Goal: Information Seeking & Learning: Check status

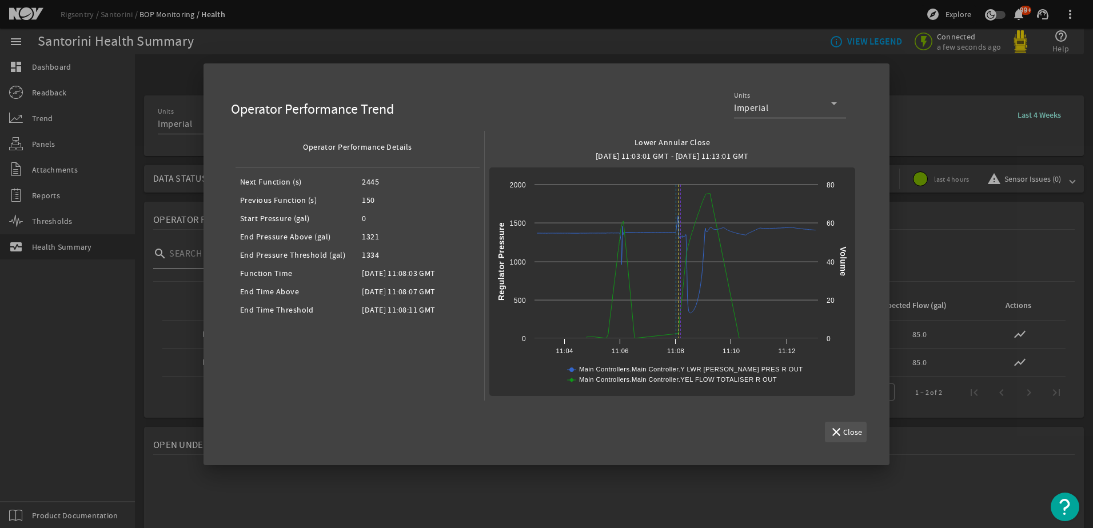
click at [856, 428] on span "Close" at bounding box center [852, 432] width 19 height 11
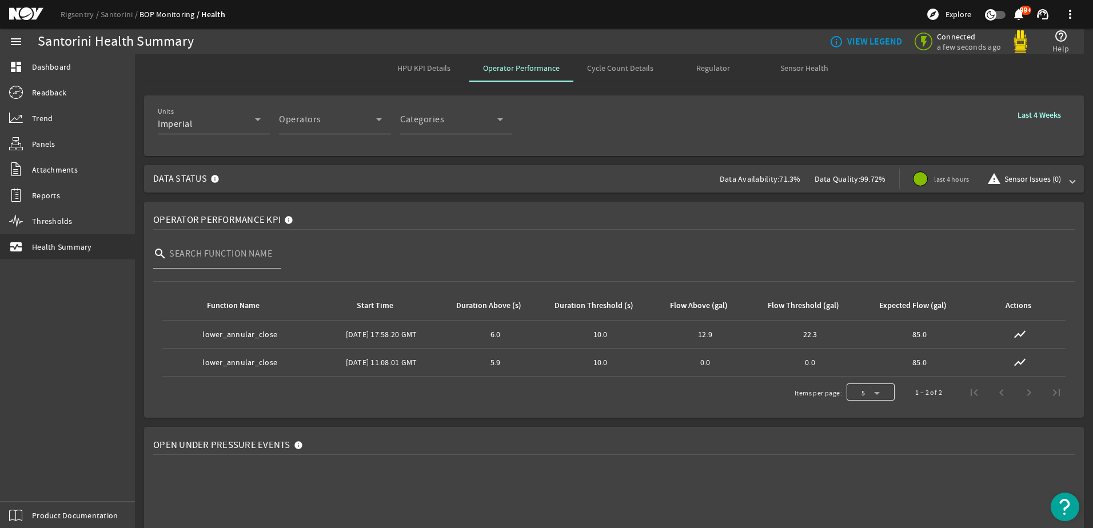
click at [873, 394] on div at bounding box center [871, 392] width 48 height 27
click at [861, 340] on mat-option "50" at bounding box center [862, 335] width 48 height 27
click at [371, 121] on div "Operator" at bounding box center [327, 124] width 97 height 14
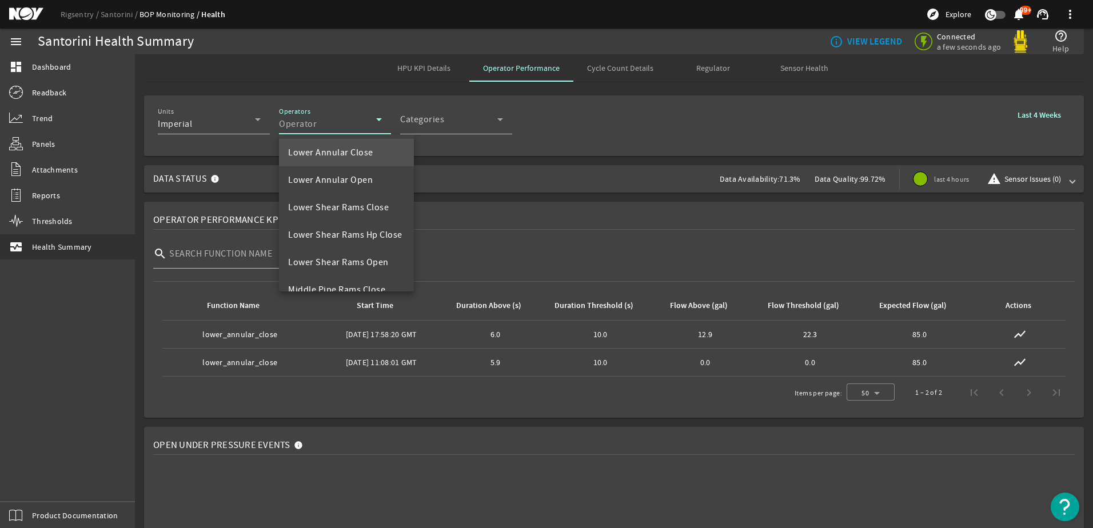
click at [388, 118] on div at bounding box center [546, 264] width 1093 height 528
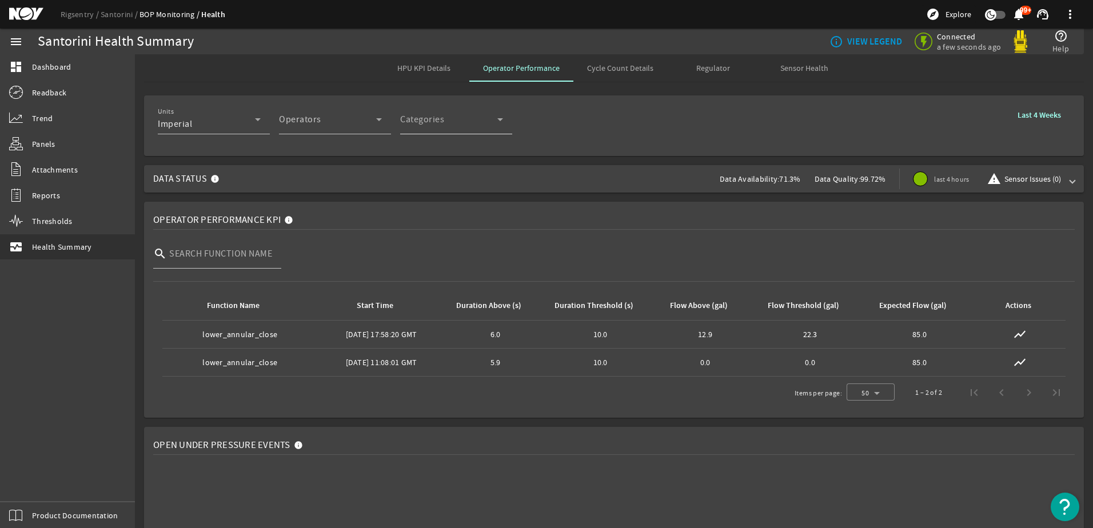
click at [500, 121] on icon at bounding box center [500, 120] width 14 height 14
click at [500, 121] on div at bounding box center [546, 264] width 1093 height 528
click at [378, 122] on icon at bounding box center [379, 120] width 14 height 14
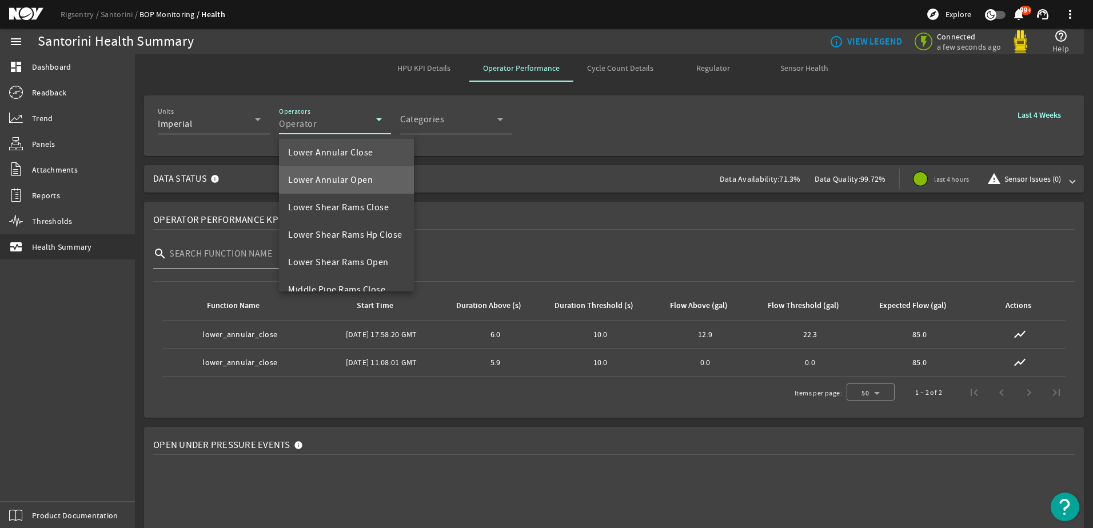
click at [359, 178] on span "Lower Annular Open" at bounding box center [330, 180] width 85 height 14
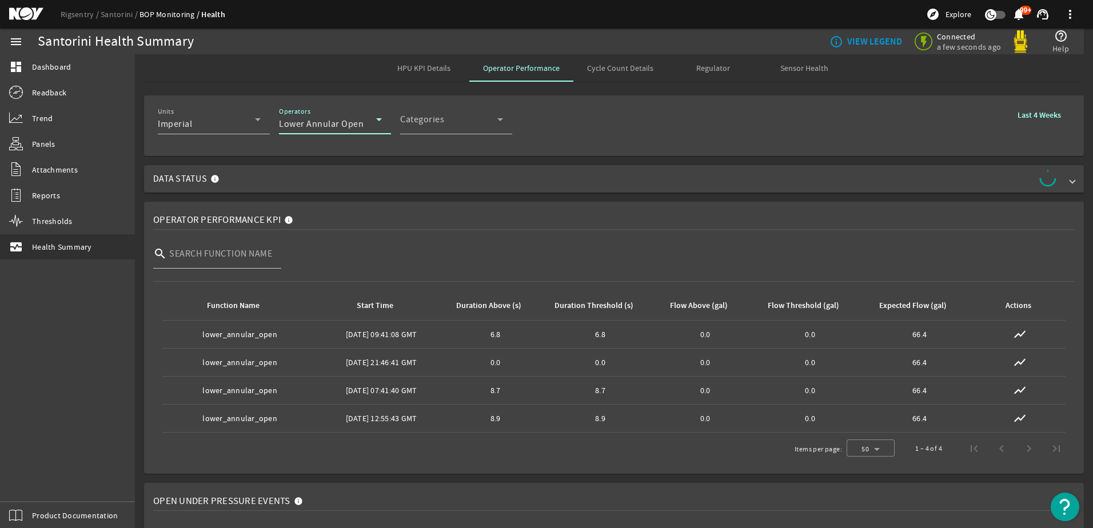
click at [381, 118] on icon at bounding box center [379, 119] width 6 height 3
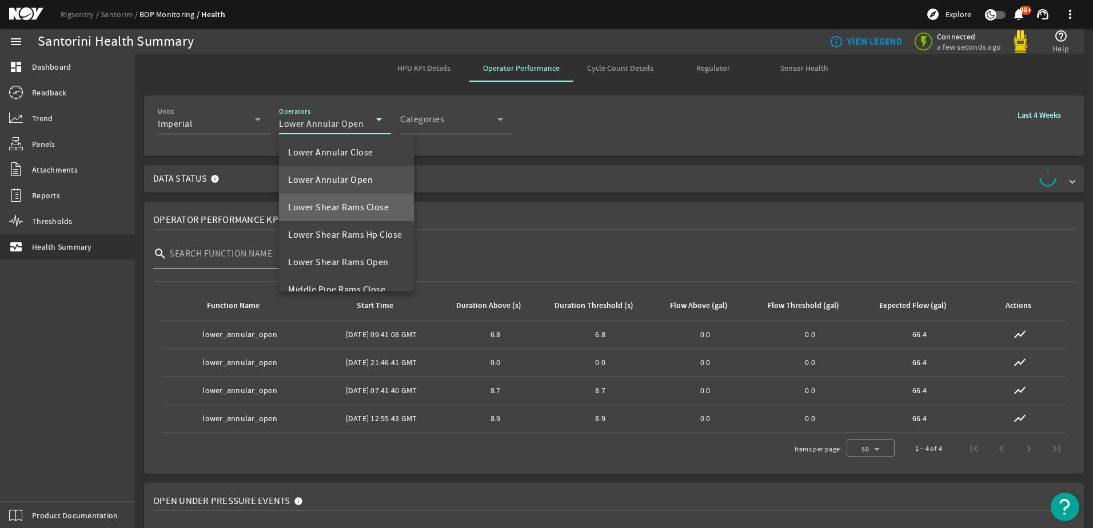
click at [369, 204] on span "Lower Shear Rams Close" at bounding box center [338, 208] width 101 height 14
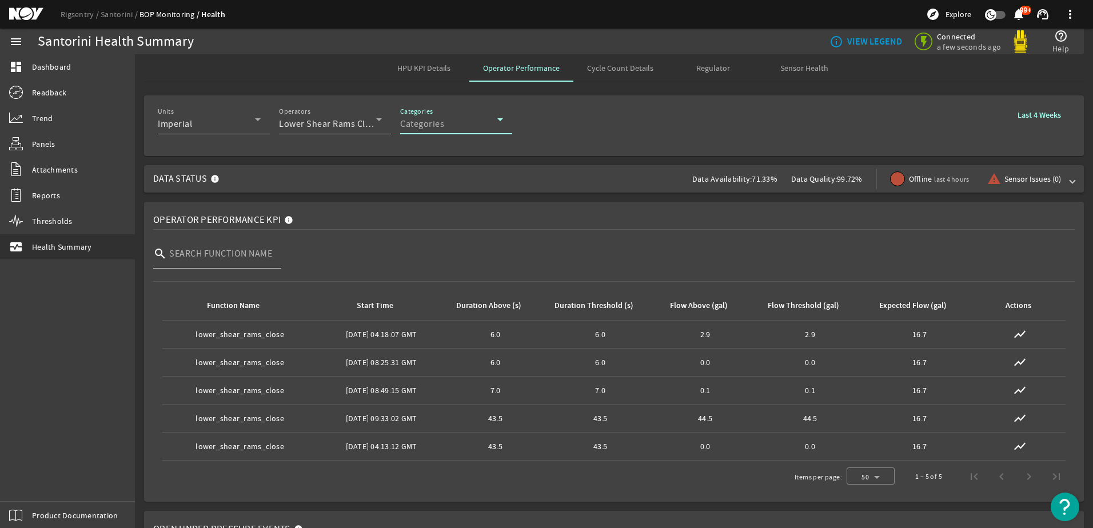
click at [505, 117] on icon at bounding box center [500, 120] width 14 height 14
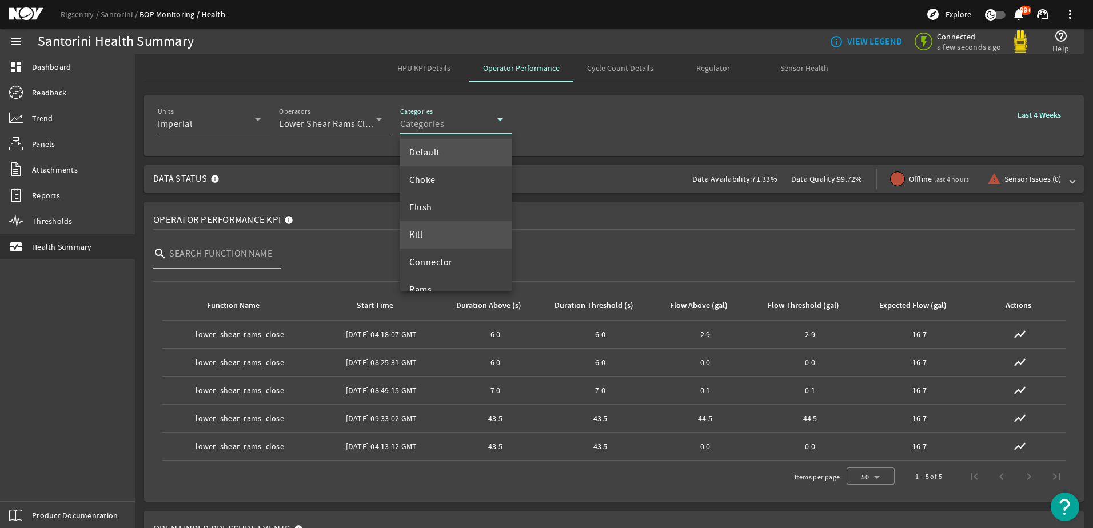
scroll to position [44, 0]
click at [441, 241] on mat-option "Rams" at bounding box center [456, 245] width 112 height 27
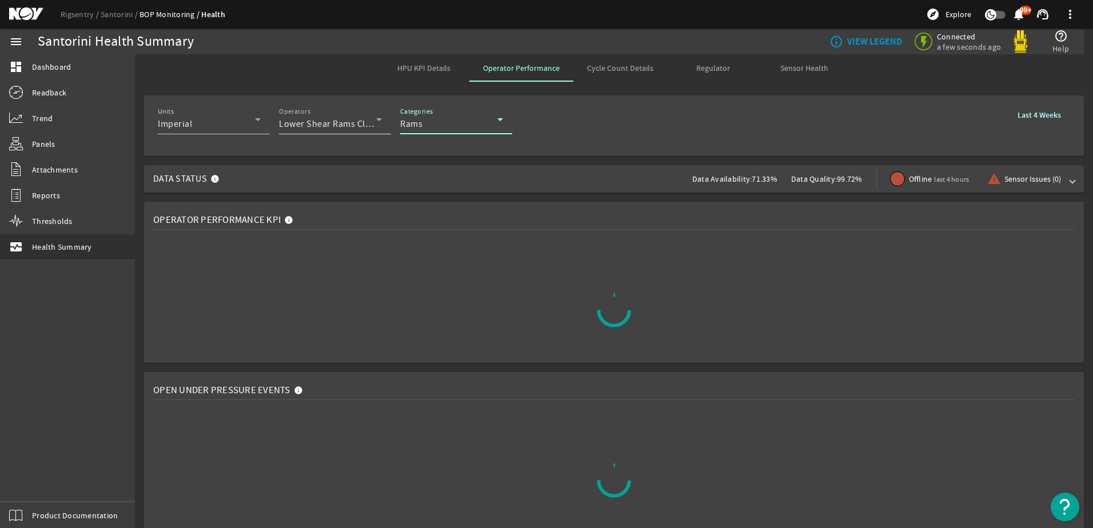
click at [379, 119] on icon at bounding box center [379, 119] width 6 height 3
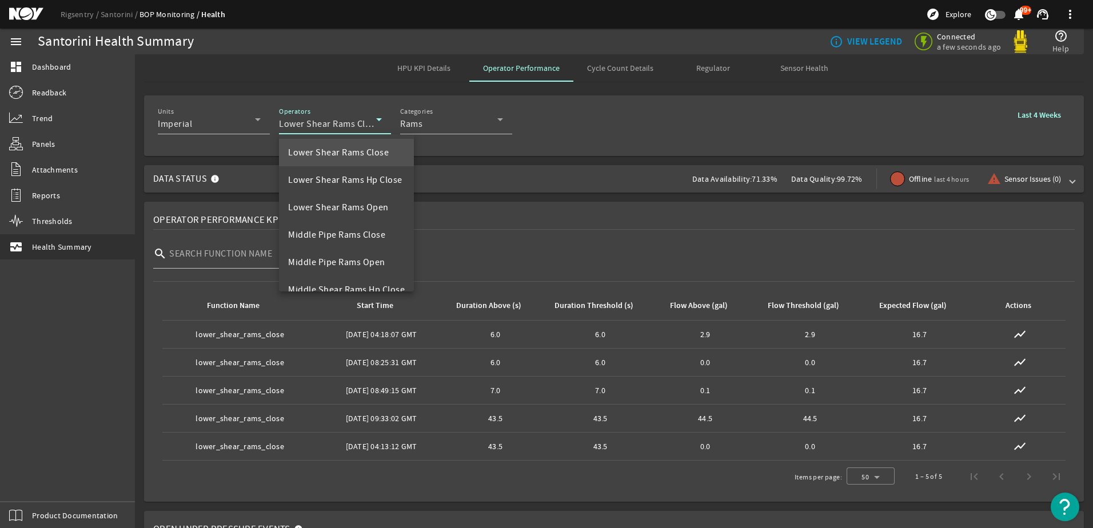
scroll to position [0, 0]
click at [377, 118] on div at bounding box center [546, 264] width 1093 height 528
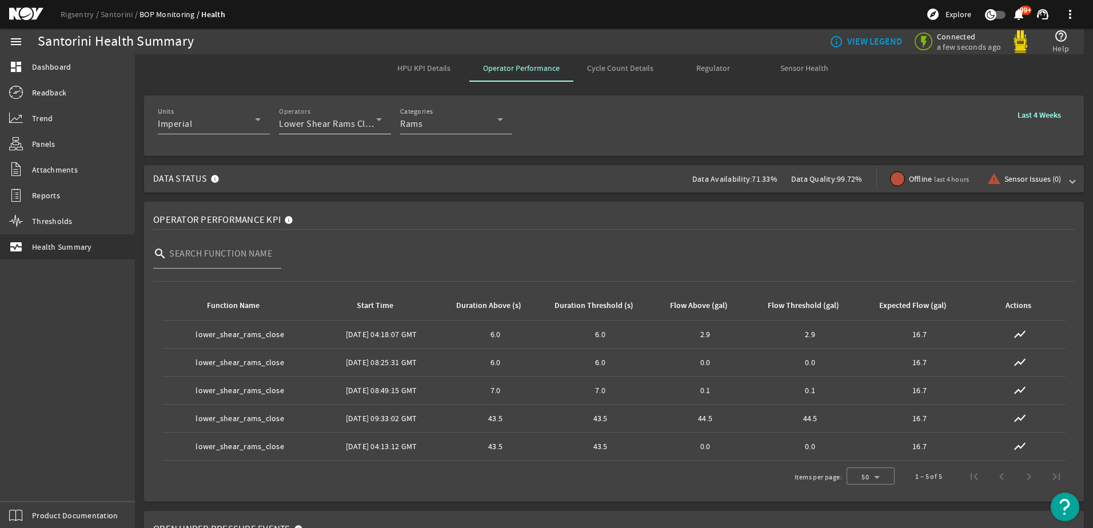
click at [377, 125] on icon at bounding box center [379, 120] width 14 height 14
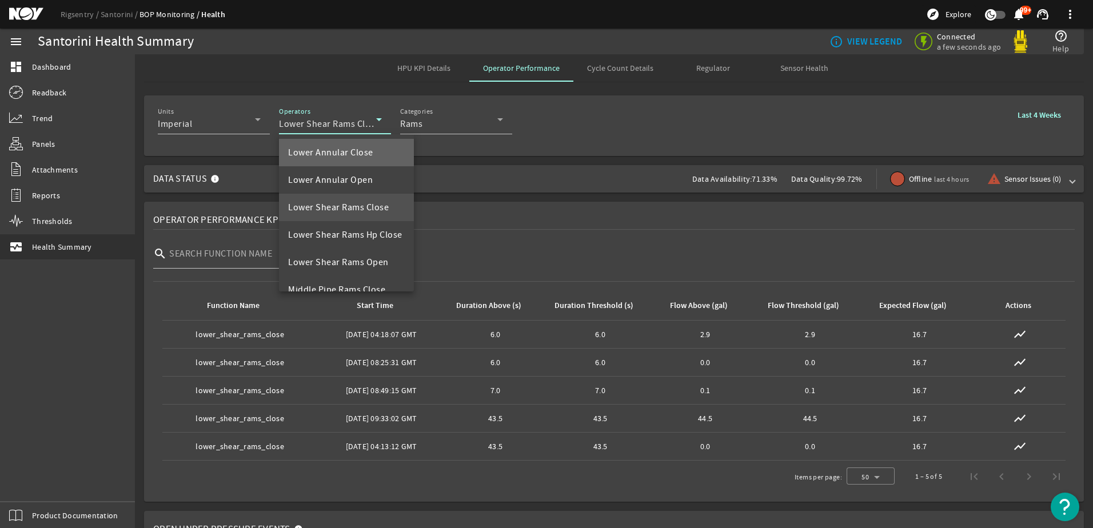
click at [367, 155] on span "Lower Annular Close" at bounding box center [330, 153] width 85 height 14
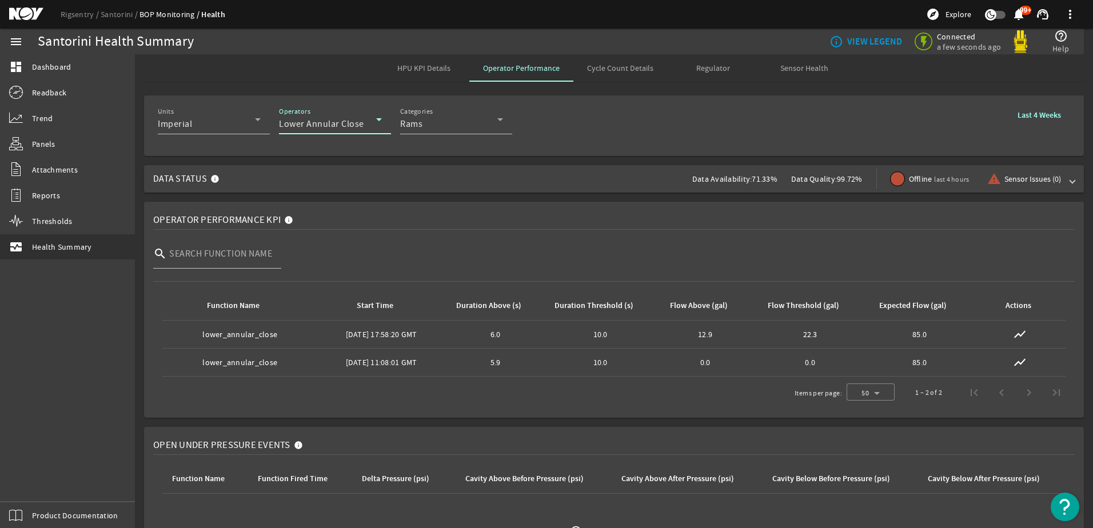
click at [376, 121] on icon at bounding box center [379, 120] width 14 height 14
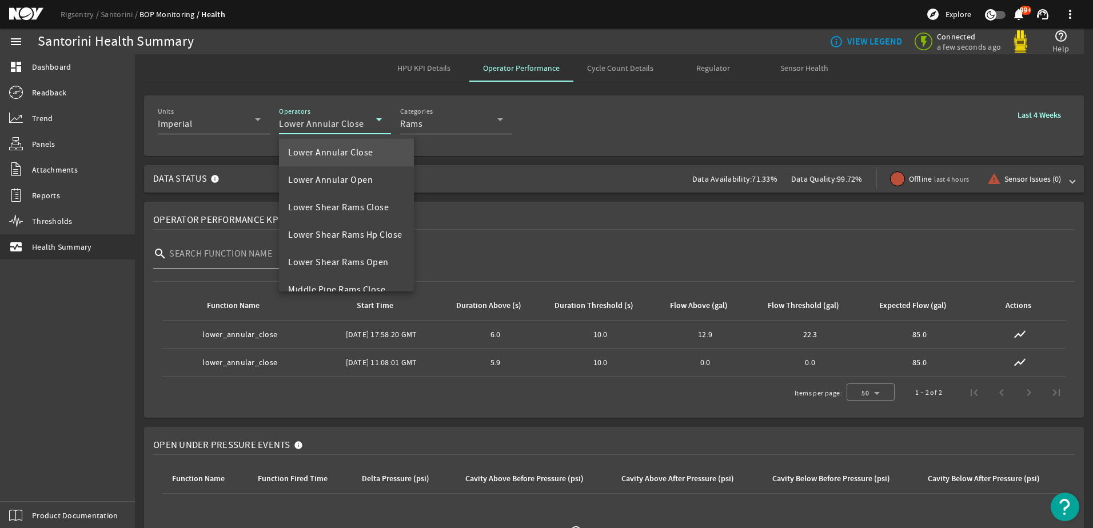
click at [432, 70] on div at bounding box center [546, 264] width 1093 height 528
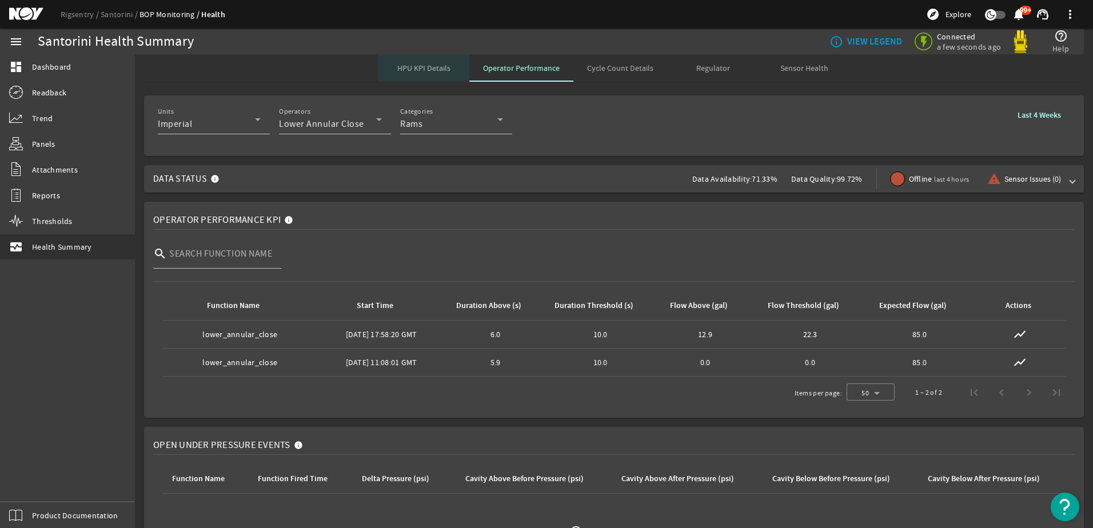
click at [428, 69] on span "HPU KPI Details" at bounding box center [423, 68] width 53 height 8
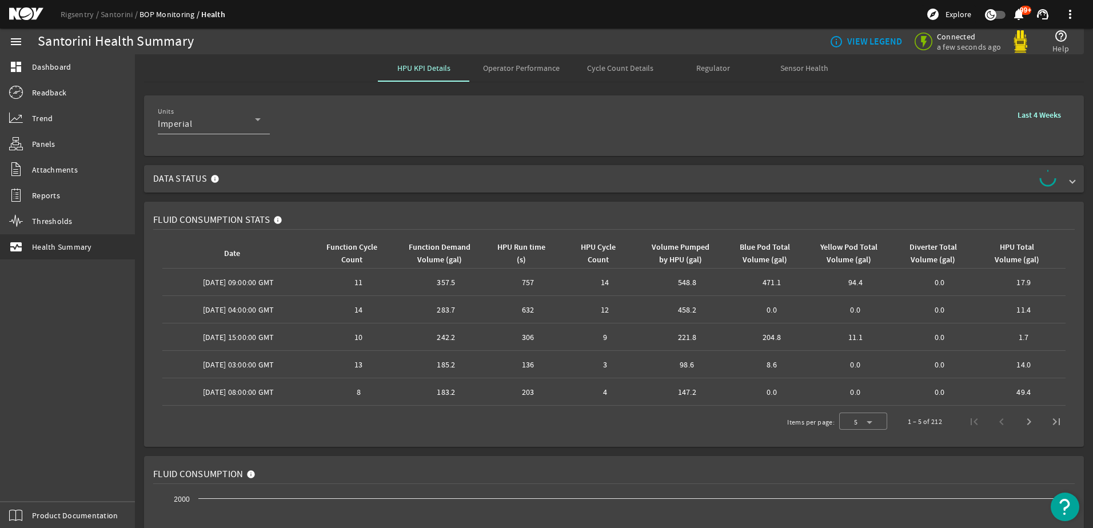
click at [520, 70] on span "Operator Performance" at bounding box center [521, 68] width 77 height 8
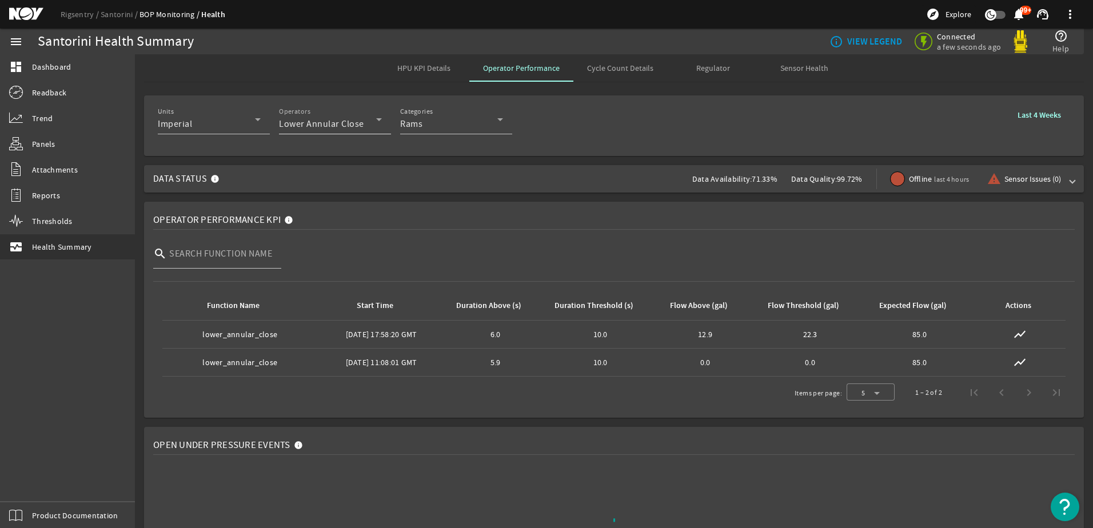
click at [377, 120] on icon at bounding box center [379, 120] width 14 height 14
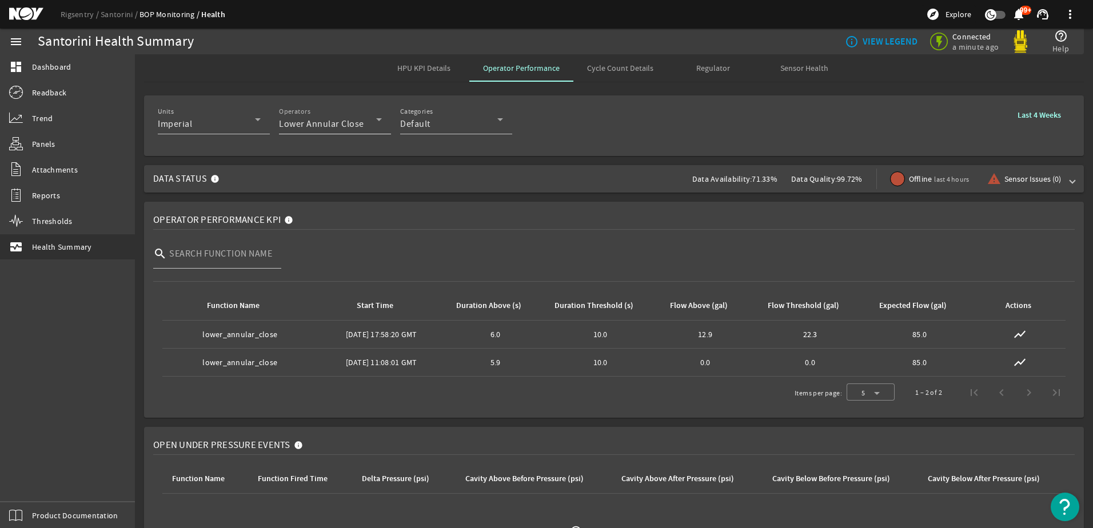
click at [376, 120] on icon at bounding box center [379, 120] width 14 height 14
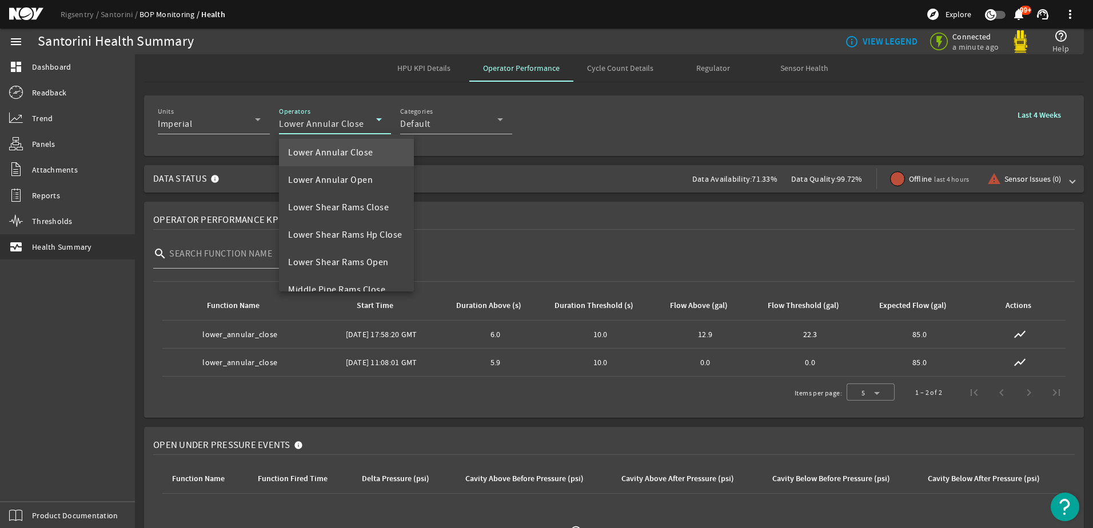
click at [122, 18] on div at bounding box center [546, 264] width 1093 height 528
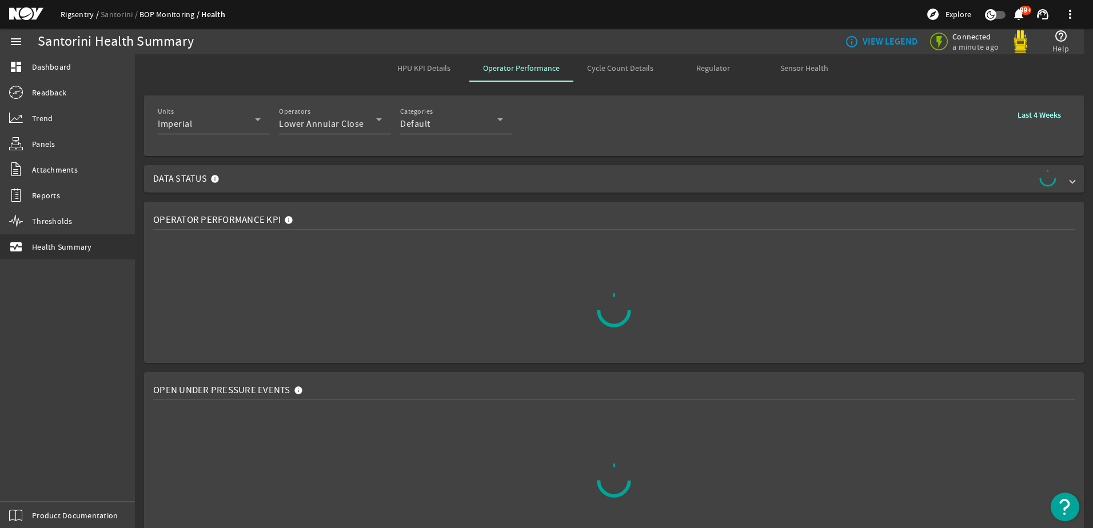
click at [83, 13] on link "Rigsentry" at bounding box center [81, 14] width 40 height 10
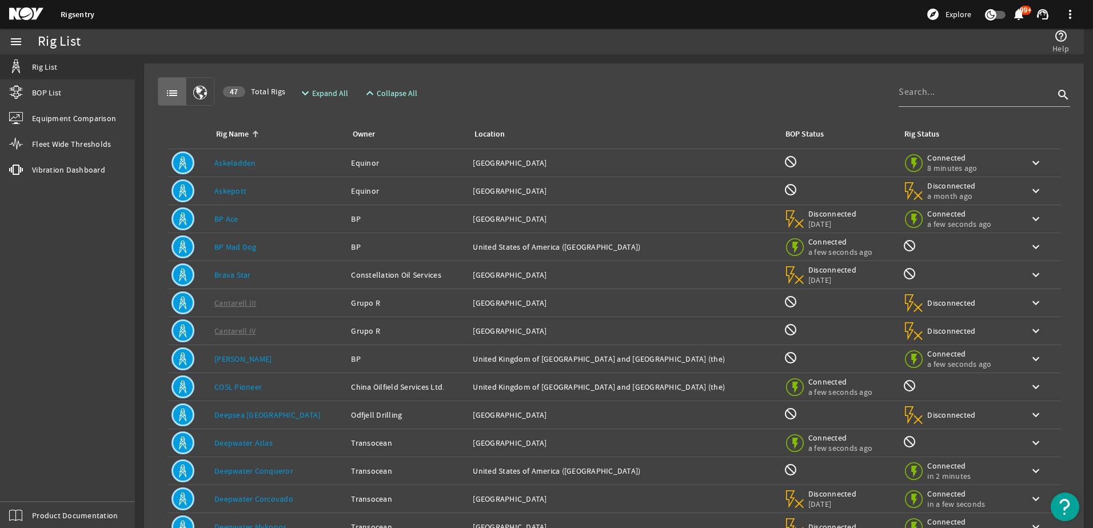
click at [226, 278] on link "Brava Star" at bounding box center [232, 275] width 37 height 10
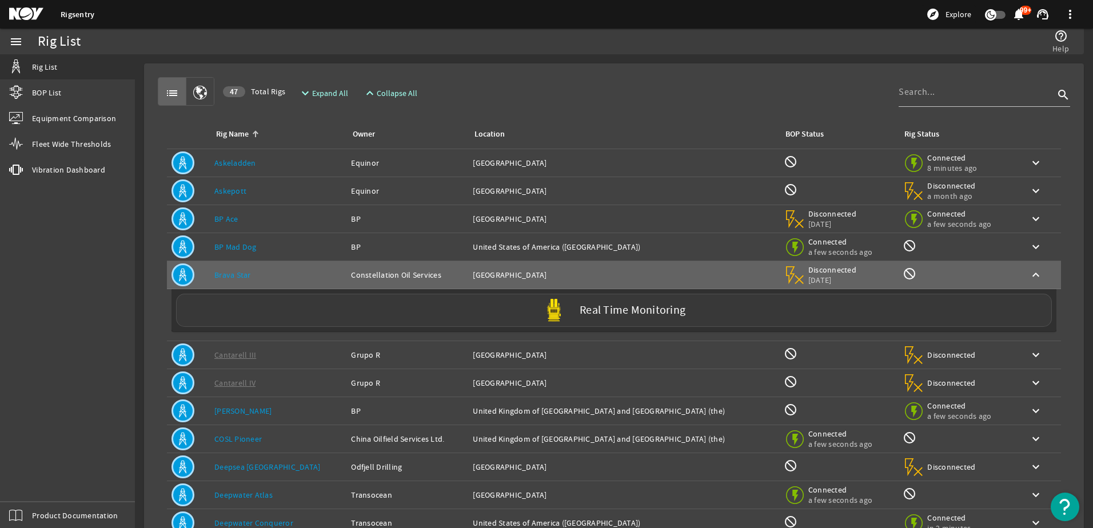
click at [572, 313] on div "Real Time Monitoring" at bounding box center [614, 310] width 876 height 33
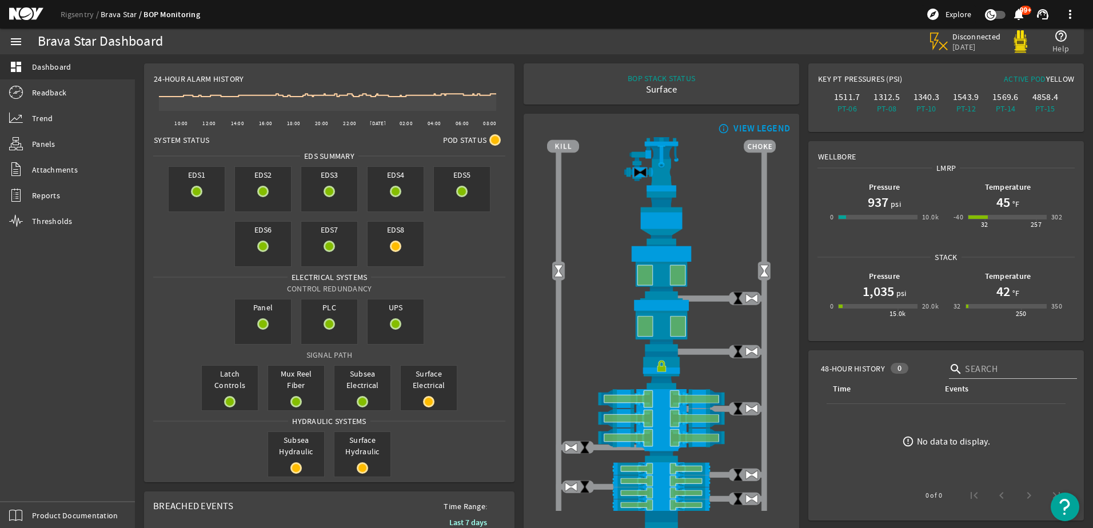
click at [118, 13] on link "Brava Star" at bounding box center [122, 14] width 43 height 10
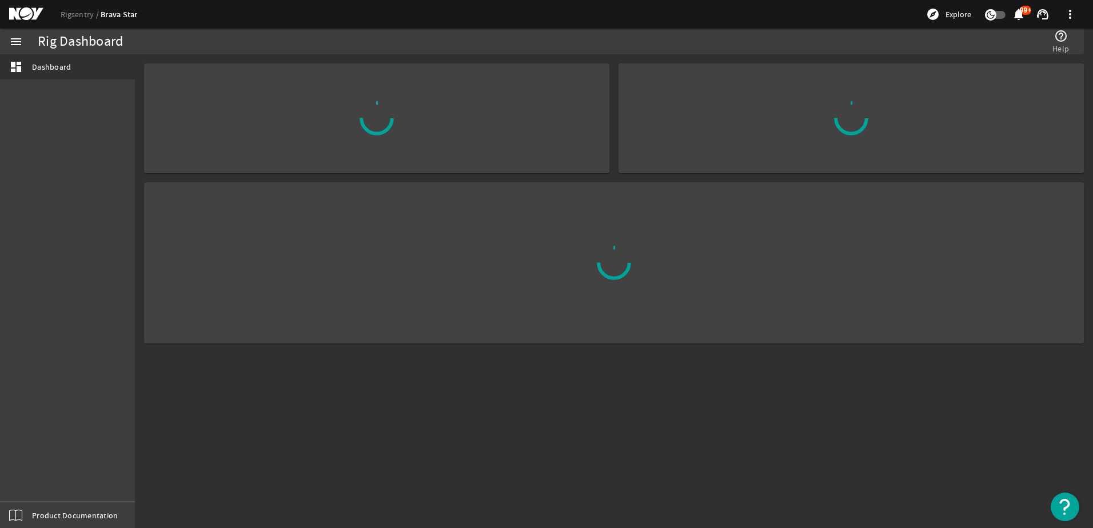
click at [79, 17] on link "Rigsentry" at bounding box center [81, 14] width 40 height 10
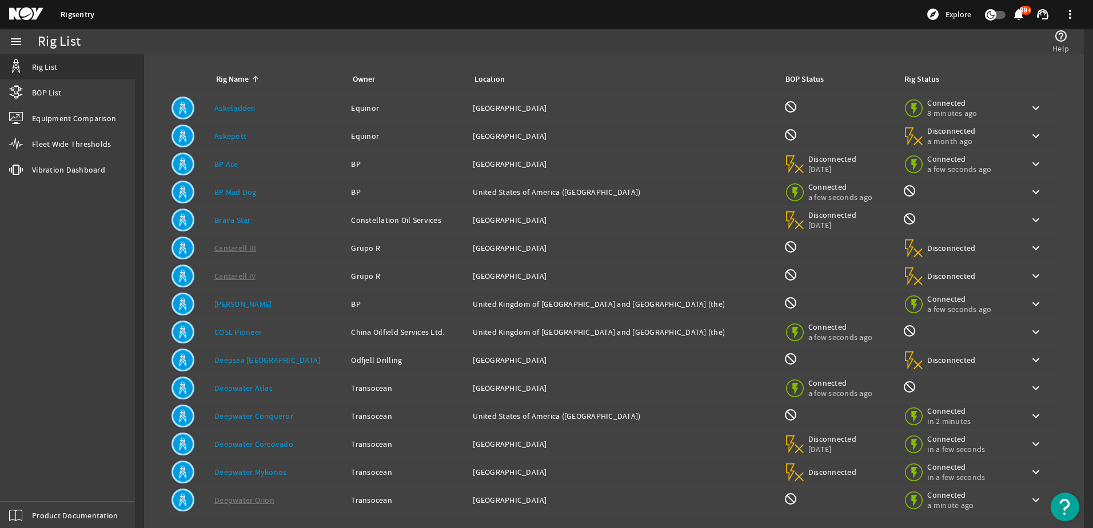
scroll to position [105, 0]
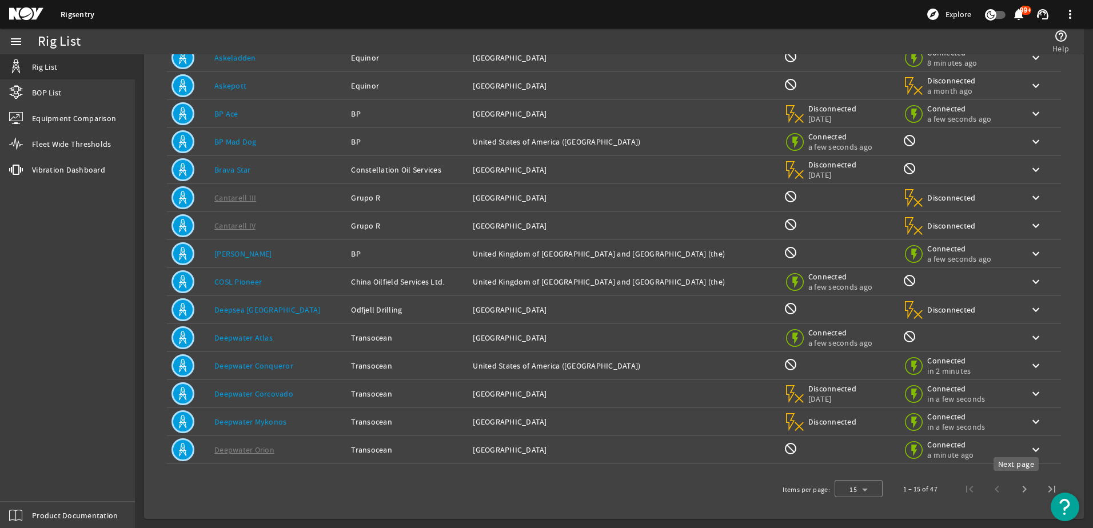
click at [1022, 492] on span "Next page" at bounding box center [1024, 489] width 27 height 27
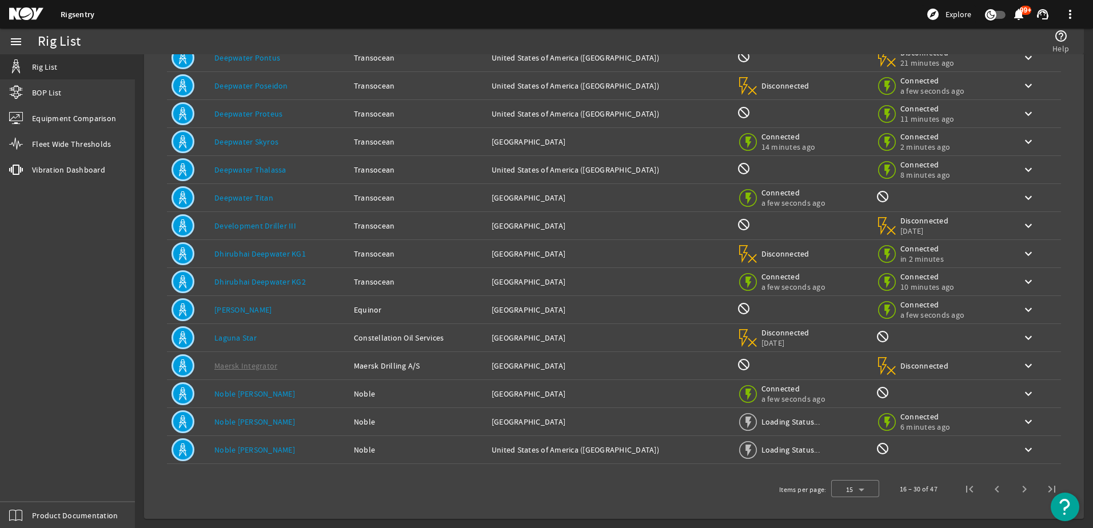
click at [1022, 492] on span "Next page" at bounding box center [1024, 489] width 27 height 27
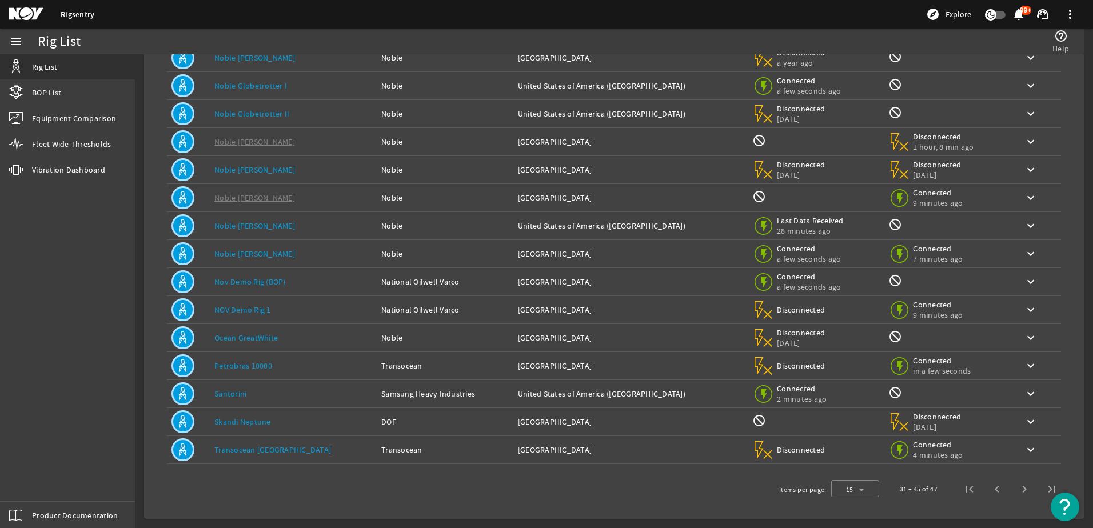
click at [234, 389] on link "Santorini" at bounding box center [230, 394] width 32 height 10
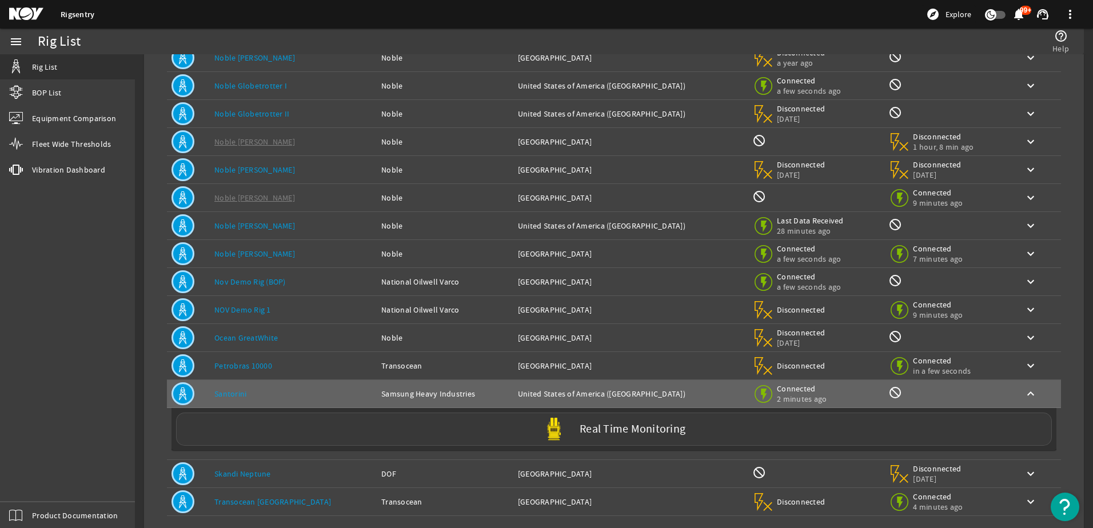
click at [580, 428] on label "Real Time Monitoring" at bounding box center [633, 430] width 106 height 12
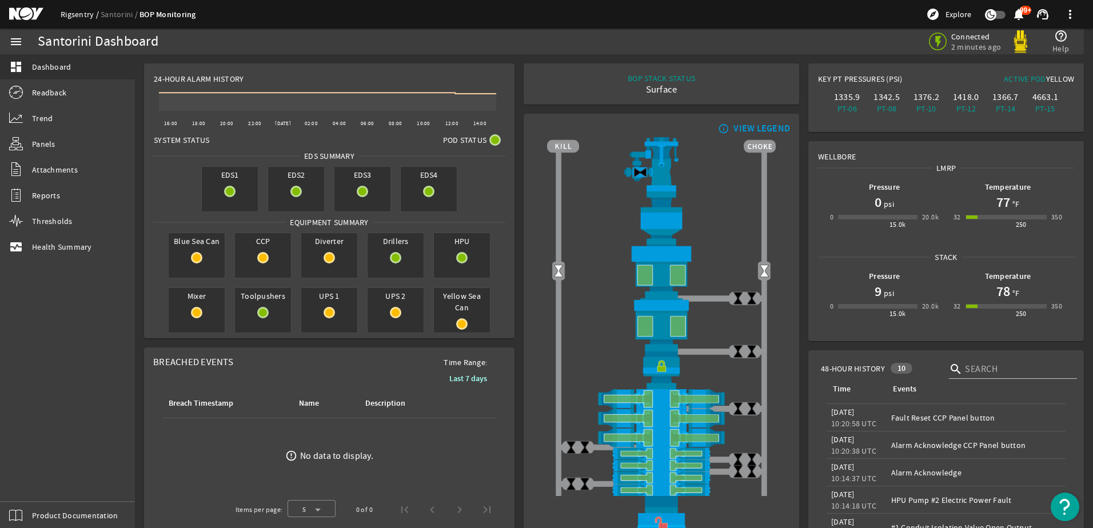
click at [81, 18] on link "Rigsentry" at bounding box center [81, 14] width 40 height 10
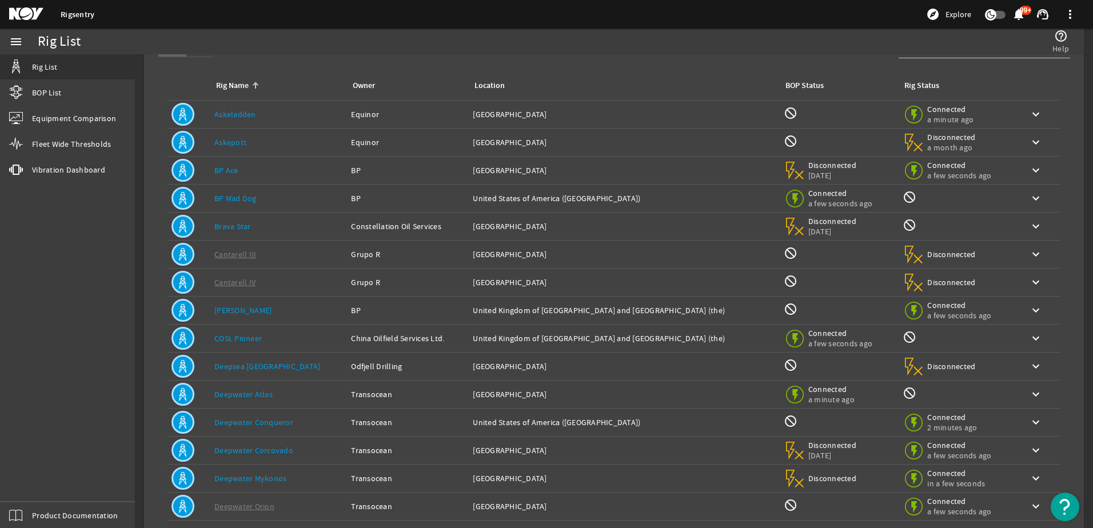
scroll to position [105, 0]
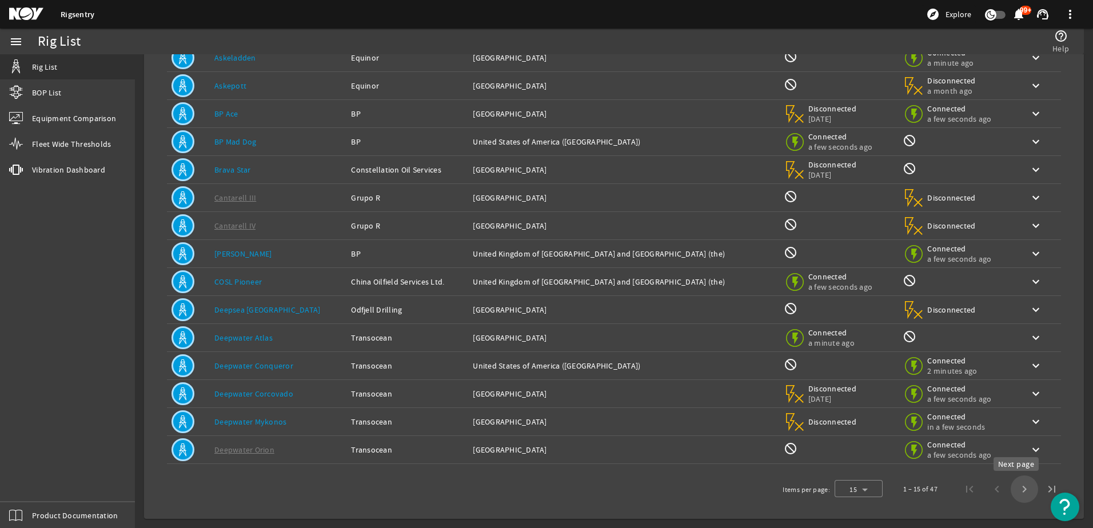
click at [1021, 494] on span "Next page" at bounding box center [1024, 489] width 27 height 27
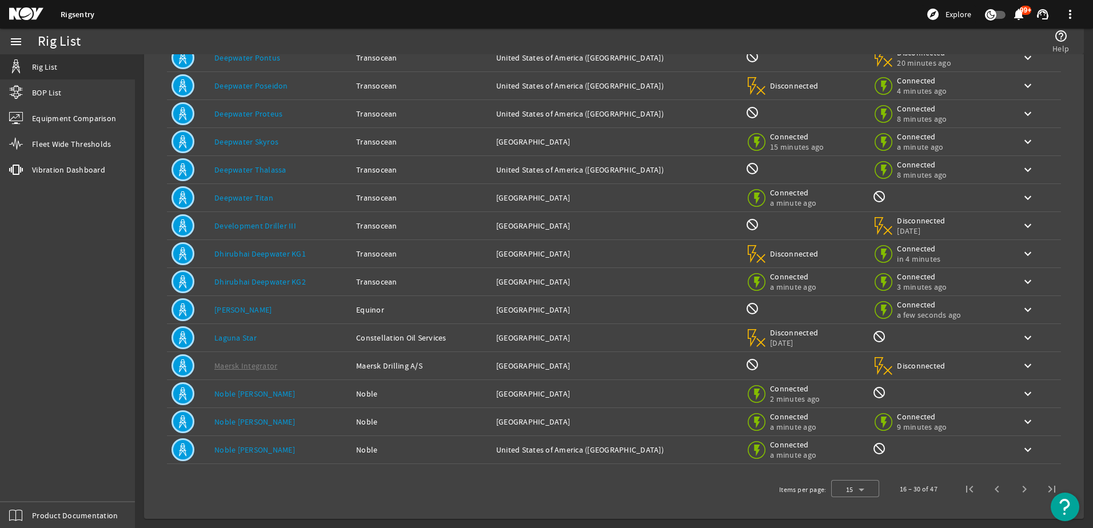
click at [242, 198] on link "Deepwater Titan" at bounding box center [243, 198] width 59 height 10
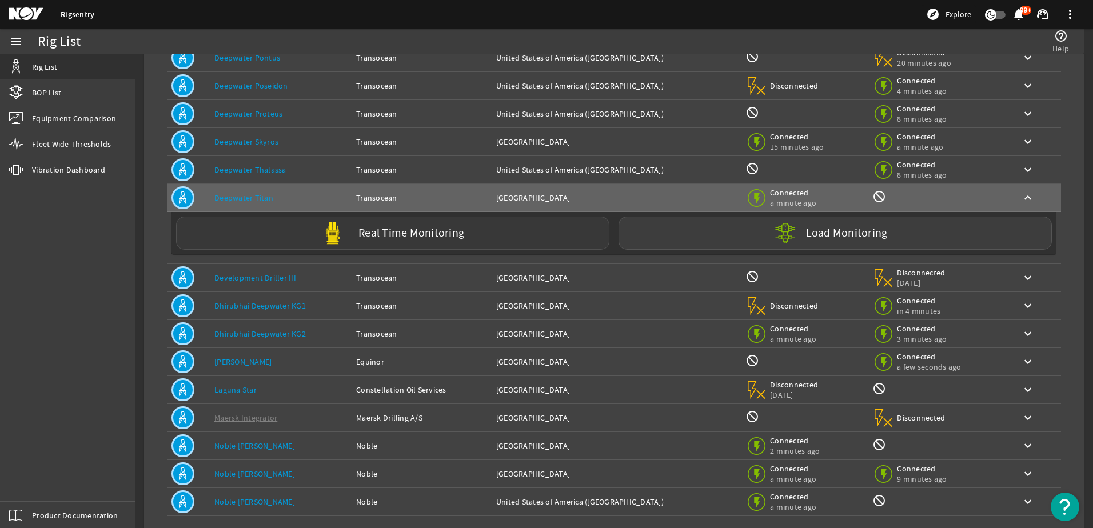
click at [371, 228] on label "Real Time Monitoring" at bounding box center [412, 234] width 106 height 12
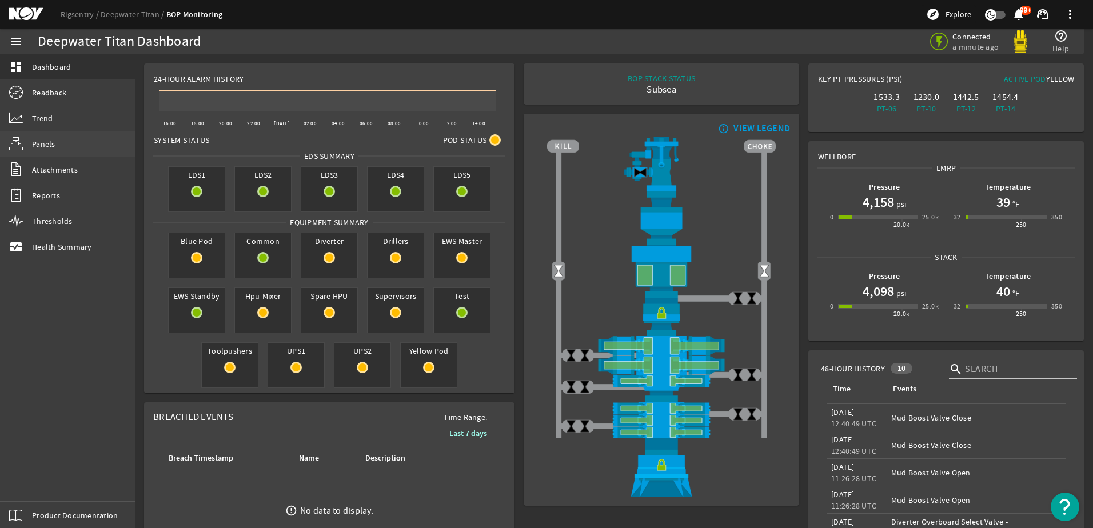
click at [43, 144] on span "Panels" at bounding box center [43, 143] width 23 height 11
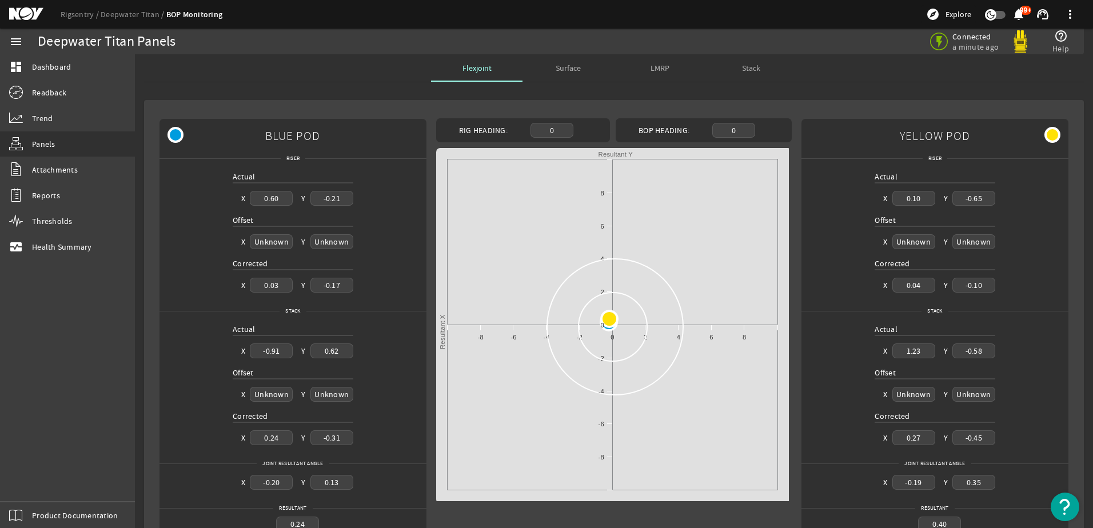
click at [658, 67] on span "LMRP" at bounding box center [660, 68] width 19 height 8
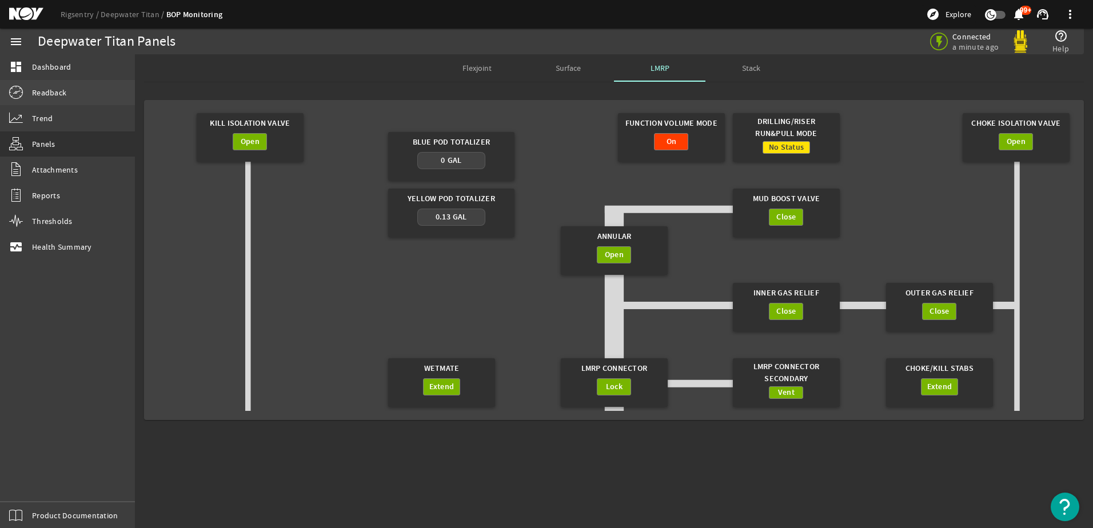
click at [48, 92] on span "Readback" at bounding box center [49, 92] width 34 height 11
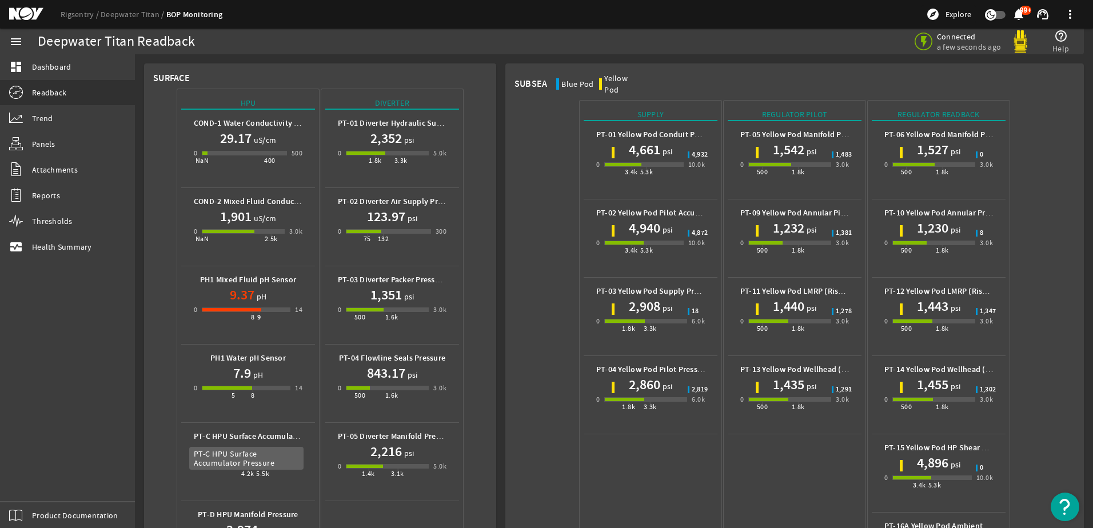
click at [249, 440] on b "PT-C HPU Surface Accumulator Pressure" at bounding box center [265, 436] width 142 height 11
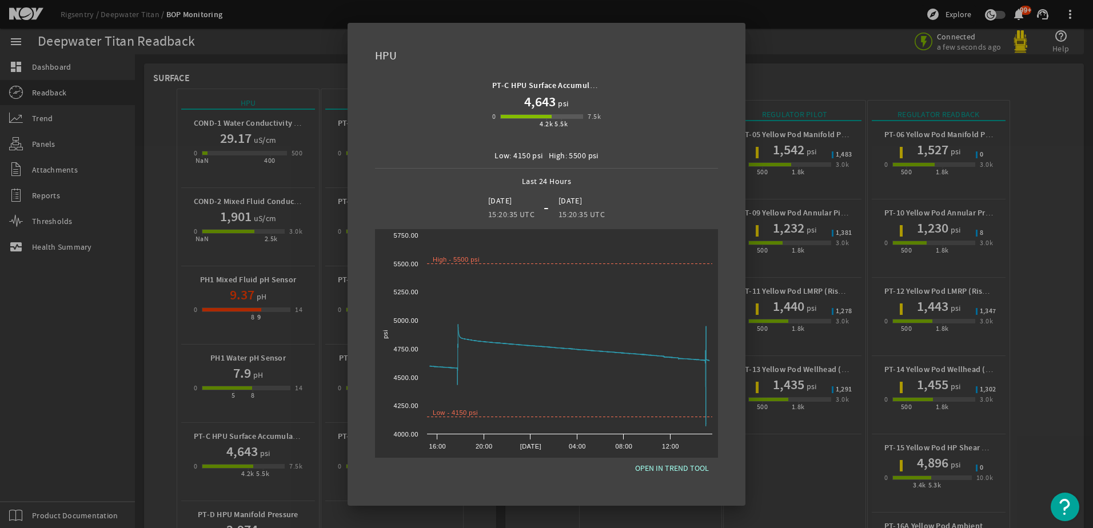
drag, startPoint x: 780, startPoint y: 140, endPoint x: 740, endPoint y: 142, distance: 40.1
click at [782, 140] on div at bounding box center [546, 264] width 1093 height 528
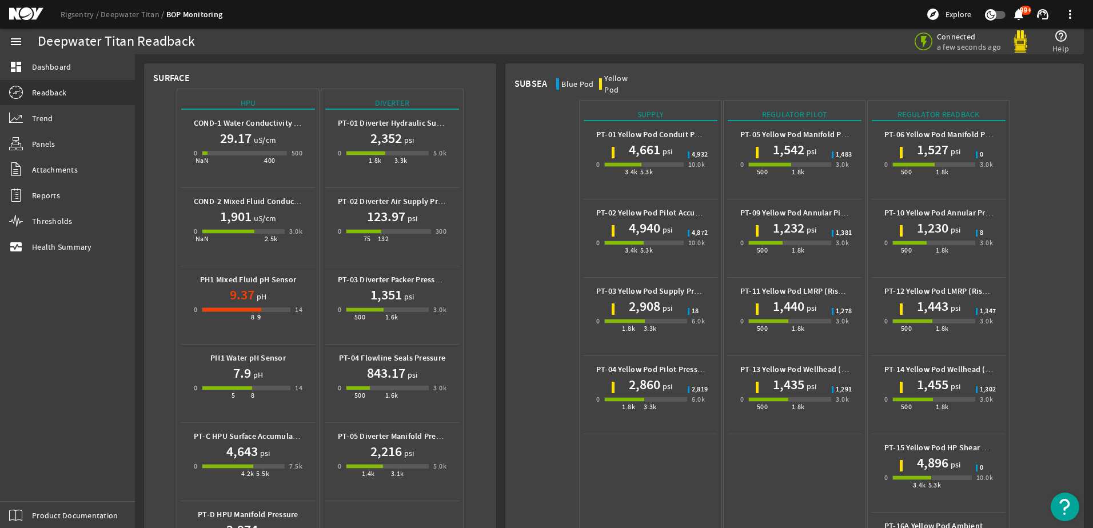
click at [660, 146] on span "psi" at bounding box center [666, 151] width 13 height 11
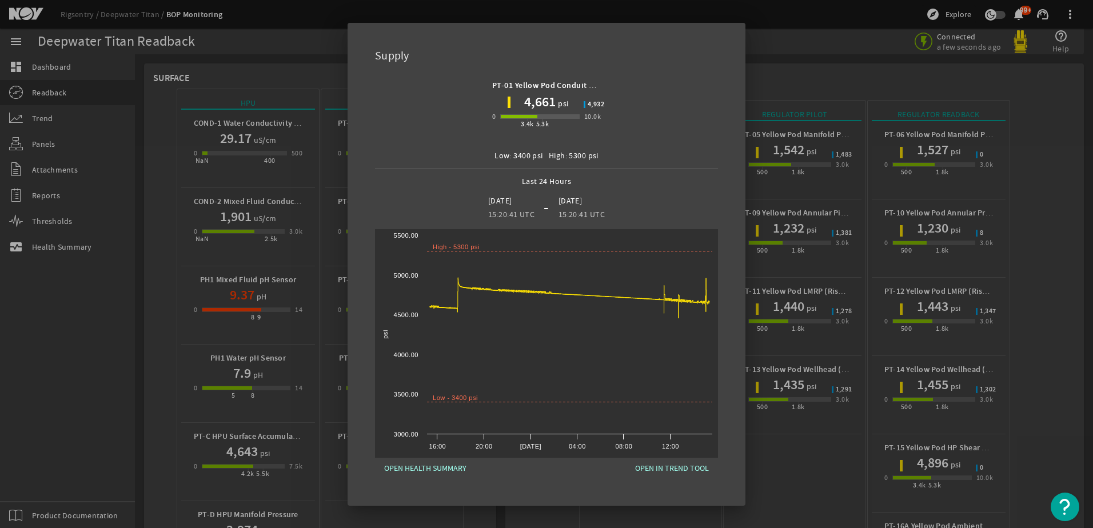
click at [785, 86] on div at bounding box center [546, 264] width 1093 height 528
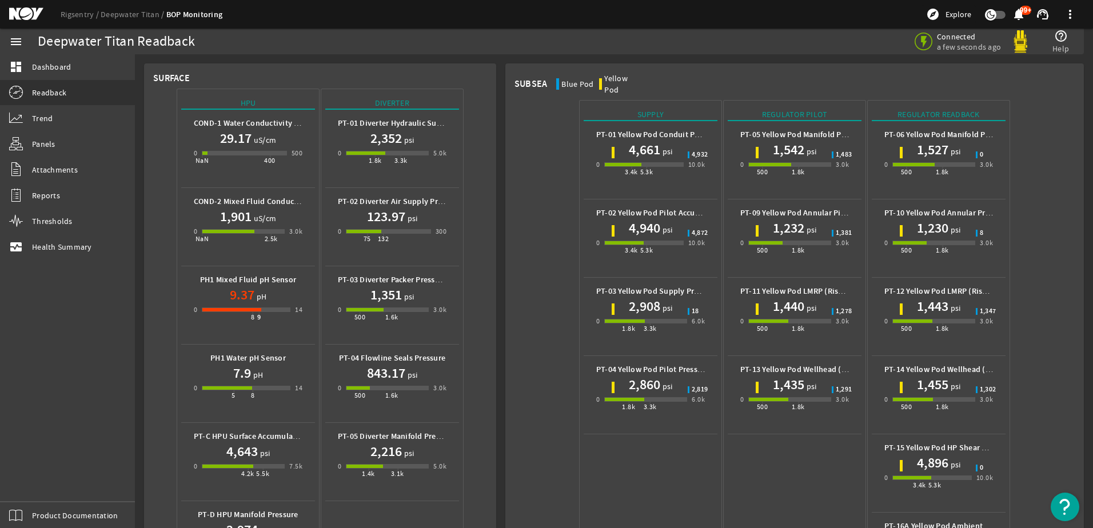
click at [636, 208] on b "PT-02 Yellow Pod Pilot Accumulator Pressure" at bounding box center [676, 213] width 161 height 11
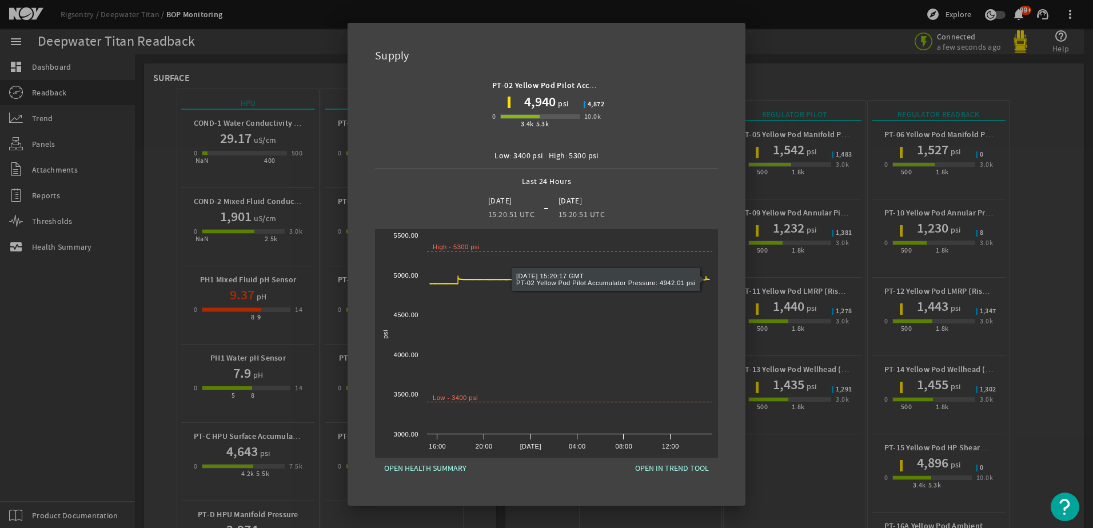
click at [796, 80] on div at bounding box center [546, 264] width 1093 height 528
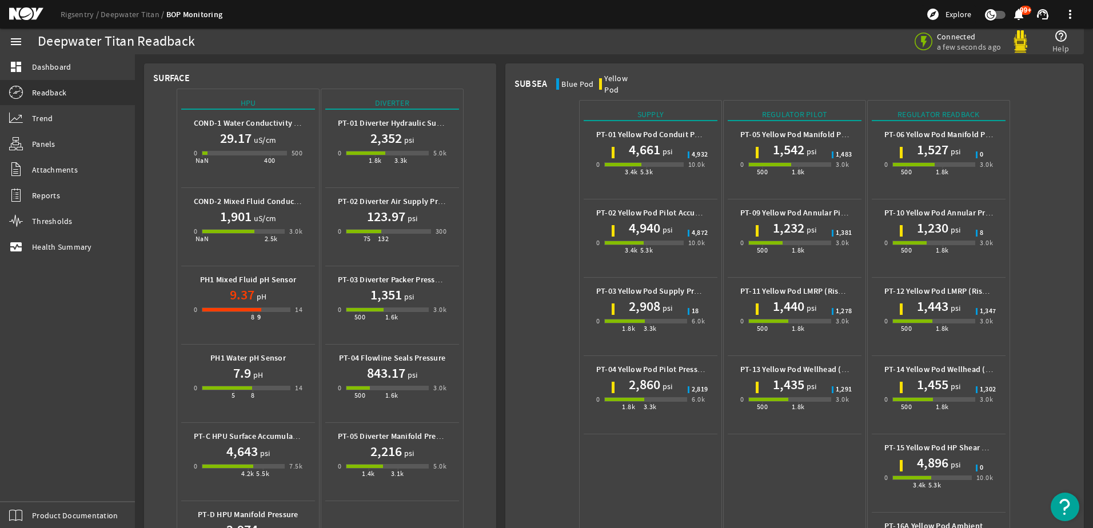
click at [671, 141] on div "4,661 psi" at bounding box center [650, 150] width 109 height 18
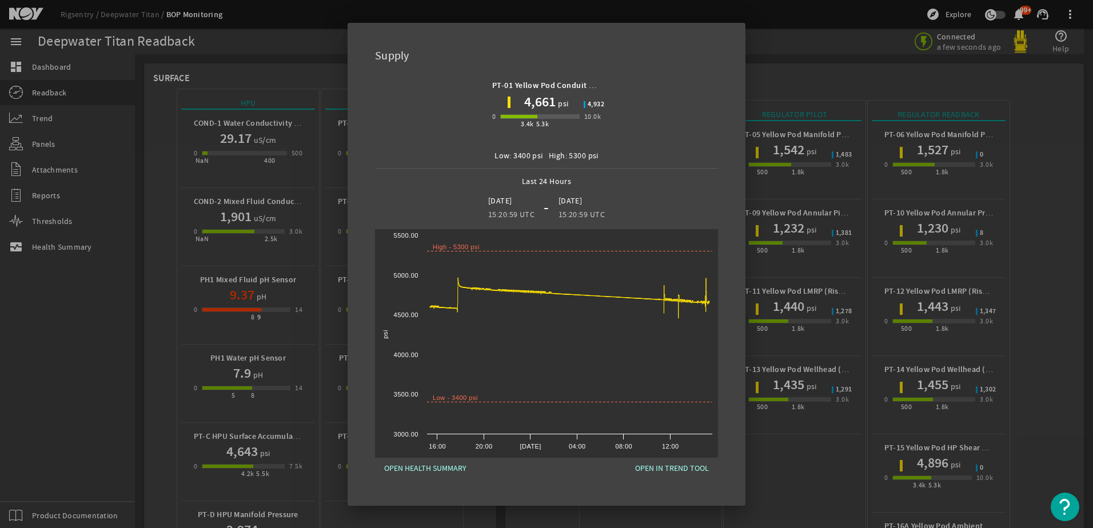
click at [783, 73] on div at bounding box center [546, 264] width 1093 height 528
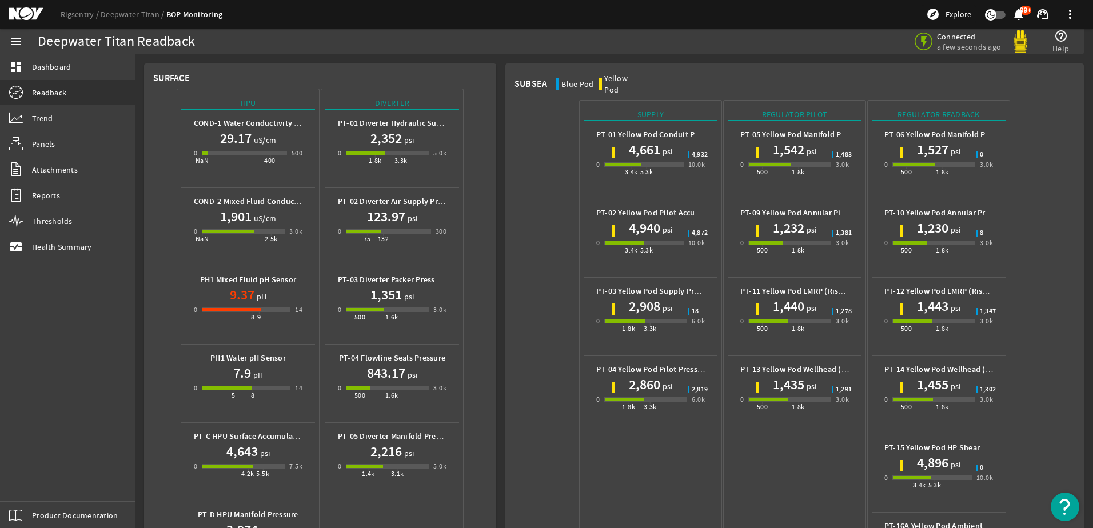
click at [646, 141] on h1 "4,661" at bounding box center [644, 150] width 31 height 18
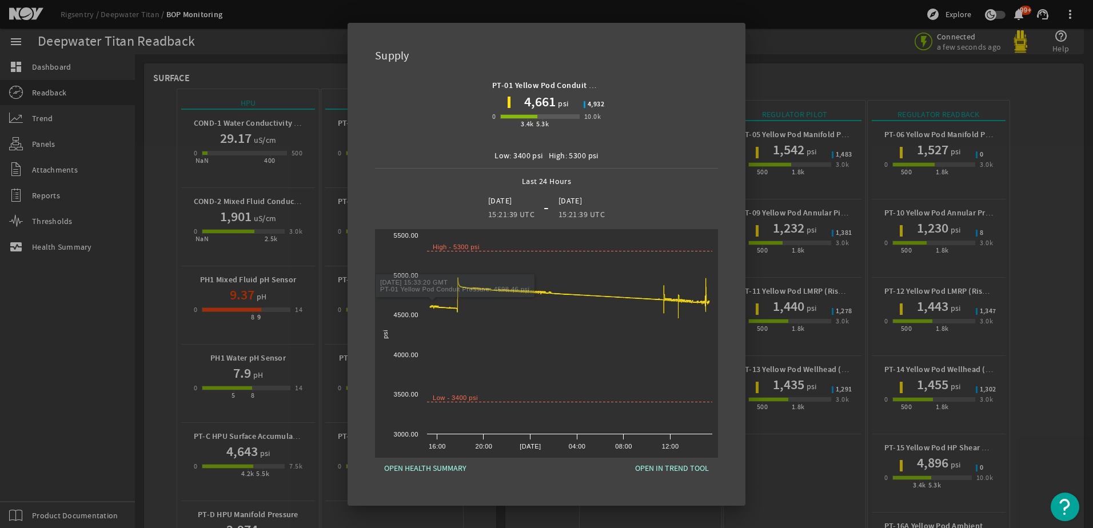
click at [241, 444] on div at bounding box center [546, 264] width 1093 height 528
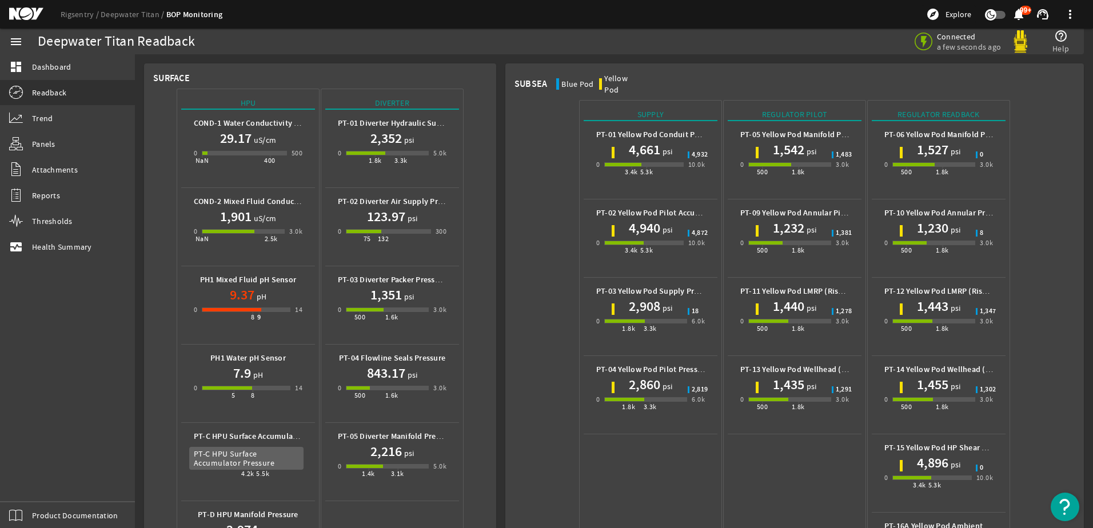
click at [252, 439] on b "PT-C HPU Surface Accumulator Pressure" at bounding box center [265, 436] width 142 height 11
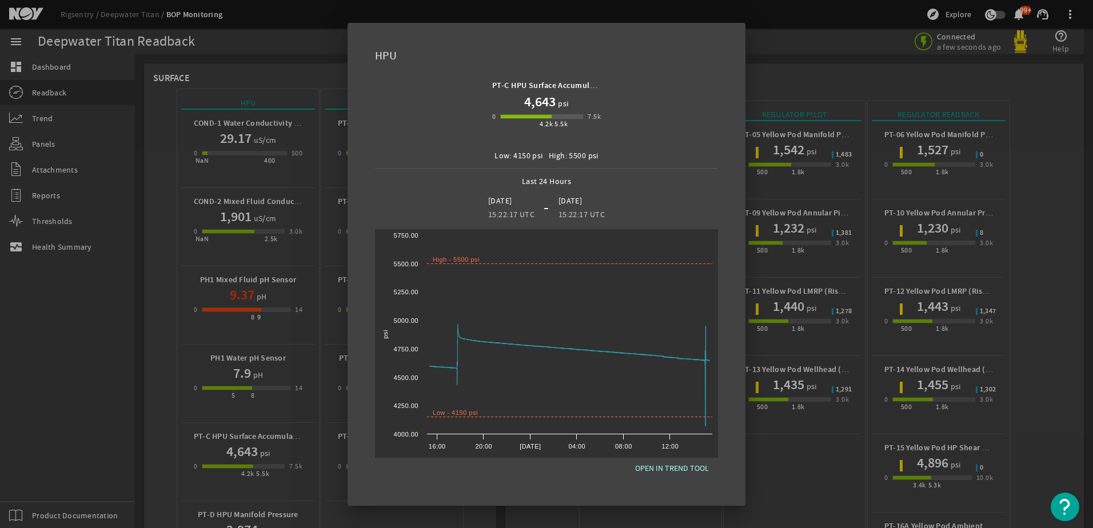
click at [328, 485] on div at bounding box center [546, 264] width 1093 height 528
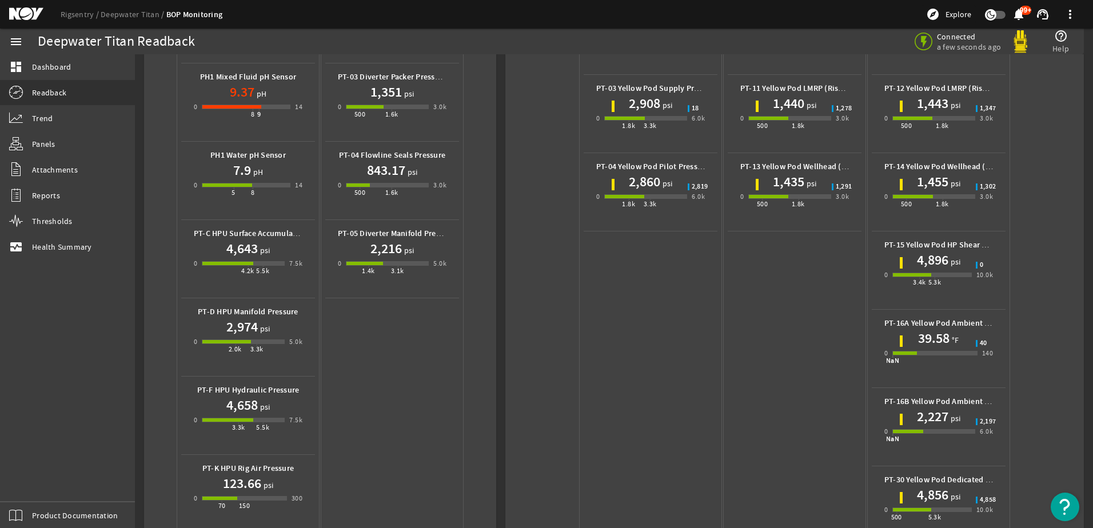
scroll to position [229, 0]
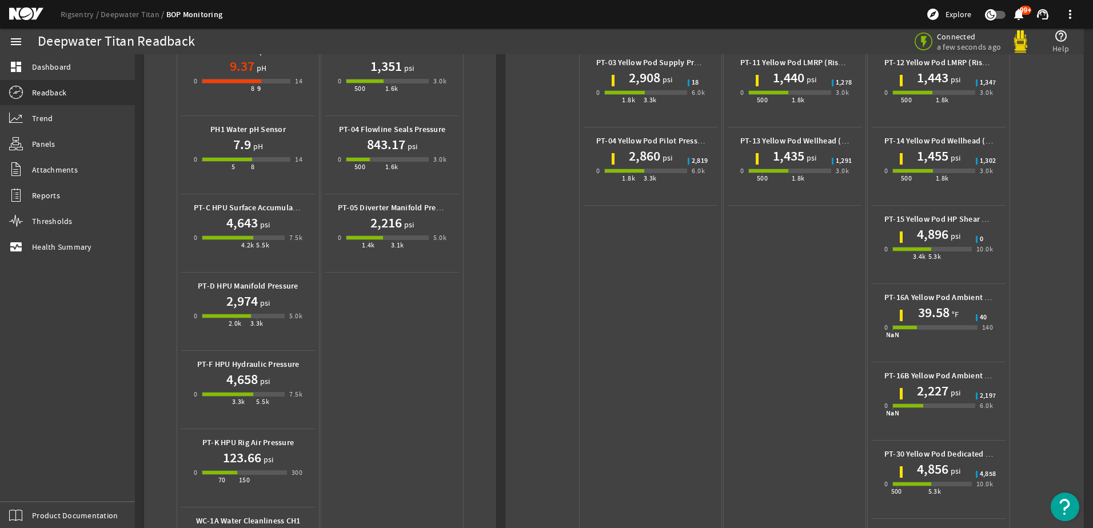
click at [261, 381] on span "psi" at bounding box center [264, 381] width 13 height 11
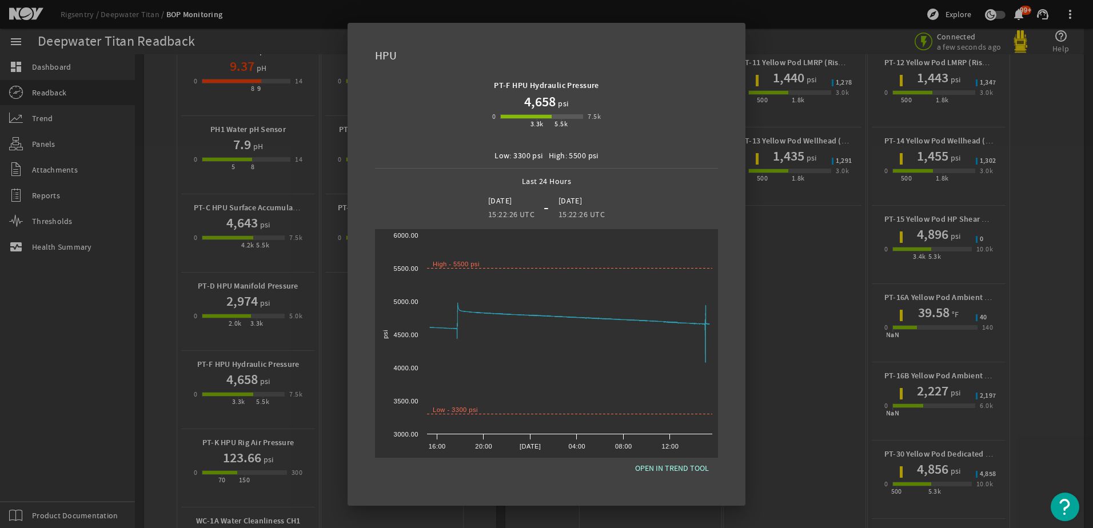
click at [252, 318] on div at bounding box center [546, 264] width 1093 height 528
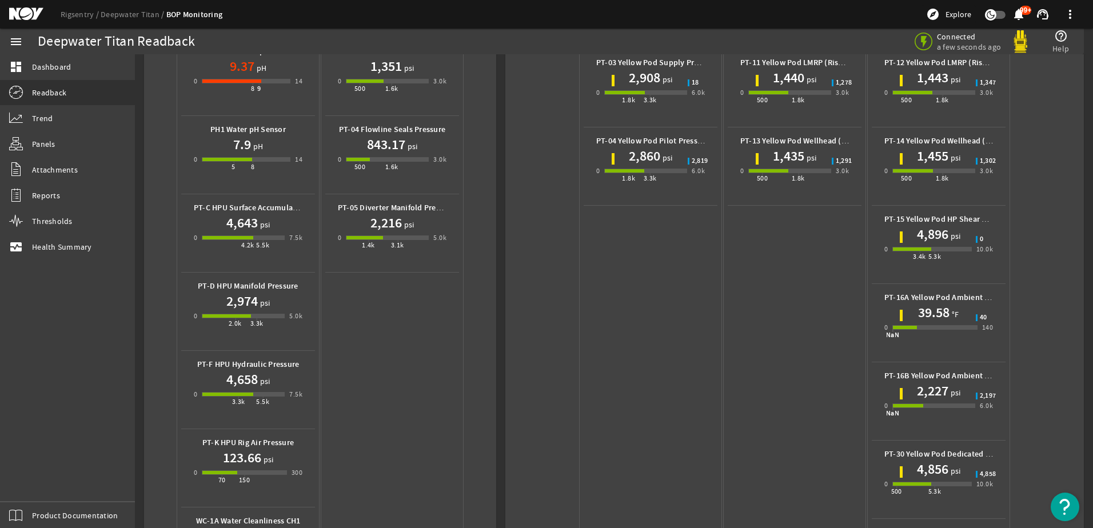
click at [218, 308] on div "2,974 psi" at bounding box center [248, 301] width 109 height 18
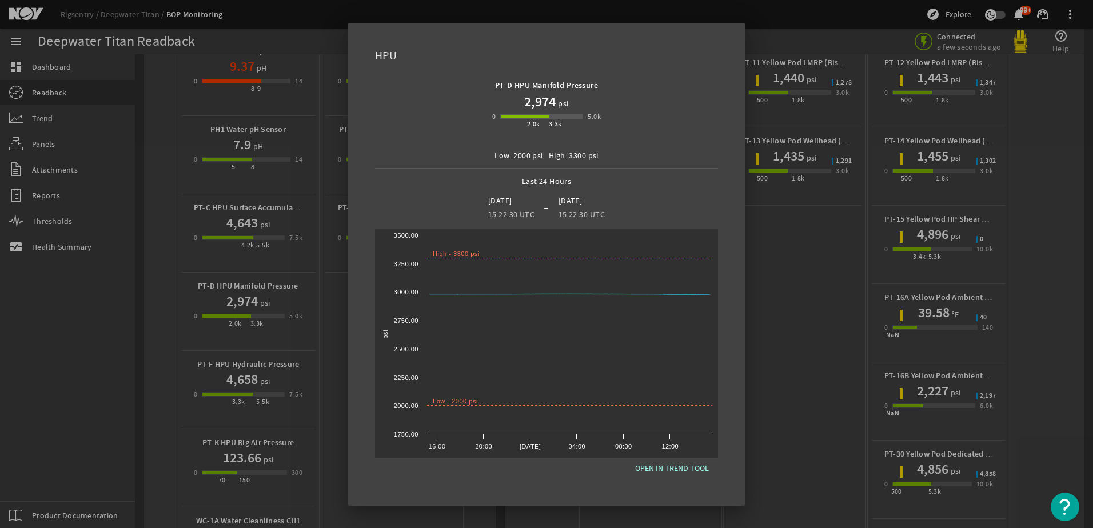
click at [308, 444] on div at bounding box center [546, 264] width 1093 height 528
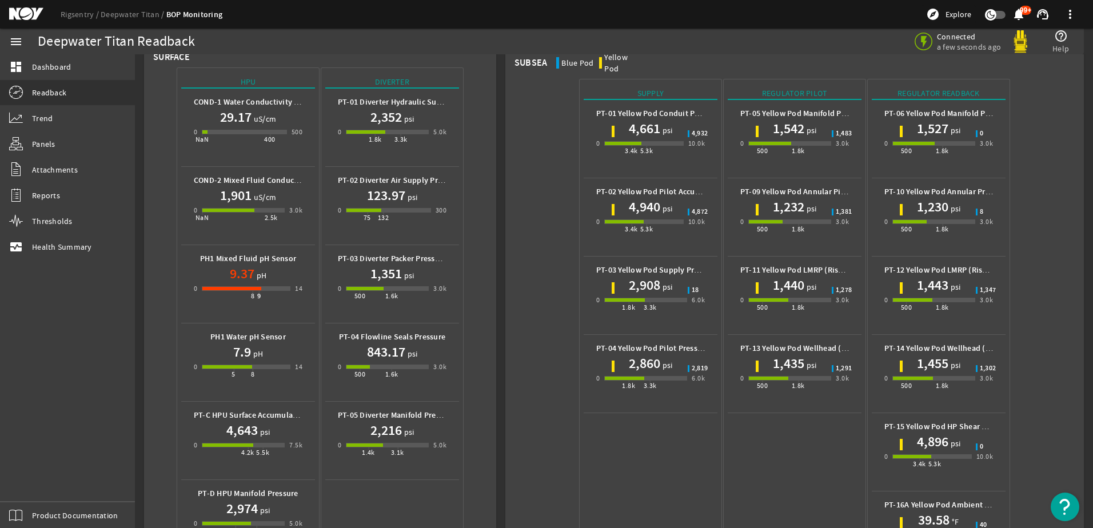
scroll to position [0, 0]
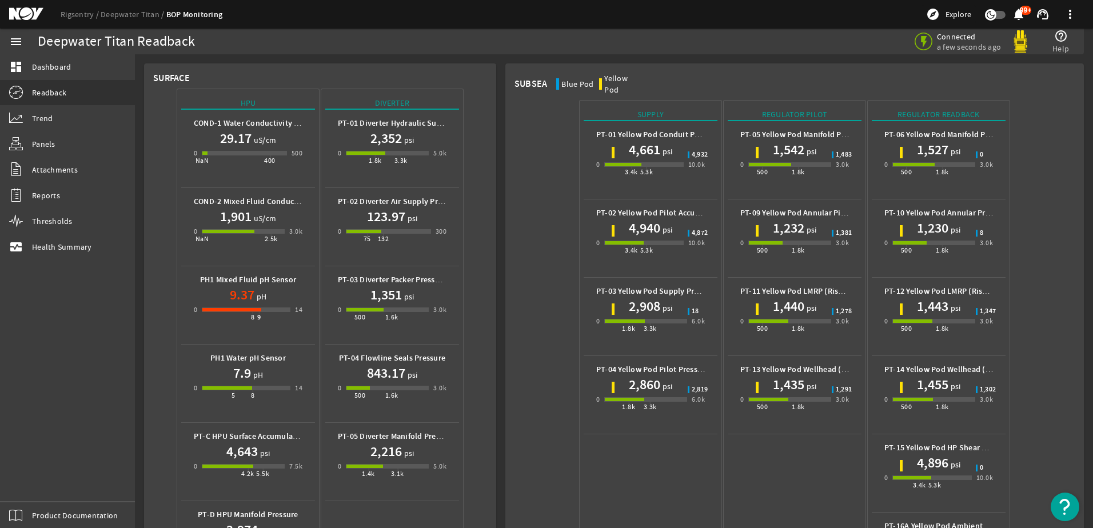
click at [572, 81] on div "Blue Pod" at bounding box center [578, 83] width 32 height 11
click at [568, 78] on div "Blue Pod" at bounding box center [578, 83] width 32 height 11
drag, startPoint x: 41, startPoint y: 132, endPoint x: 44, endPoint y: 118, distance: 13.5
click at [41, 132] on link "Panels" at bounding box center [67, 144] width 135 height 25
click at [45, 116] on span "Trend" at bounding box center [42, 118] width 21 height 11
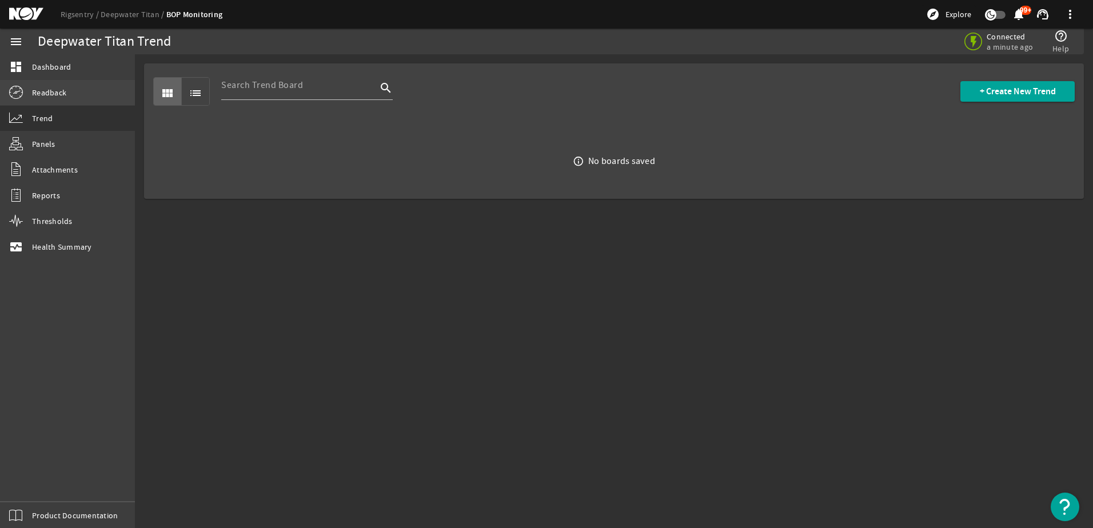
click at [39, 85] on link "Readback" at bounding box center [67, 92] width 135 height 25
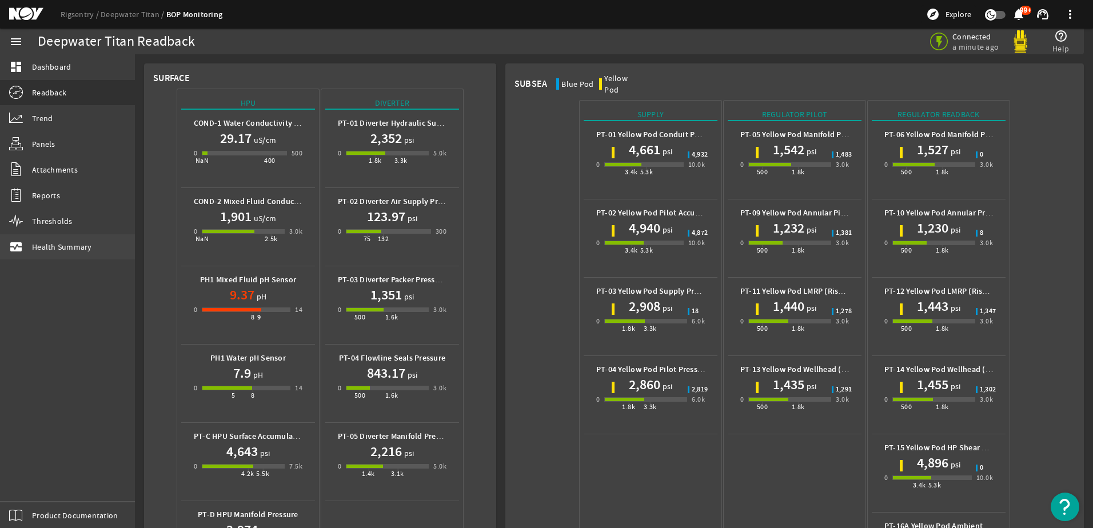
click at [55, 250] on span "Health Summary" at bounding box center [62, 246] width 60 height 11
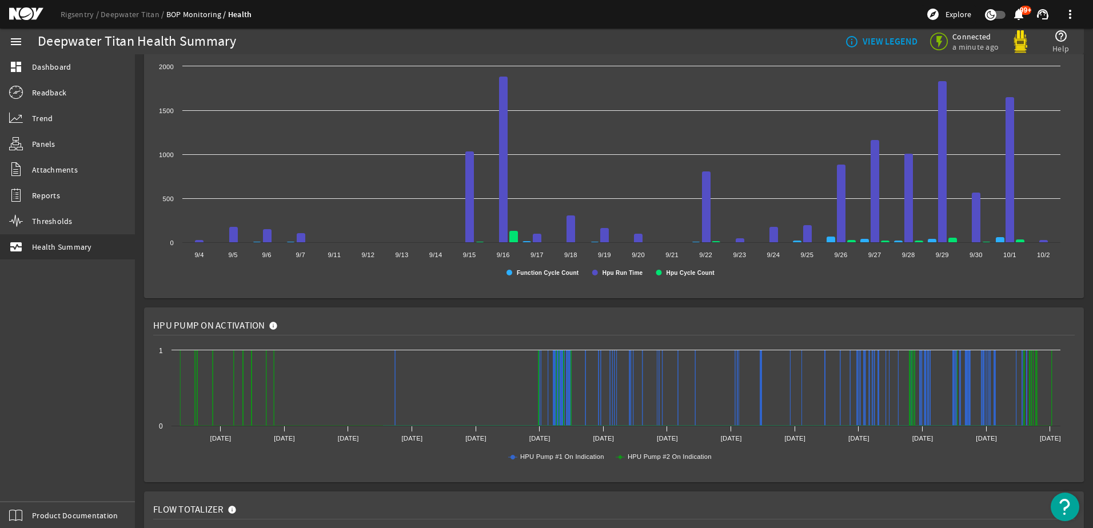
scroll to position [773, 0]
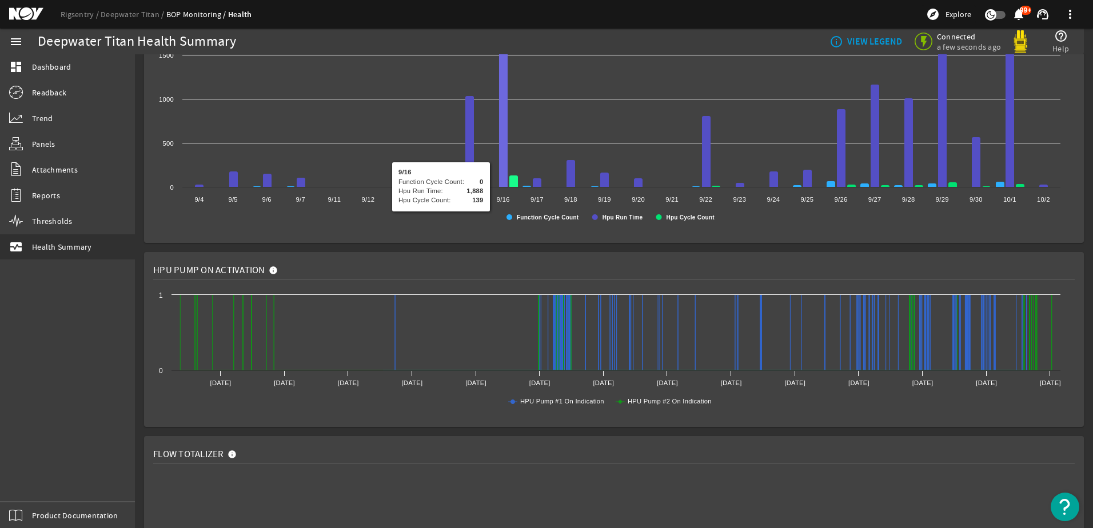
click at [513, 178] on icon at bounding box center [513, 182] width 9 height 12
click at [496, 170] on rect at bounding box center [609, 119] width 913 height 229
click at [504, 172] on icon at bounding box center [503, 104] width 9 height 166
click at [513, 181] on icon at bounding box center [513, 182] width 9 height 12
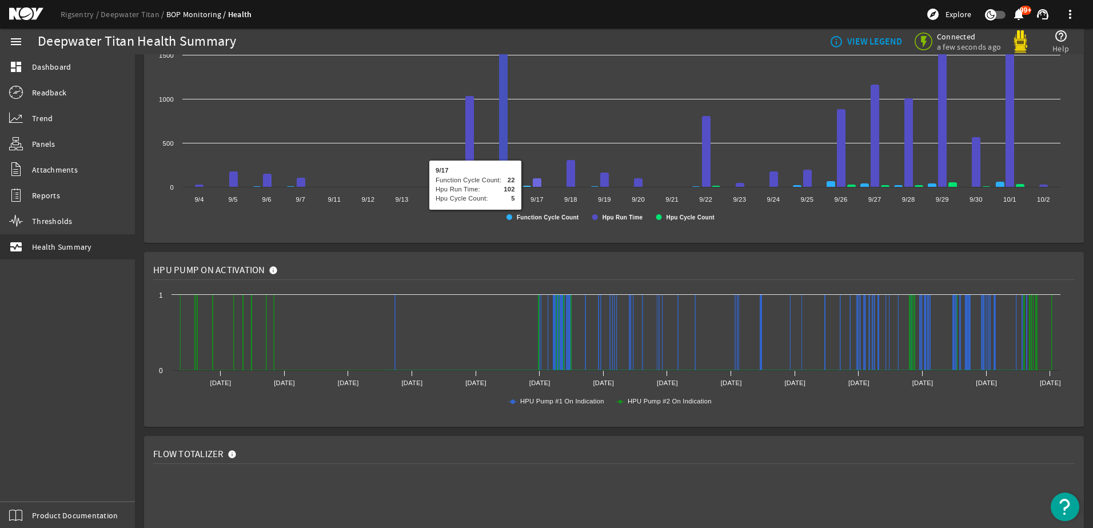
click at [550, 145] on rect at bounding box center [609, 119] width 913 height 229
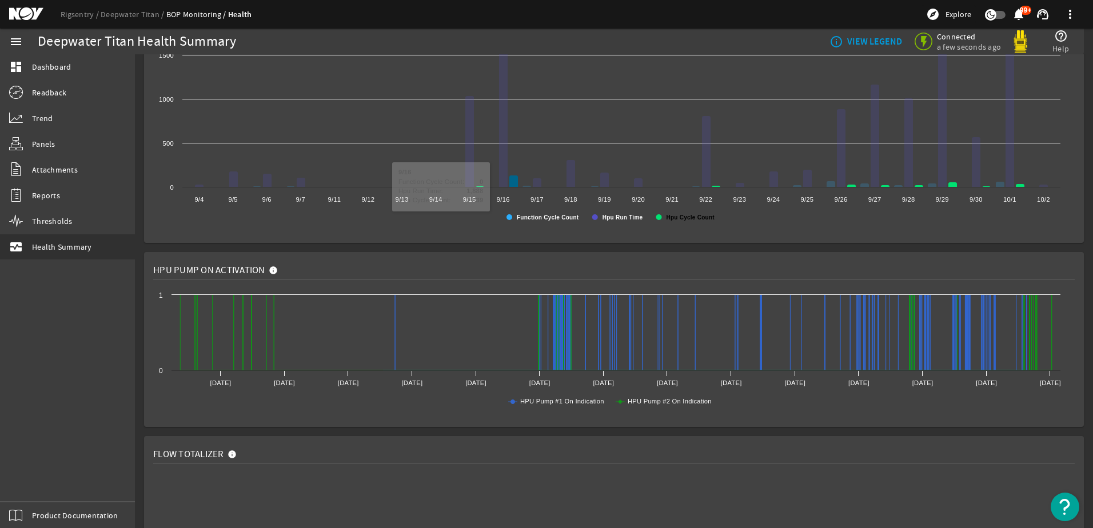
click at [676, 218] on text "Hpu Cycle Count" at bounding box center [691, 217] width 49 height 6
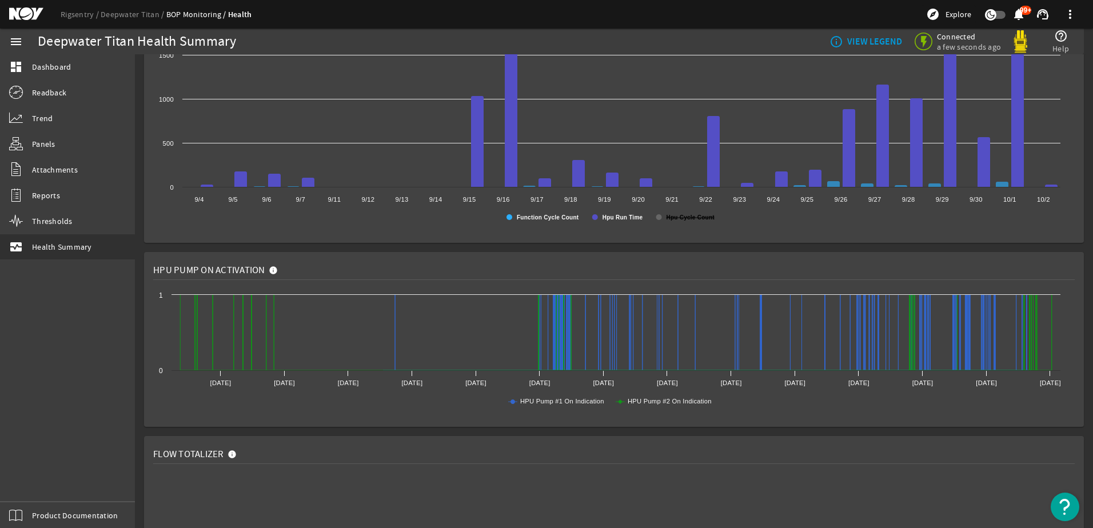
click at [668, 218] on text "Hpu Cycle Count" at bounding box center [691, 217] width 49 height 6
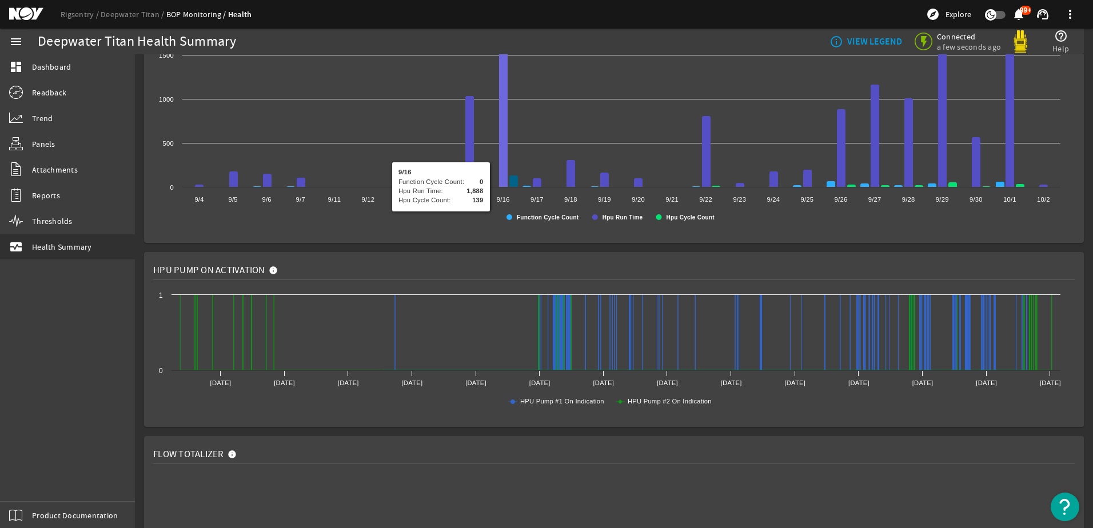
click at [512, 180] on icon at bounding box center [513, 182] width 9 height 12
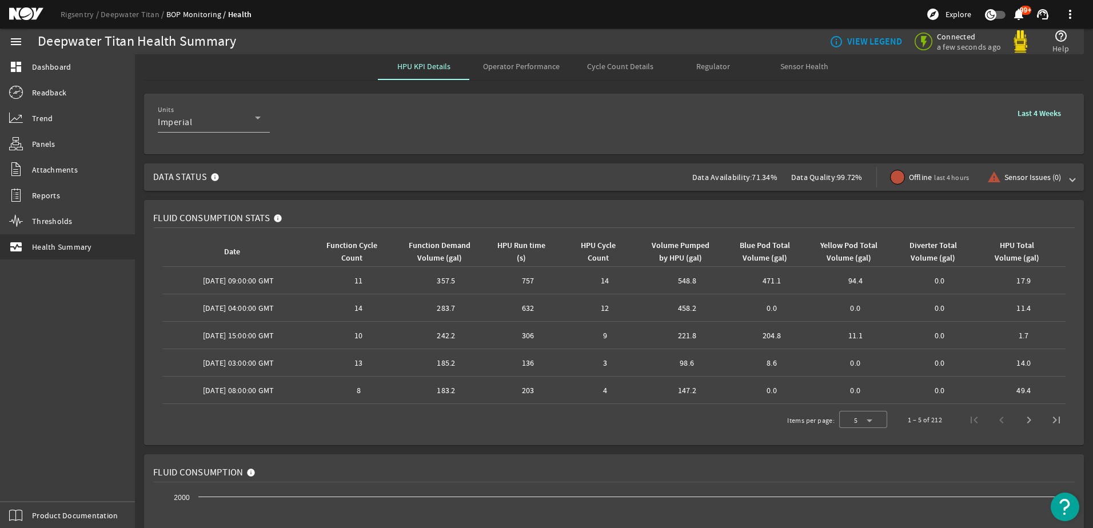
scroll to position [0, 0]
click at [520, 67] on span "Operator Performance" at bounding box center [521, 68] width 77 height 8
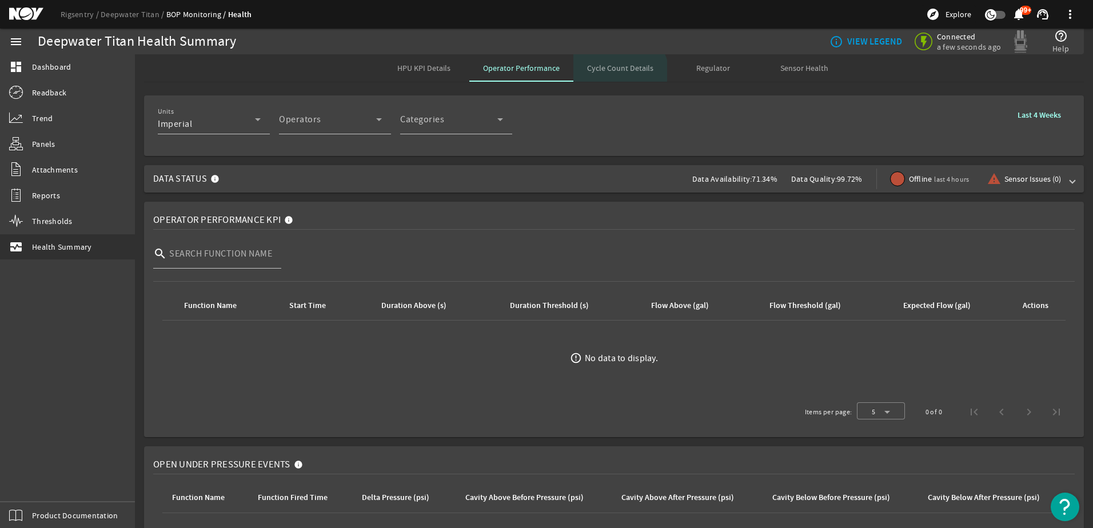
click at [615, 73] on span "Cycle Count Details" at bounding box center [620, 67] width 66 height 27
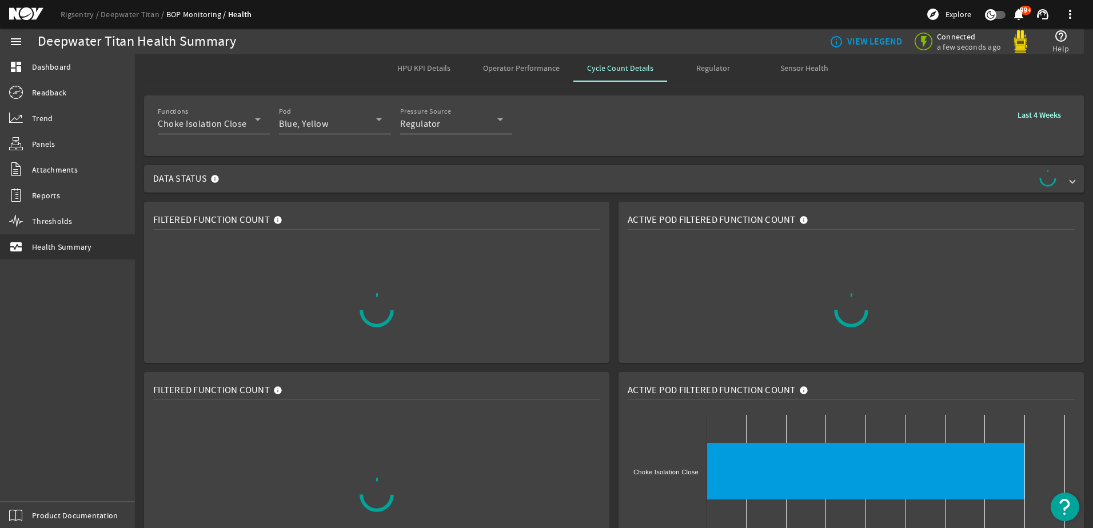
click at [499, 123] on icon at bounding box center [500, 120] width 14 height 14
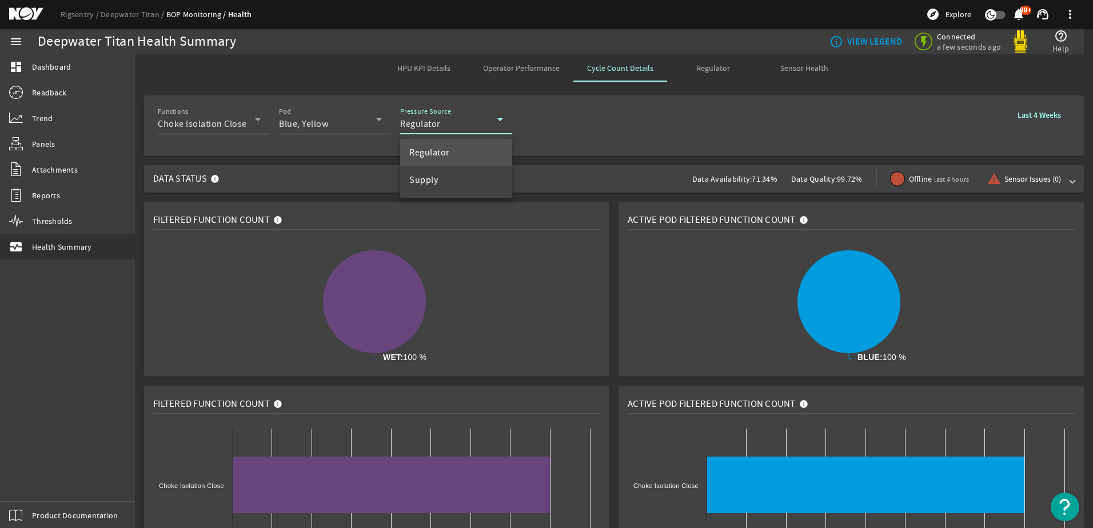
click at [499, 123] on div at bounding box center [546, 264] width 1093 height 528
click at [377, 122] on icon at bounding box center [379, 120] width 14 height 14
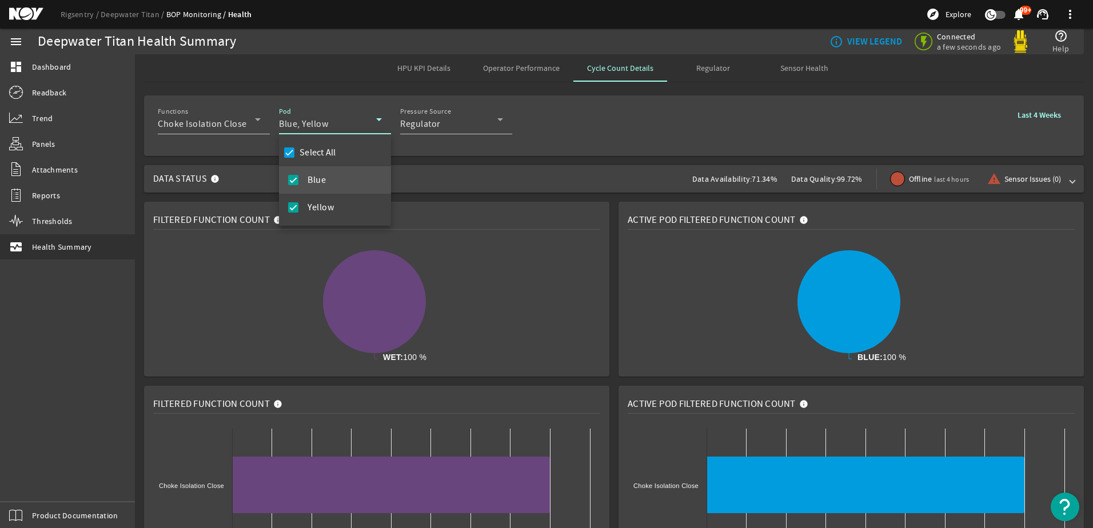
click at [377, 122] on div at bounding box center [546, 264] width 1093 height 528
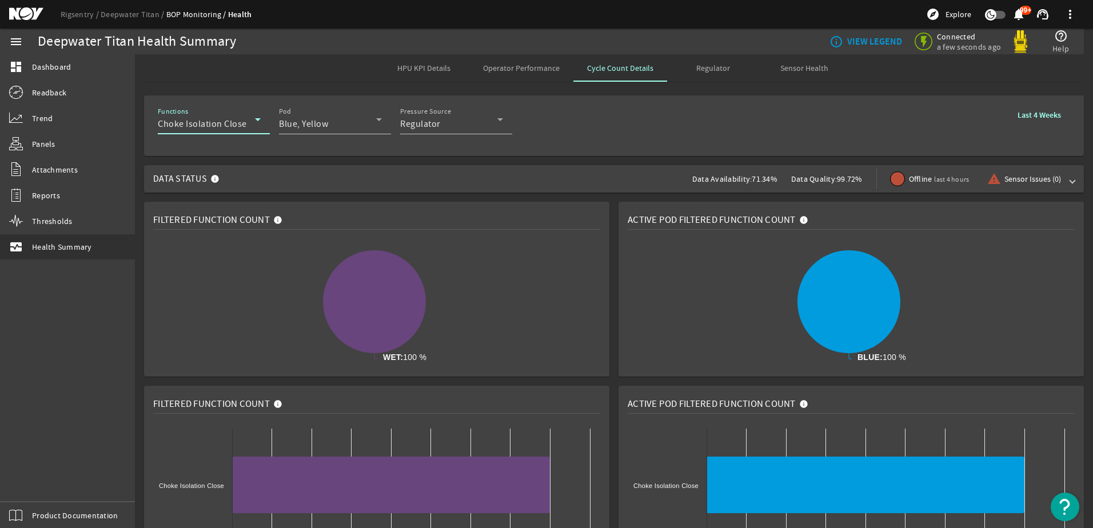
click at [257, 118] on icon at bounding box center [258, 120] width 14 height 14
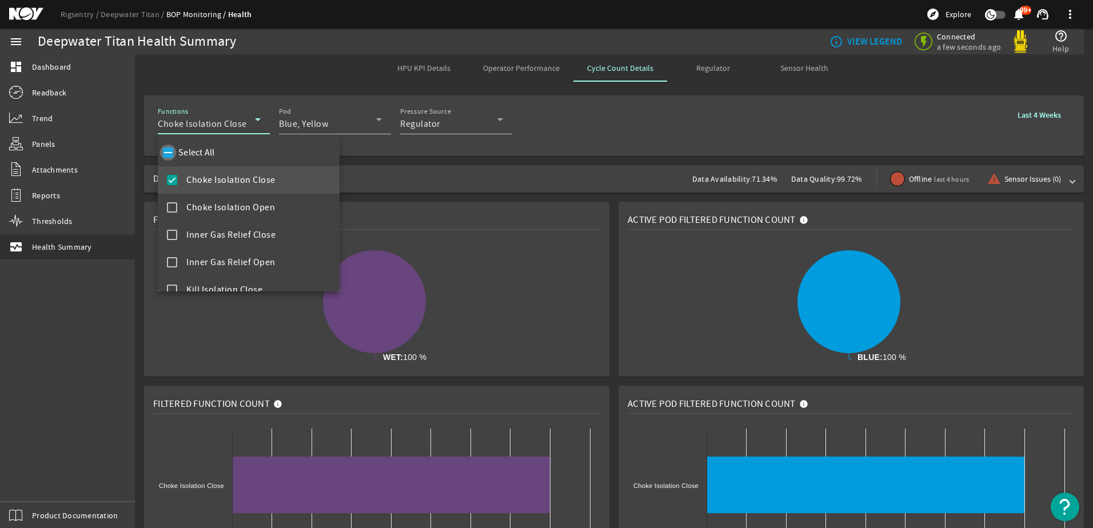
click at [168, 154] on input "Select All" at bounding box center [168, 153] width 16 height 16
checkbox input "true"
click at [569, 140] on div at bounding box center [546, 264] width 1093 height 528
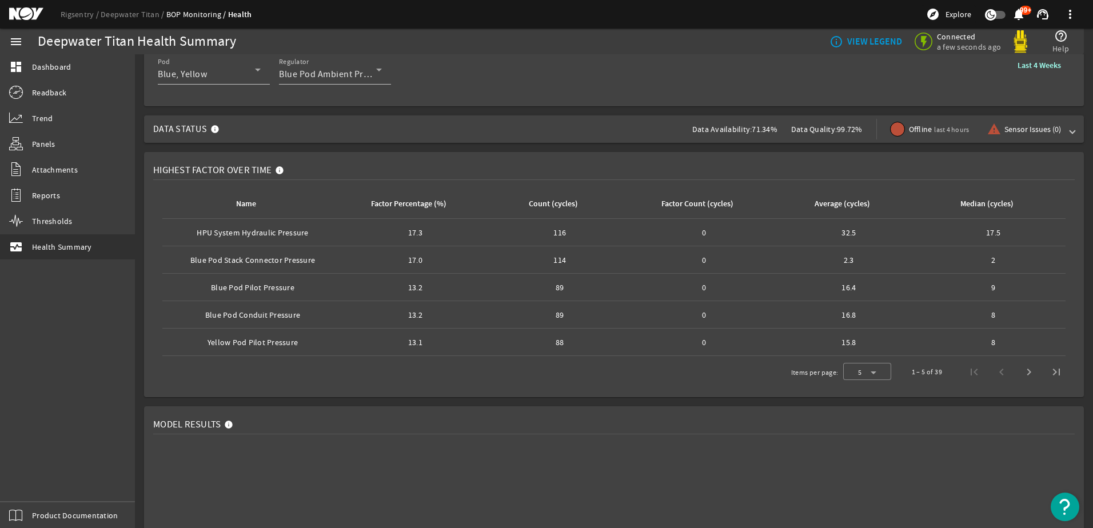
scroll to position [57, 0]
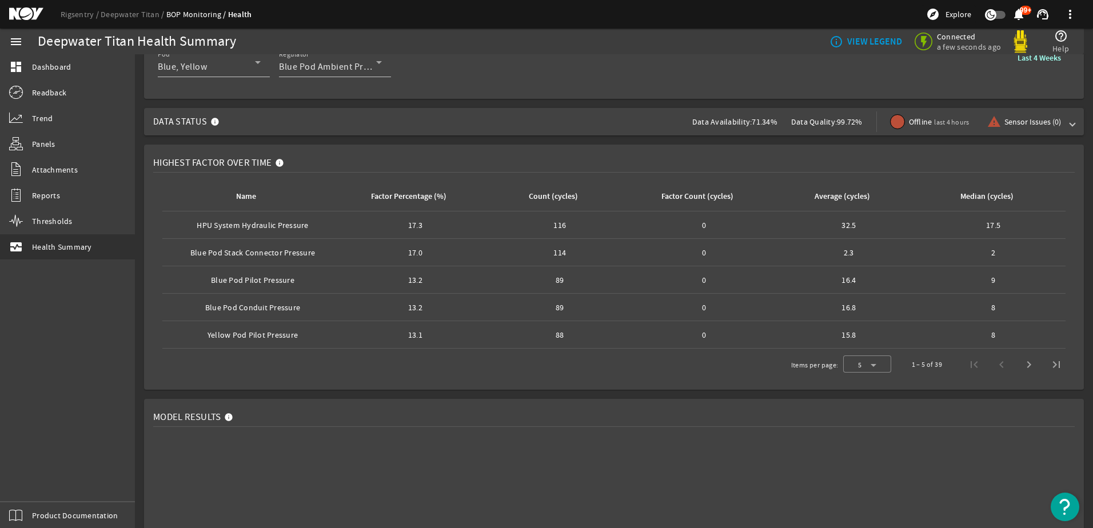
click at [293, 253] on div "Name: Blue Pod Stack Connector Pressure" at bounding box center [253, 252] width 172 height 11
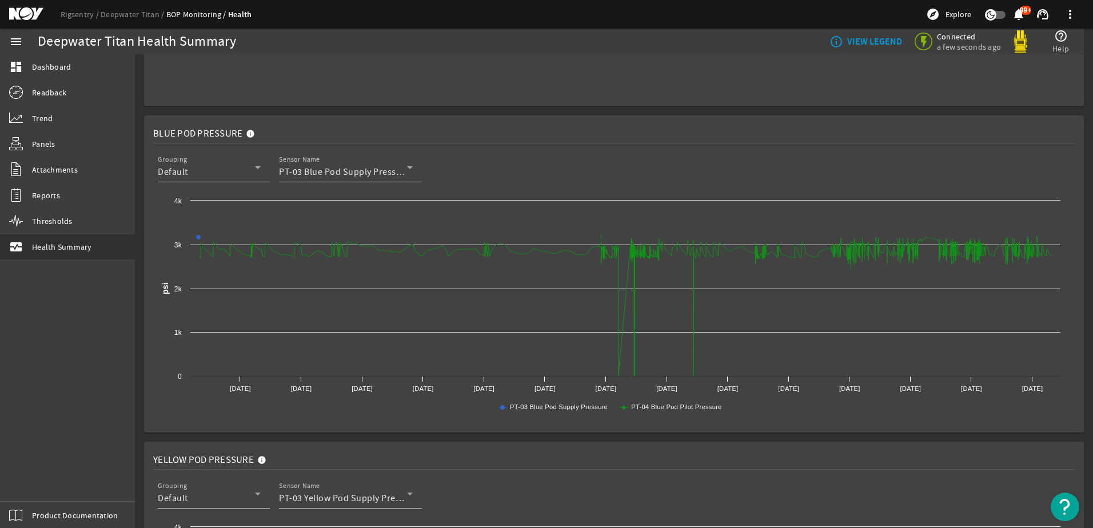
scroll to position [629, 0]
click at [405, 165] on icon at bounding box center [410, 164] width 14 height 14
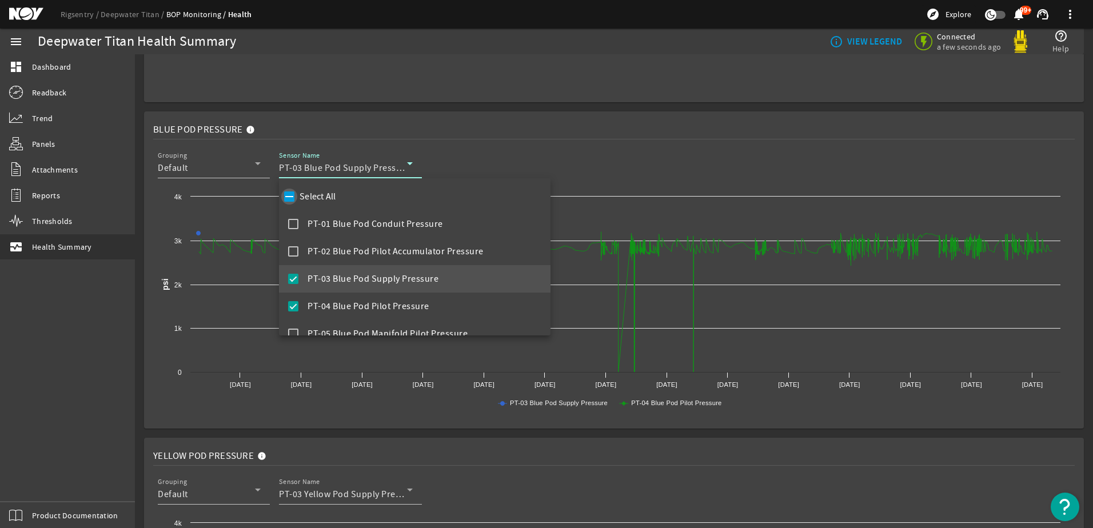
click at [291, 201] on input "Select All" at bounding box center [289, 197] width 16 height 16
click at [290, 193] on input "Select All" at bounding box center [289, 197] width 16 height 16
checkbox input "false"
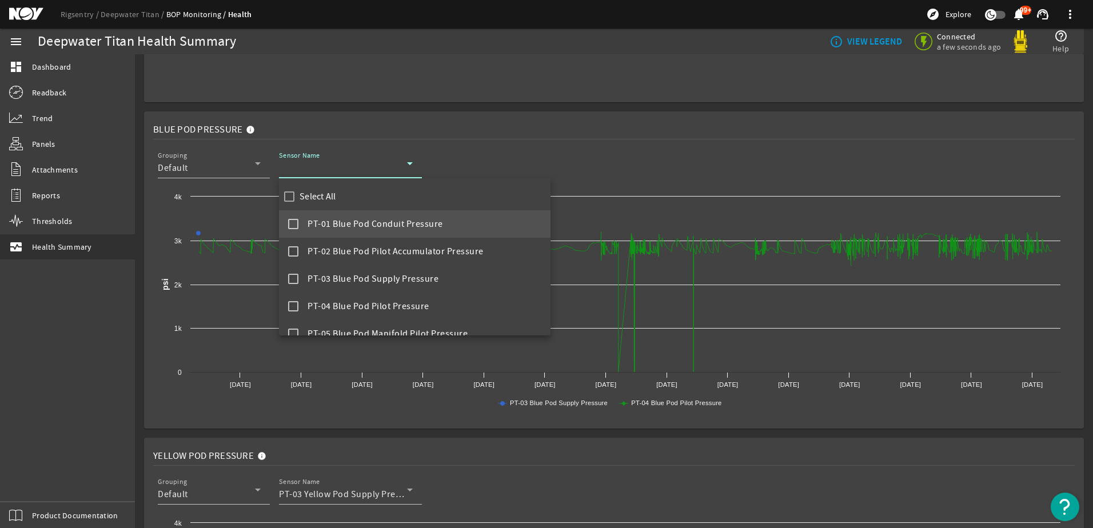
click at [298, 227] on mat-pseudo-checkbox at bounding box center [293, 224] width 10 height 10
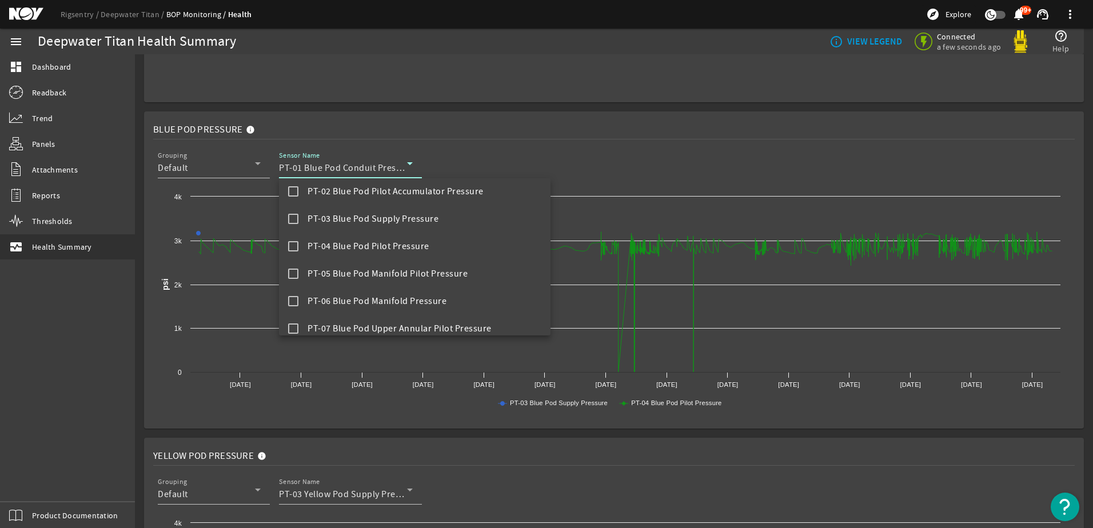
scroll to position [0, 0]
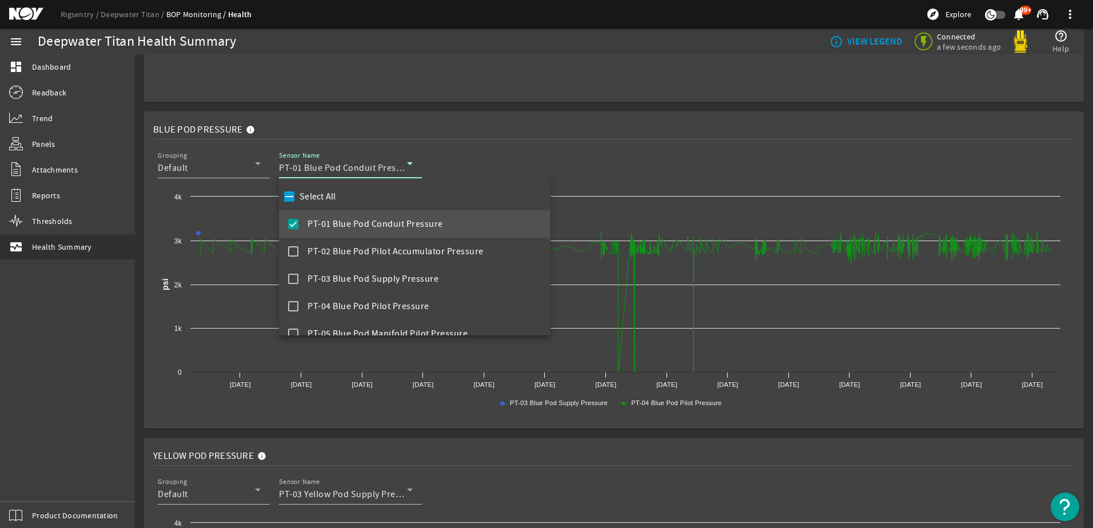
click at [254, 166] on div at bounding box center [546, 264] width 1093 height 528
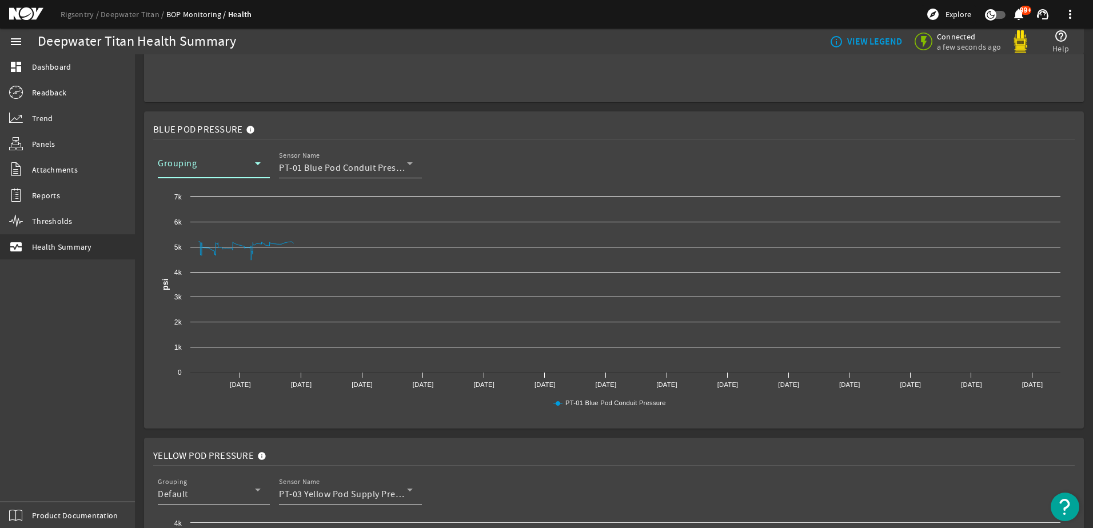
click at [255, 165] on icon at bounding box center [258, 164] width 14 height 14
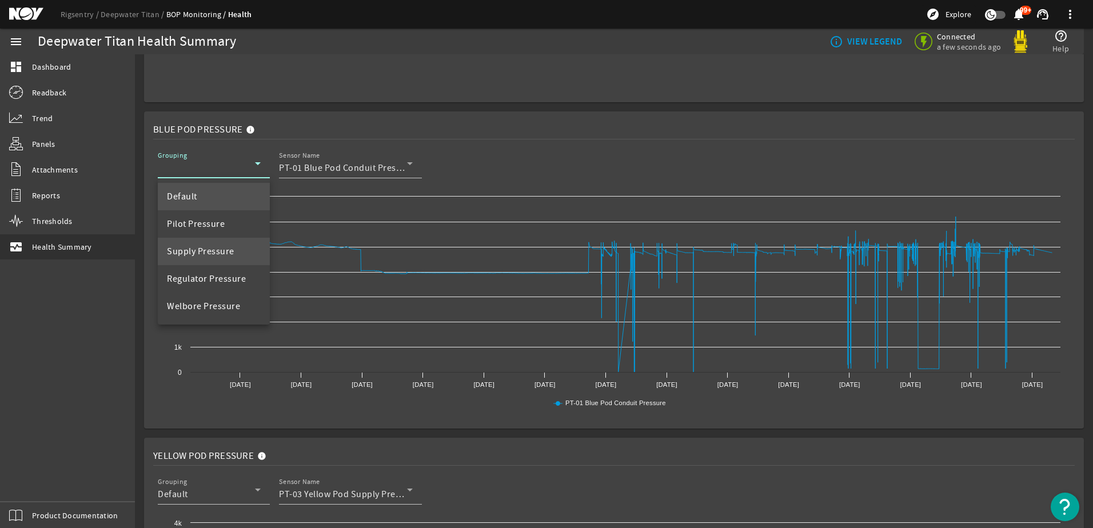
click at [203, 249] on span "Supply Pressure" at bounding box center [200, 252] width 67 height 14
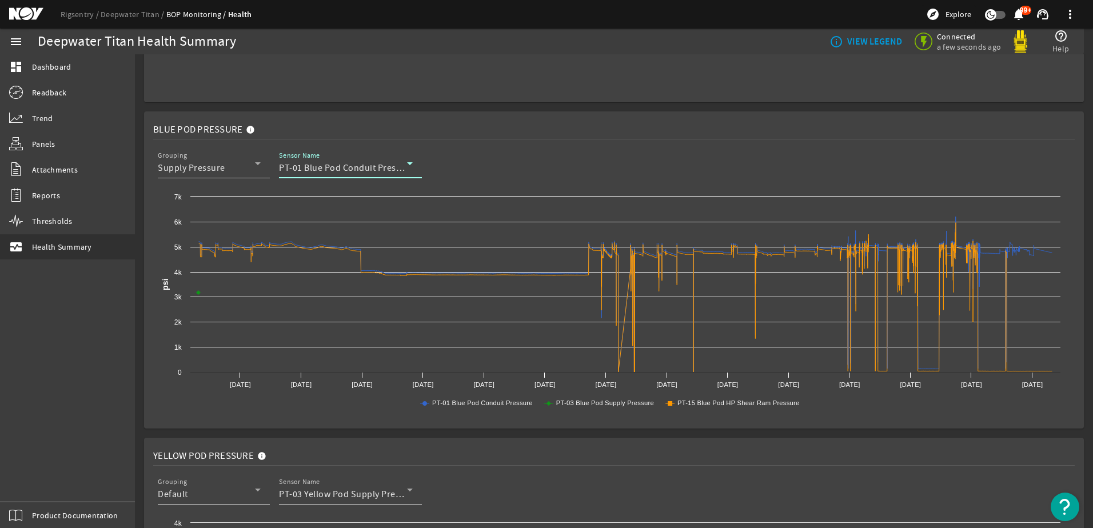
click at [410, 169] on icon at bounding box center [410, 164] width 14 height 14
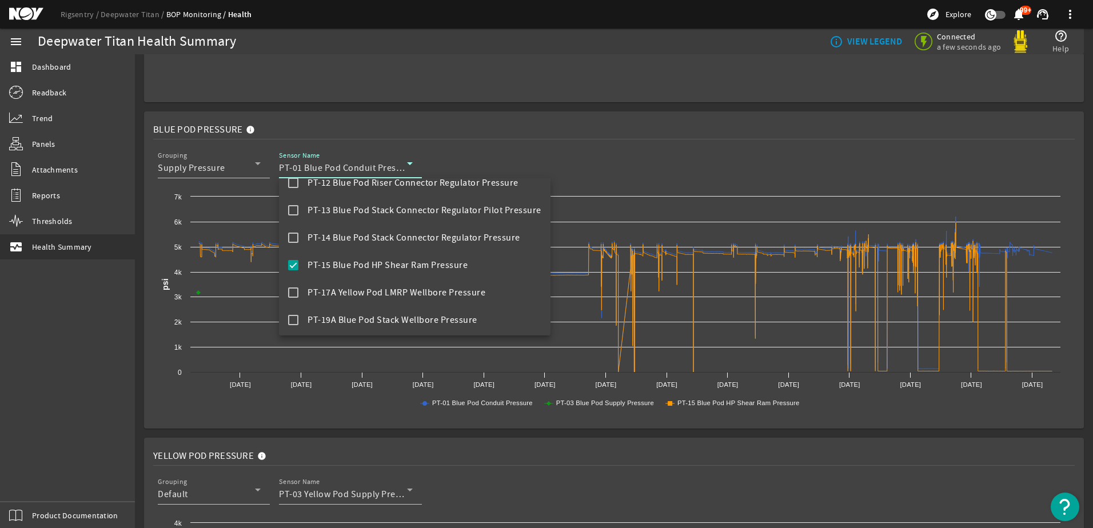
scroll to position [346, 0]
click at [783, 182] on div at bounding box center [546, 264] width 1093 height 528
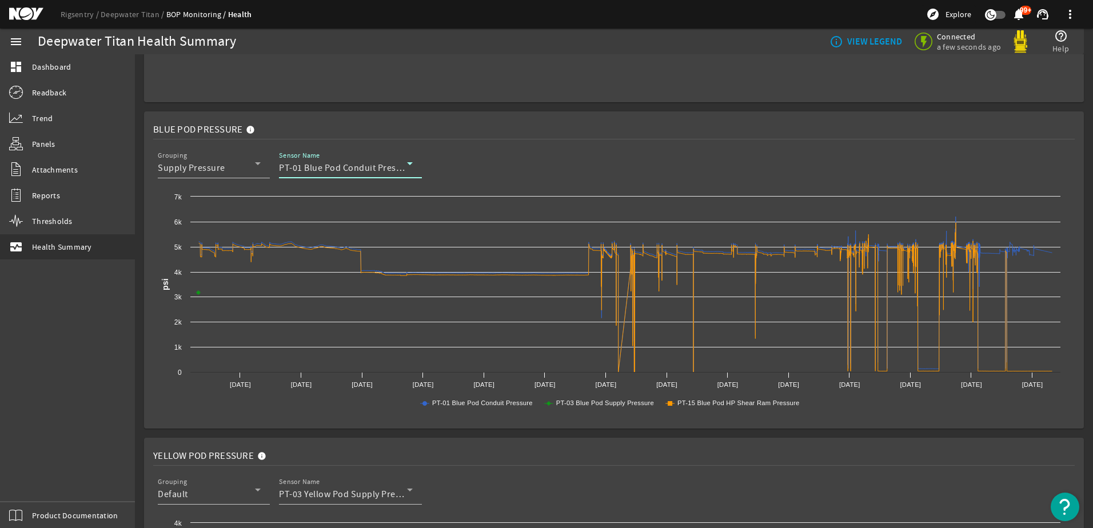
click at [412, 166] on icon at bounding box center [410, 164] width 14 height 14
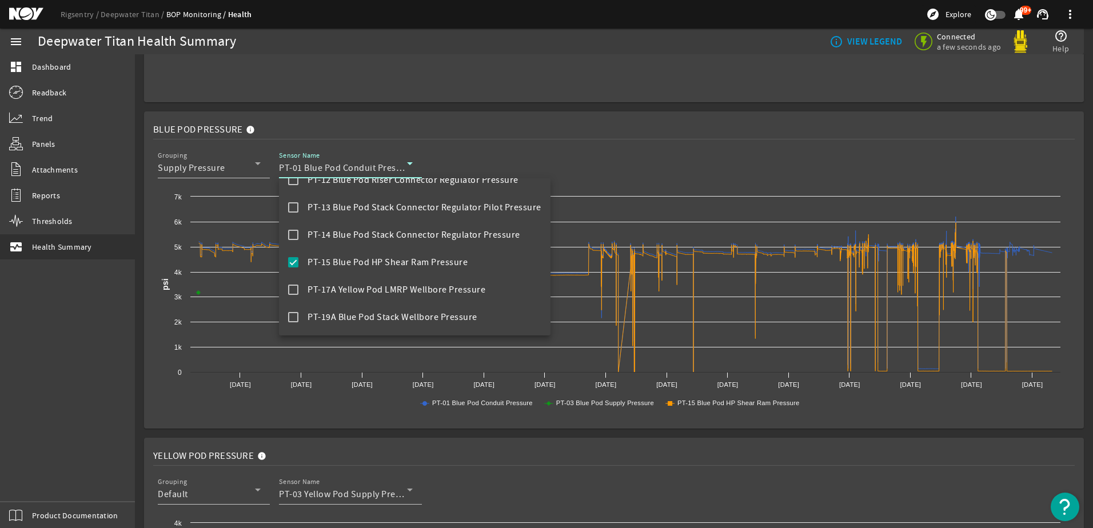
click at [78, 13] on div at bounding box center [546, 264] width 1093 height 528
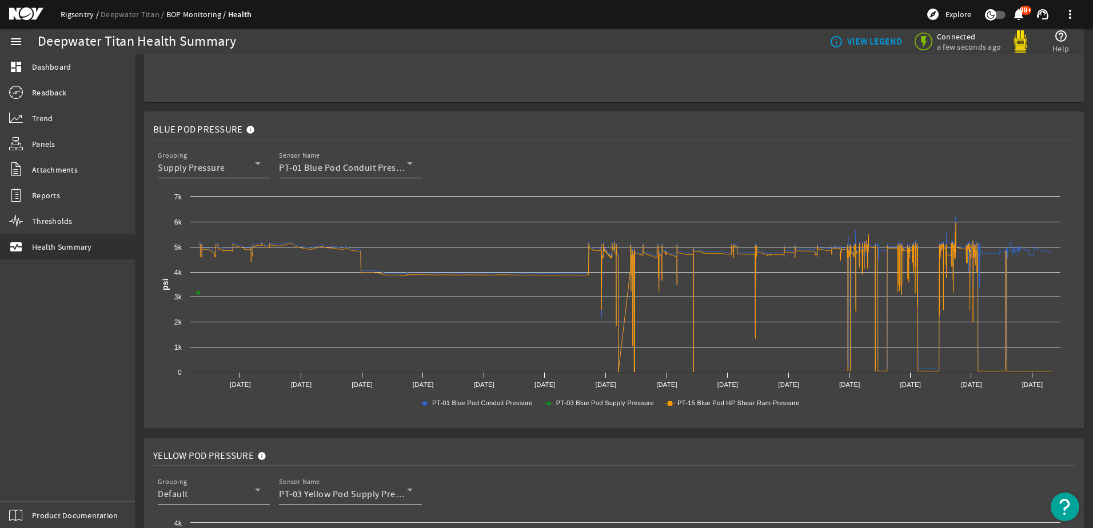
click at [78, 11] on link "Rigsentry" at bounding box center [81, 14] width 40 height 10
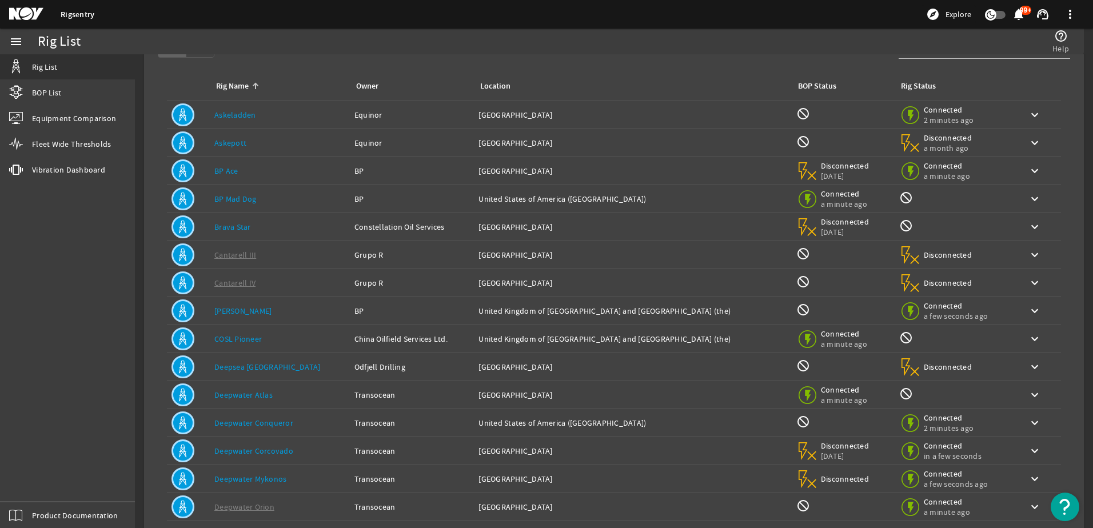
scroll to position [105, 0]
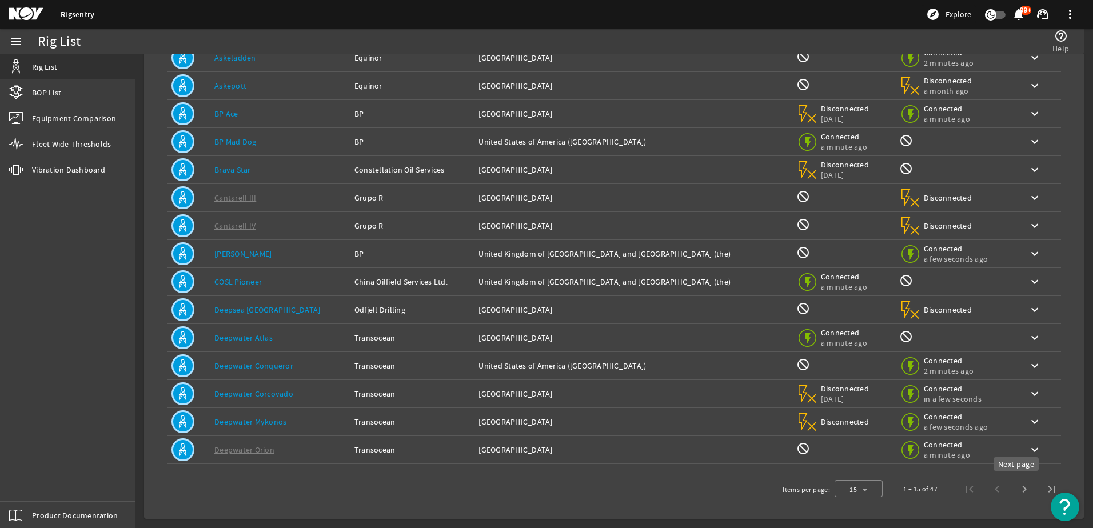
click at [1017, 492] on span "Next page" at bounding box center [1024, 489] width 27 height 27
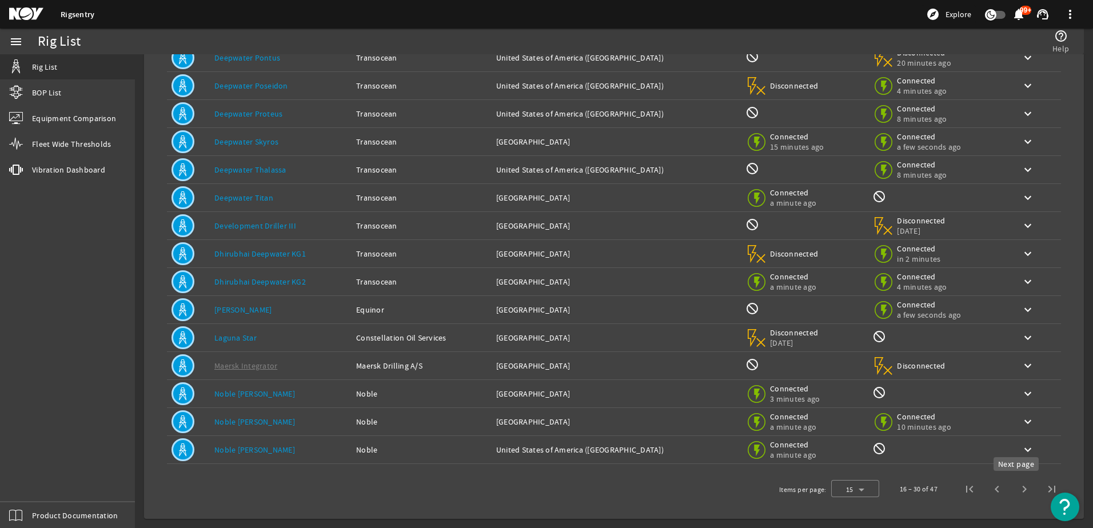
click at [1015, 491] on span "Next page" at bounding box center [1024, 489] width 27 height 27
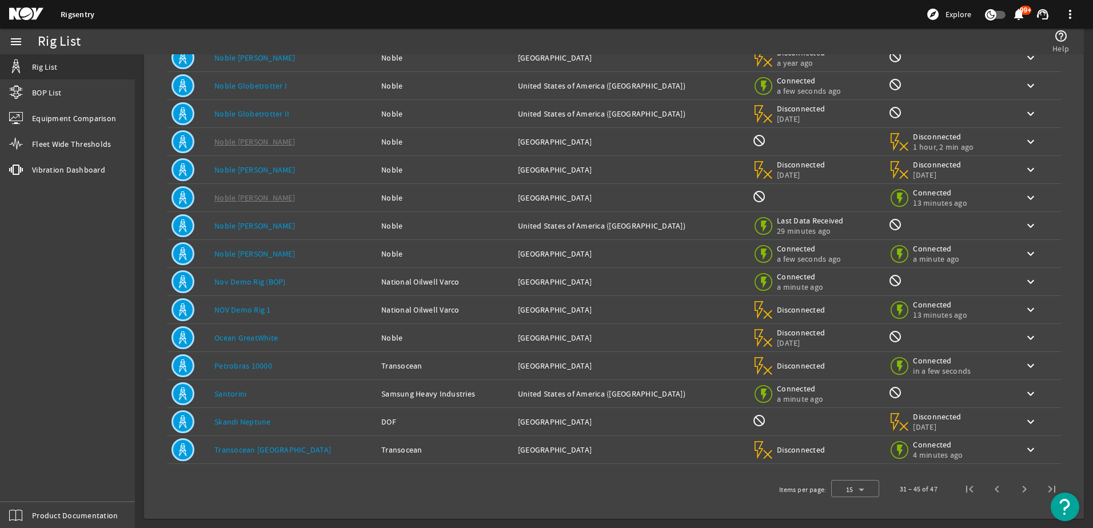
click at [216, 392] on link "Santorini" at bounding box center [230, 394] width 32 height 10
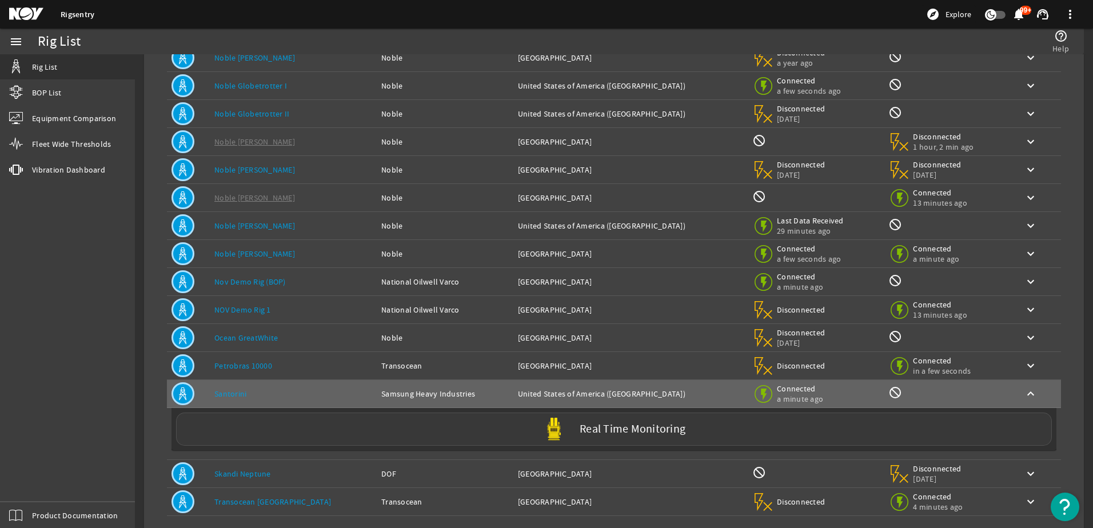
click at [622, 425] on label "Real Time Monitoring" at bounding box center [633, 430] width 106 height 12
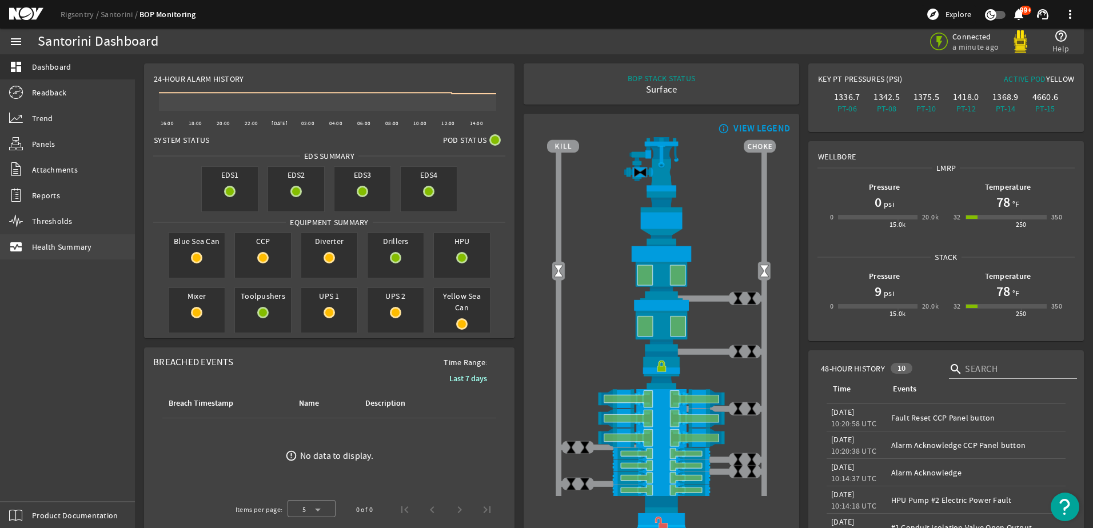
click at [78, 244] on span "Health Summary" at bounding box center [62, 246] width 60 height 11
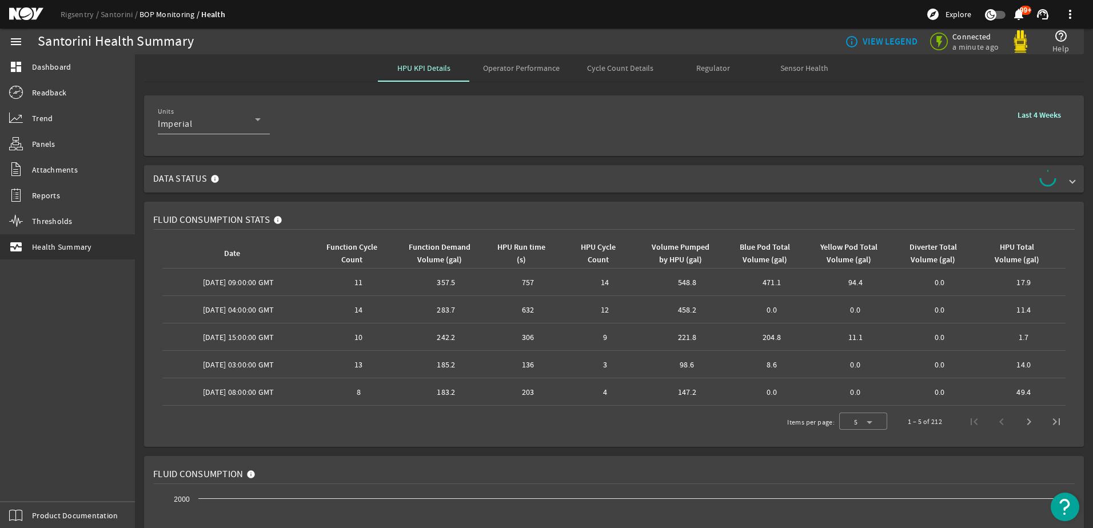
click at [528, 70] on span "Operator Performance" at bounding box center [521, 68] width 77 height 8
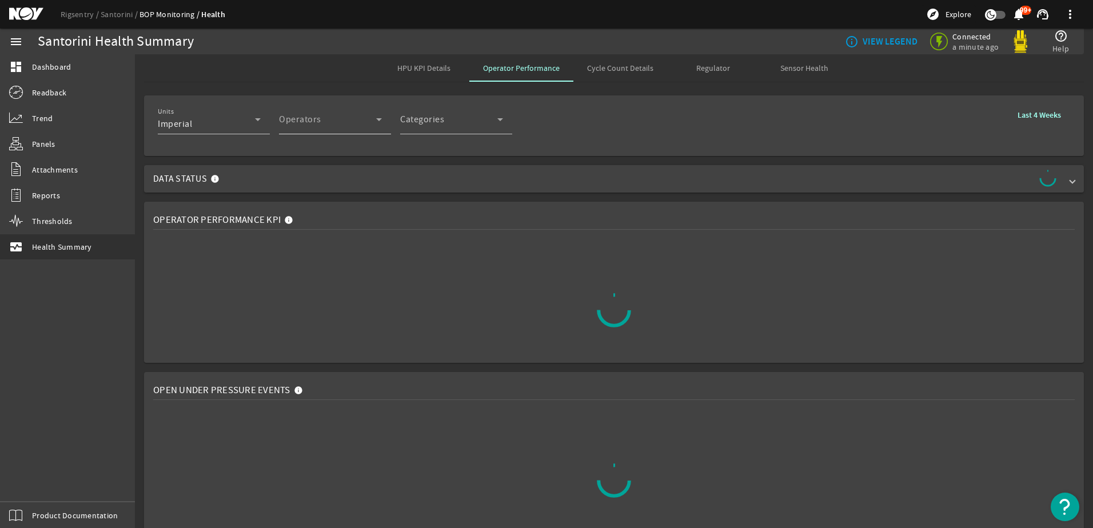
click at [381, 122] on icon at bounding box center [379, 120] width 14 height 14
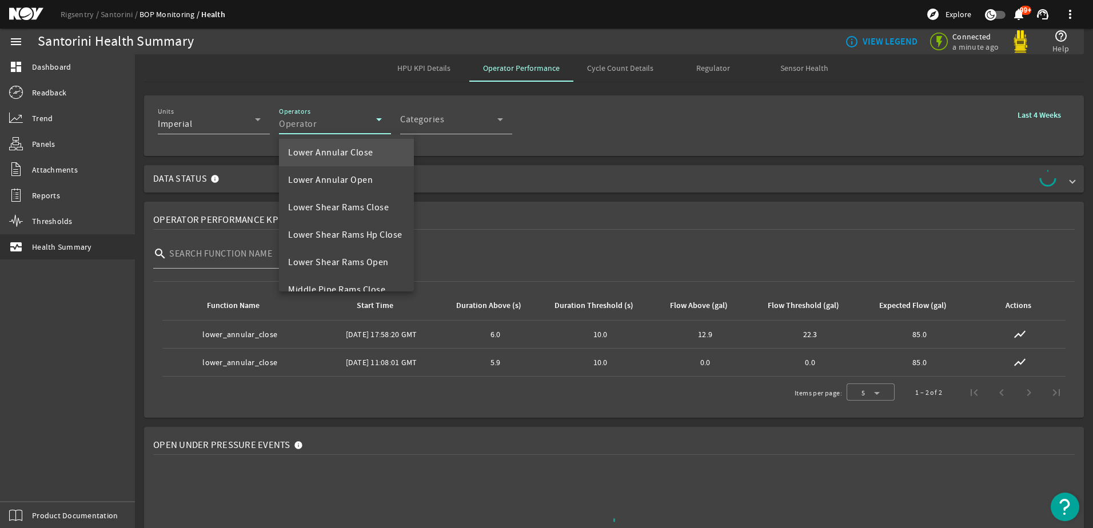
click at [501, 122] on div at bounding box center [546, 264] width 1093 height 528
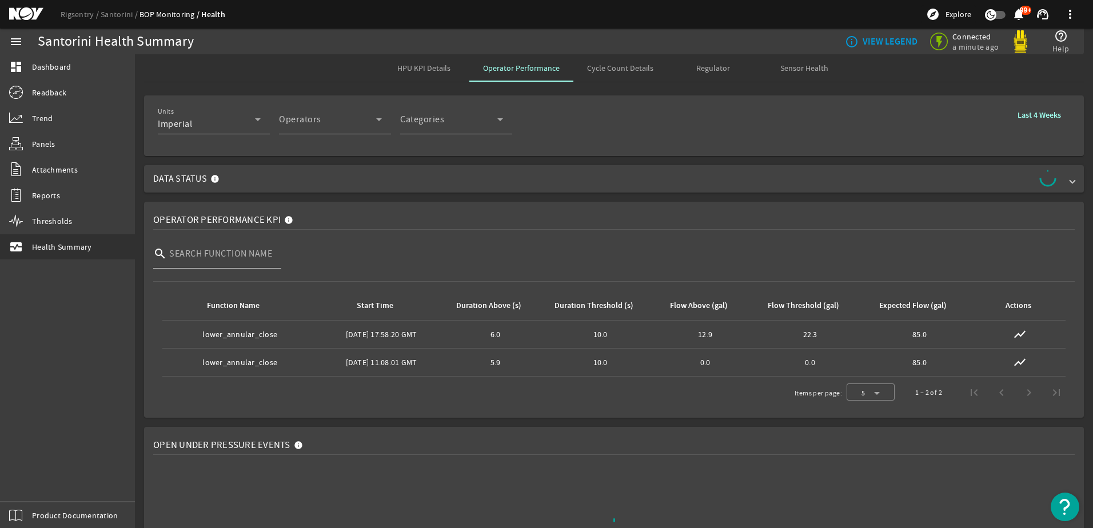
click at [501, 122] on icon at bounding box center [500, 120] width 14 height 14
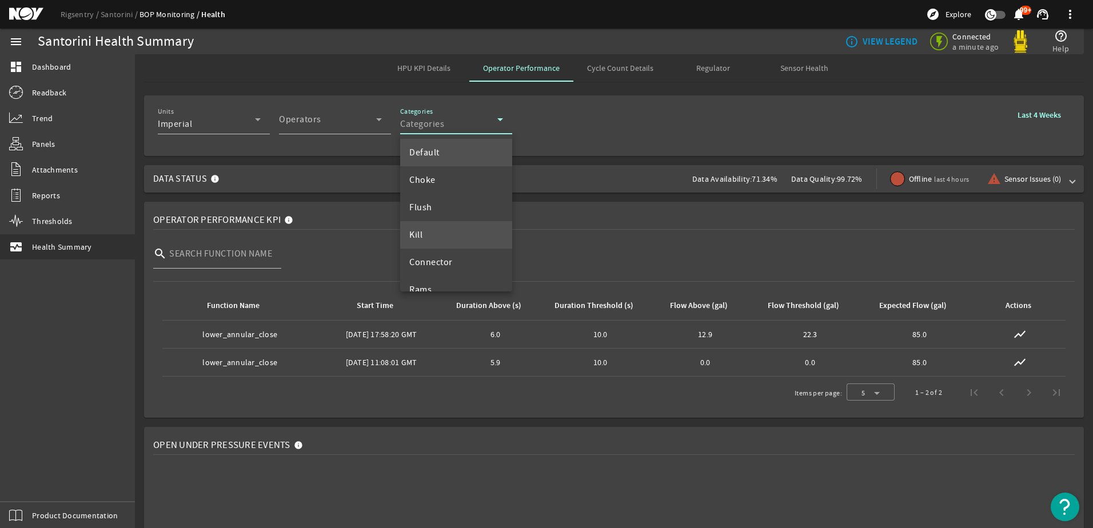
scroll to position [44, 0]
click at [439, 256] on mat-option "Rams" at bounding box center [456, 245] width 112 height 27
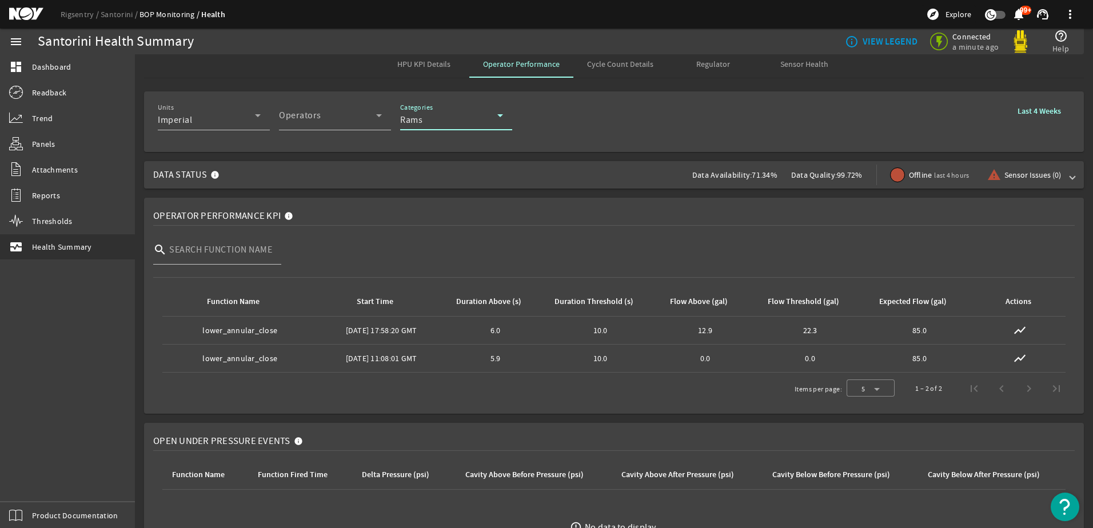
scroll to position [0, 0]
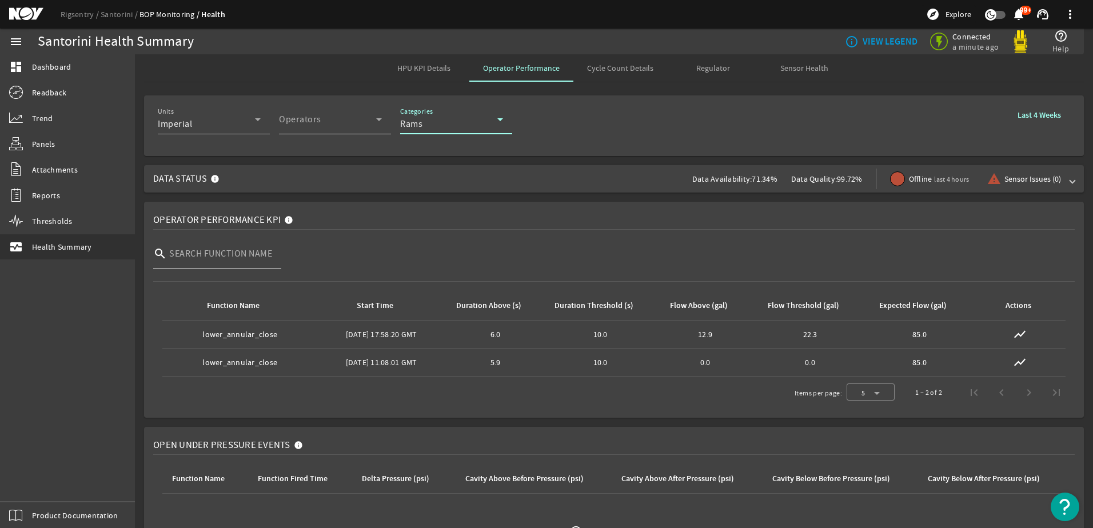
click at [384, 122] on icon at bounding box center [379, 120] width 14 height 14
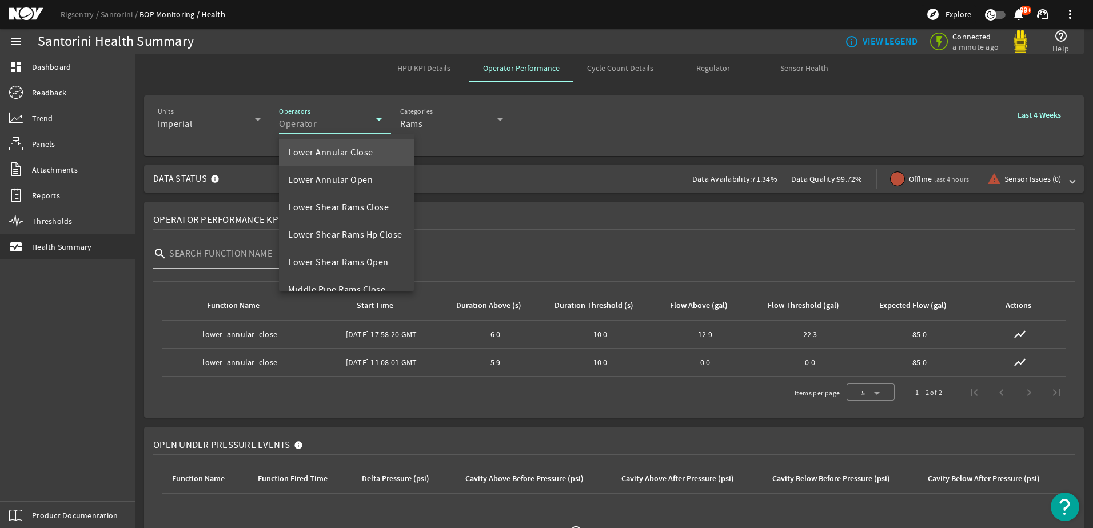
click at [582, 128] on div at bounding box center [546, 264] width 1093 height 528
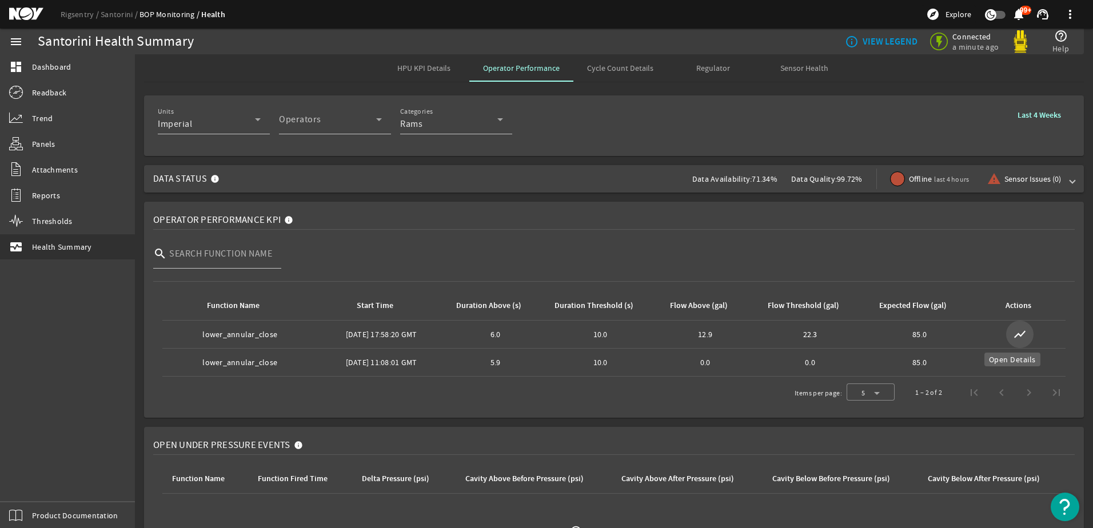
click at [1020, 334] on span "button" at bounding box center [1019, 334] width 27 height 27
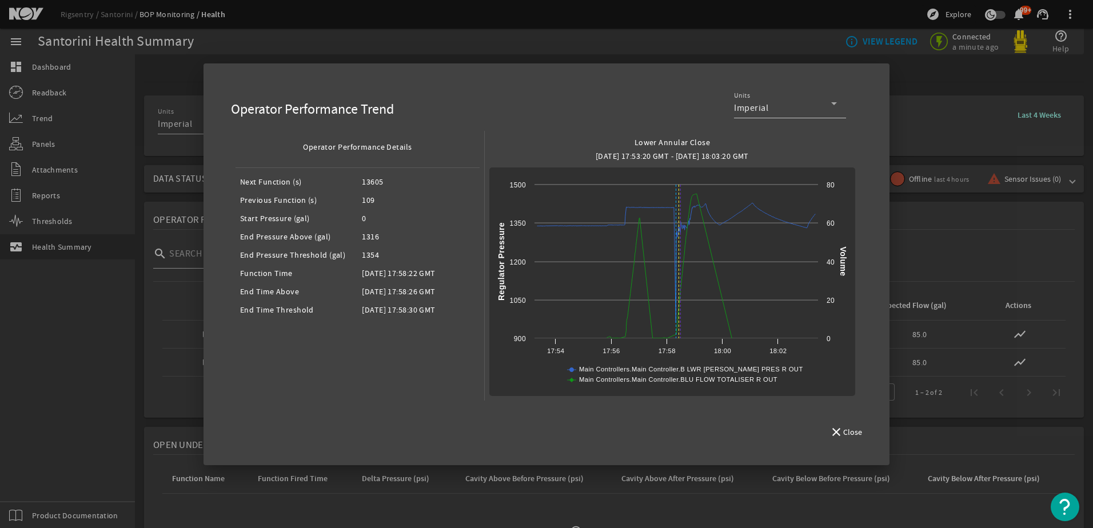
click at [943, 112] on div at bounding box center [546, 264] width 1093 height 528
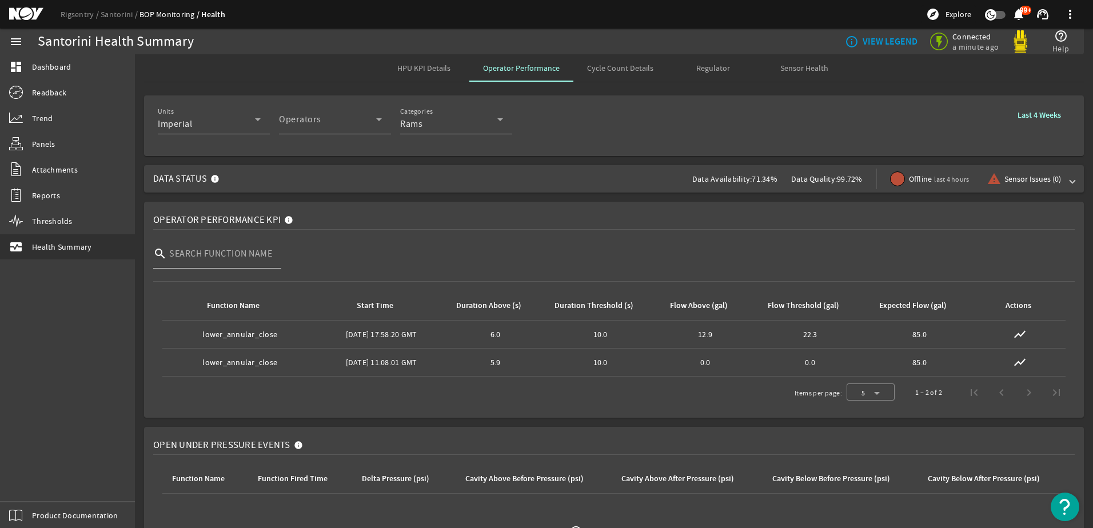
click at [713, 69] on span "Regulator" at bounding box center [713, 68] width 34 height 8
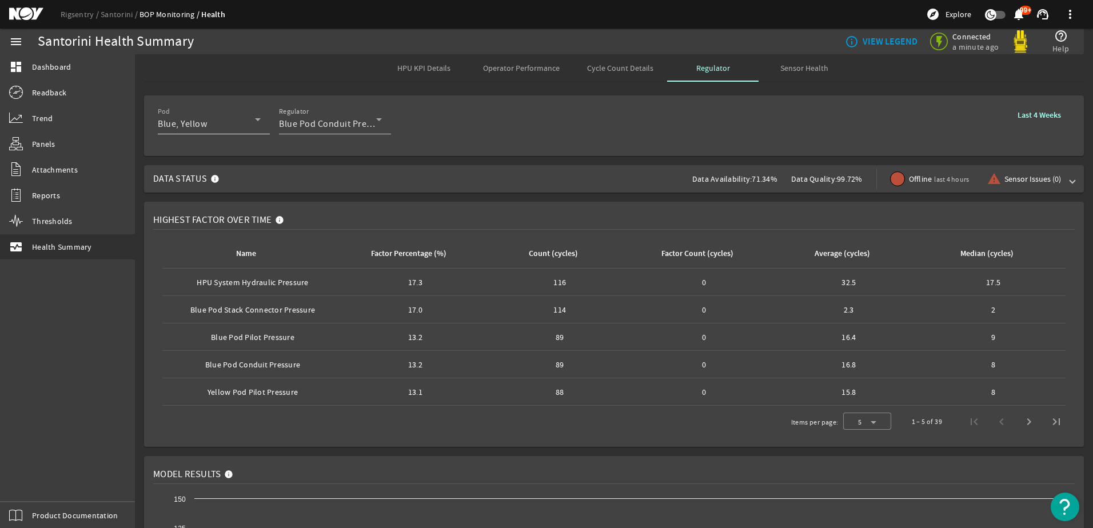
click at [254, 122] on icon at bounding box center [258, 120] width 14 height 14
click at [383, 119] on div at bounding box center [546, 264] width 1093 height 528
click at [380, 121] on icon at bounding box center [379, 119] width 6 height 3
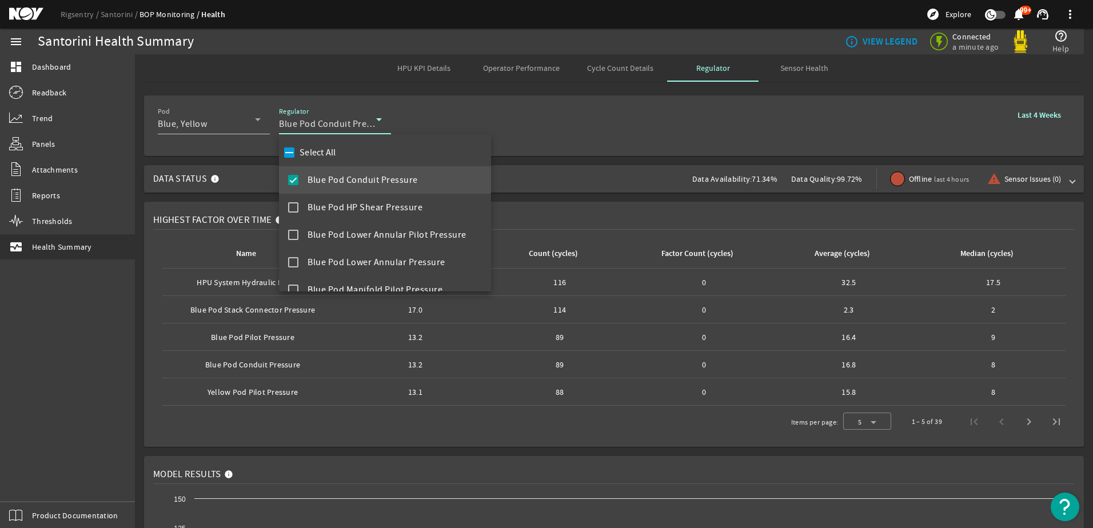
click at [572, 141] on div at bounding box center [546, 264] width 1093 height 528
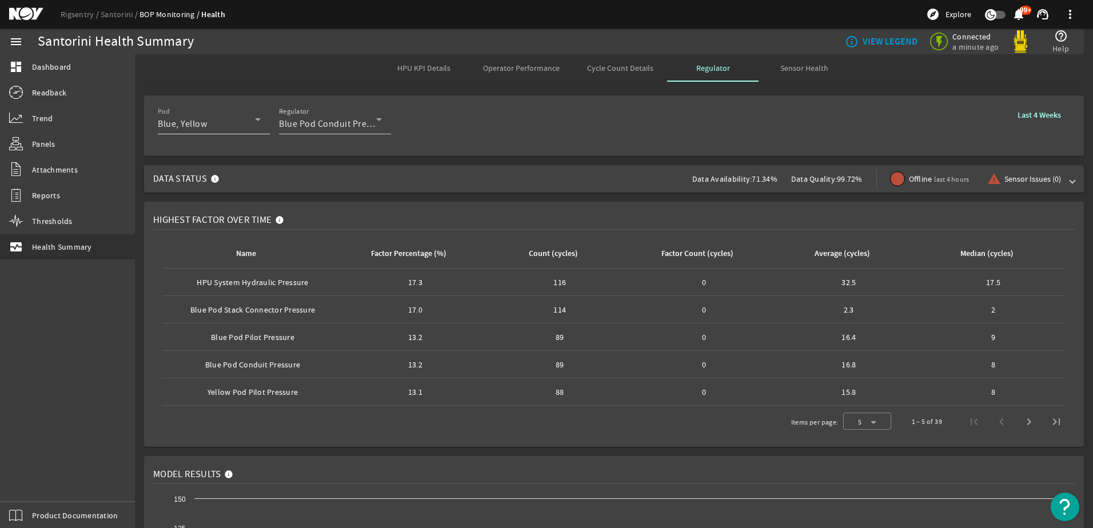
click at [258, 121] on icon at bounding box center [258, 119] width 6 height 3
click at [258, 120] on div at bounding box center [546, 264] width 1093 height 528
click at [377, 124] on icon at bounding box center [379, 120] width 14 height 14
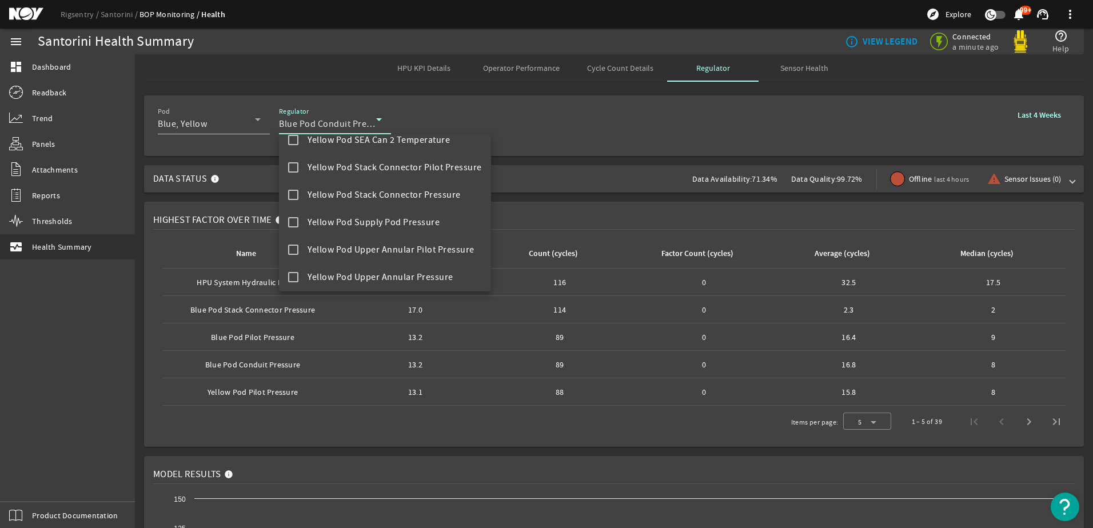
scroll to position [1169, 0]
click at [598, 130] on div at bounding box center [546, 264] width 1093 height 528
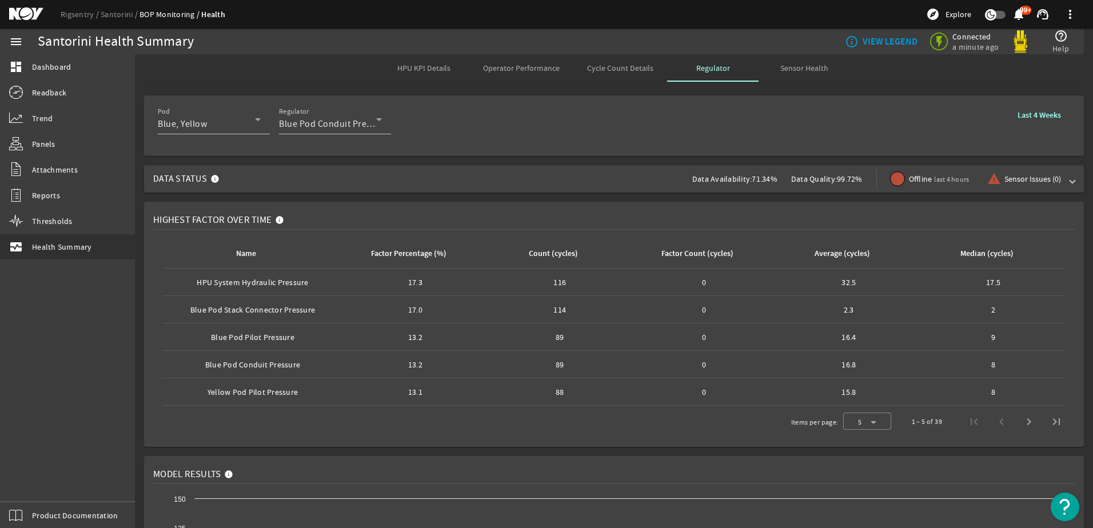
click at [411, 67] on span "HPU KPI Details" at bounding box center [423, 68] width 53 height 8
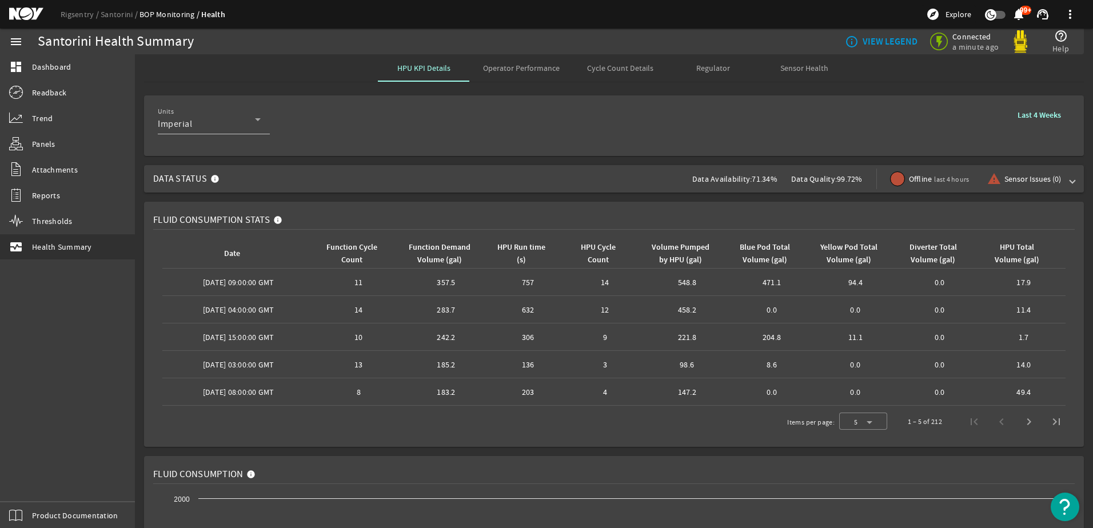
click at [513, 65] on span "Operator Performance" at bounding box center [521, 68] width 77 height 8
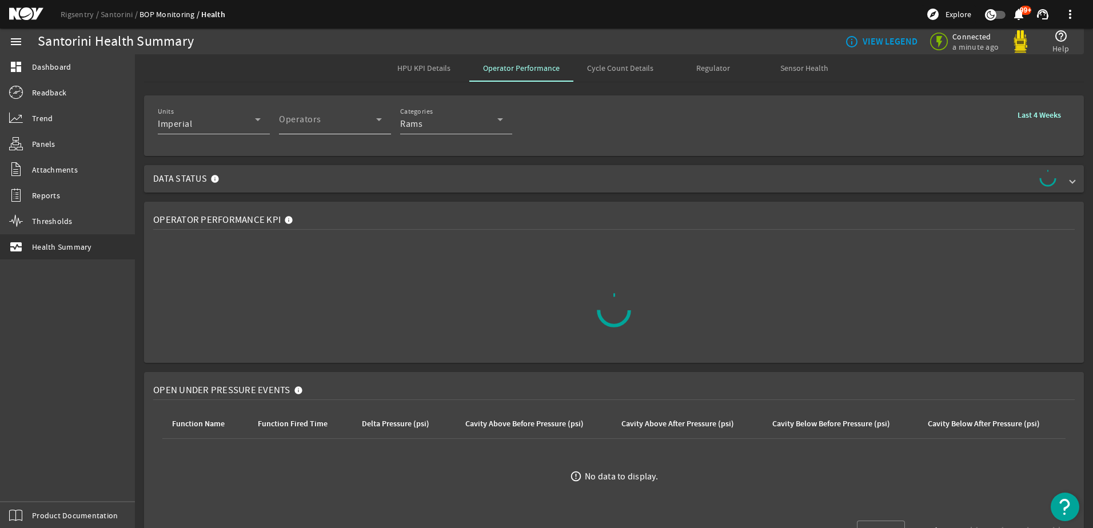
click at [377, 120] on icon at bounding box center [379, 120] width 14 height 14
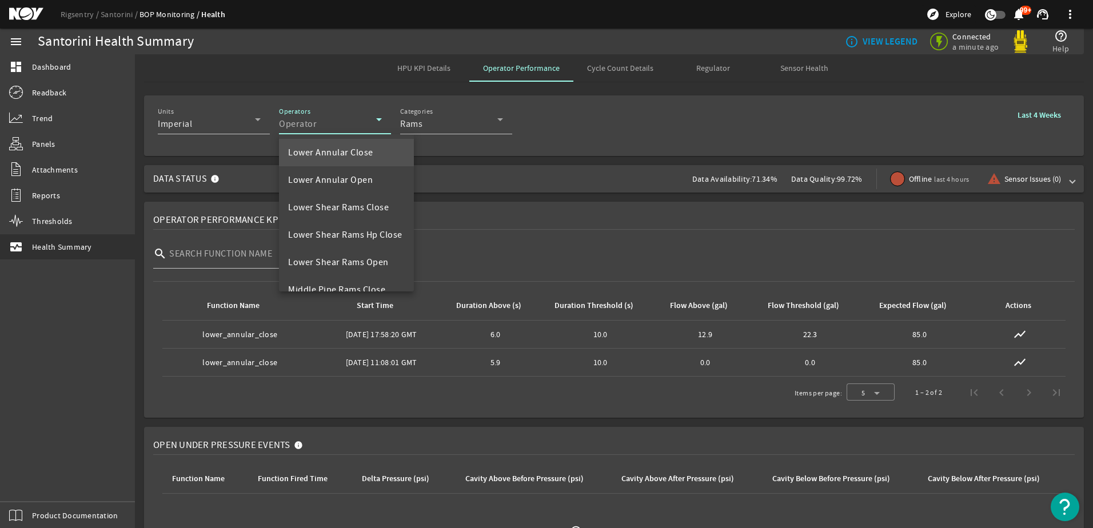
click at [707, 172] on div at bounding box center [546, 264] width 1093 height 528
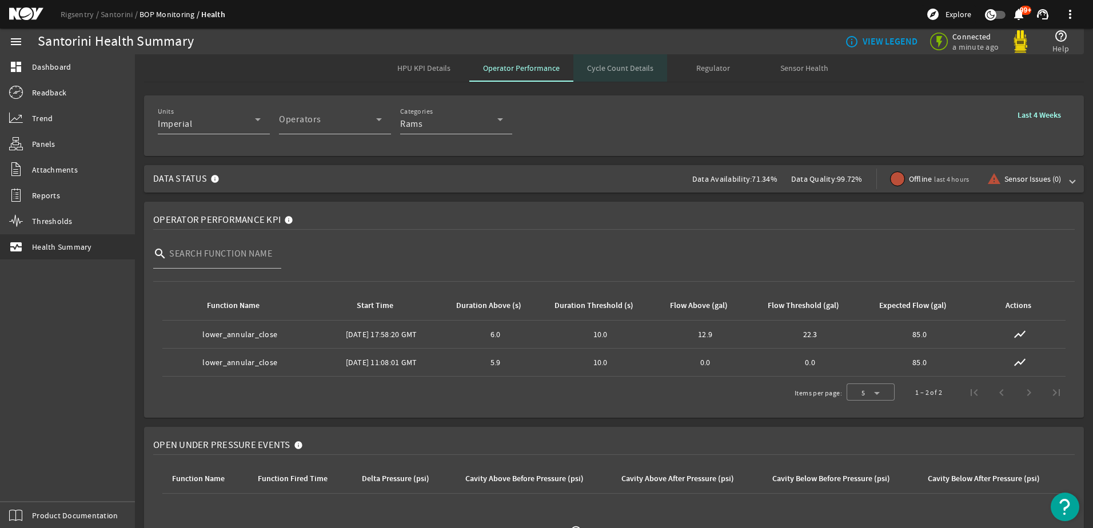
click at [633, 66] on span "Cycle Count Details" at bounding box center [620, 68] width 66 height 8
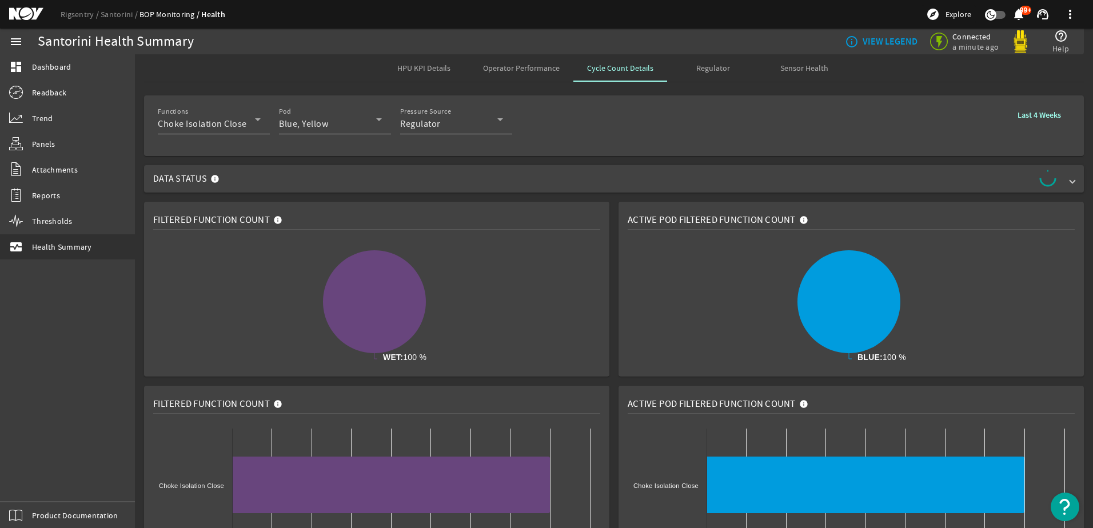
click at [706, 64] on span "Regulator" at bounding box center [713, 68] width 34 height 8
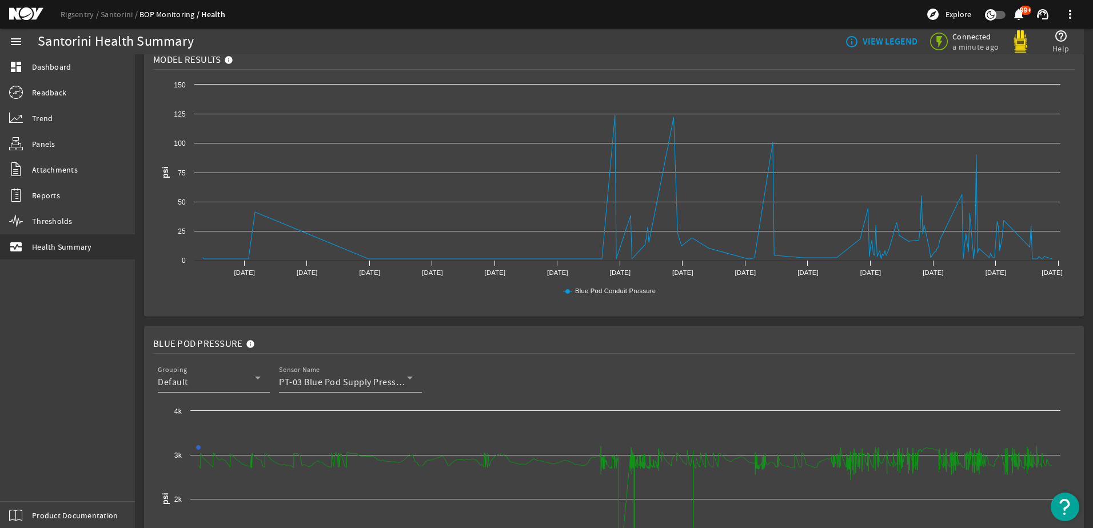
scroll to position [1045, 0]
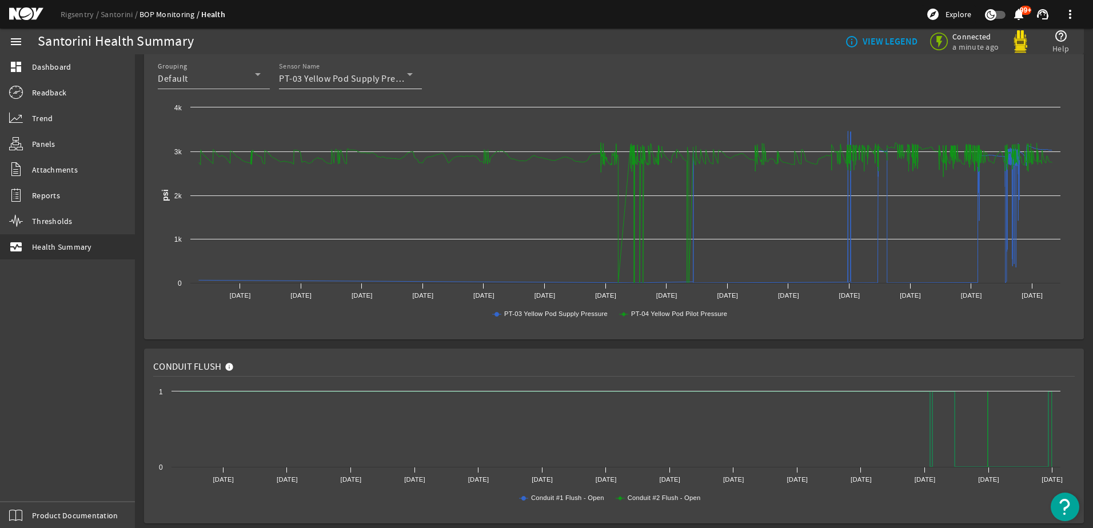
click at [407, 74] on icon at bounding box center [410, 74] width 14 height 14
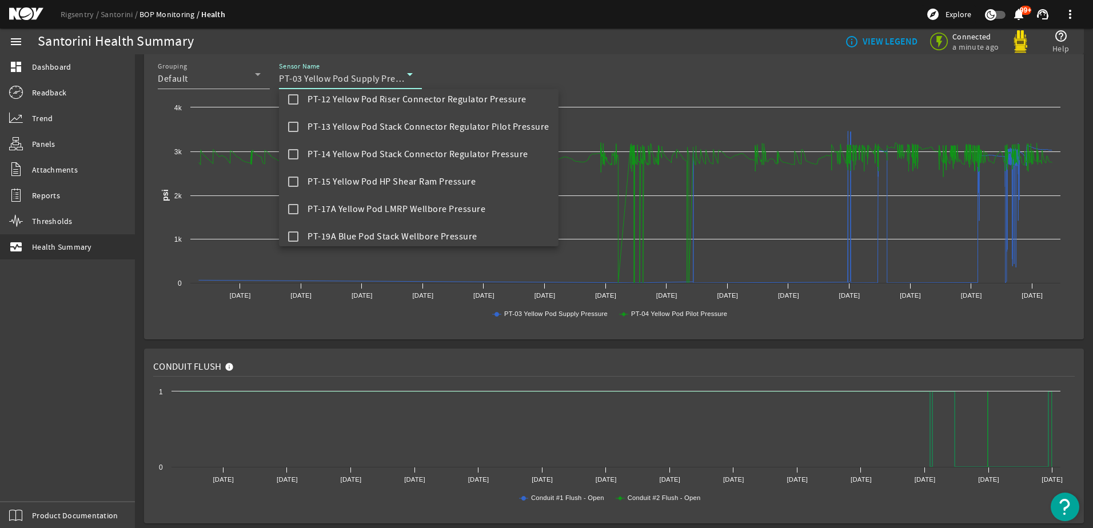
scroll to position [346, 0]
